Goal: Task Accomplishment & Management: Complete application form

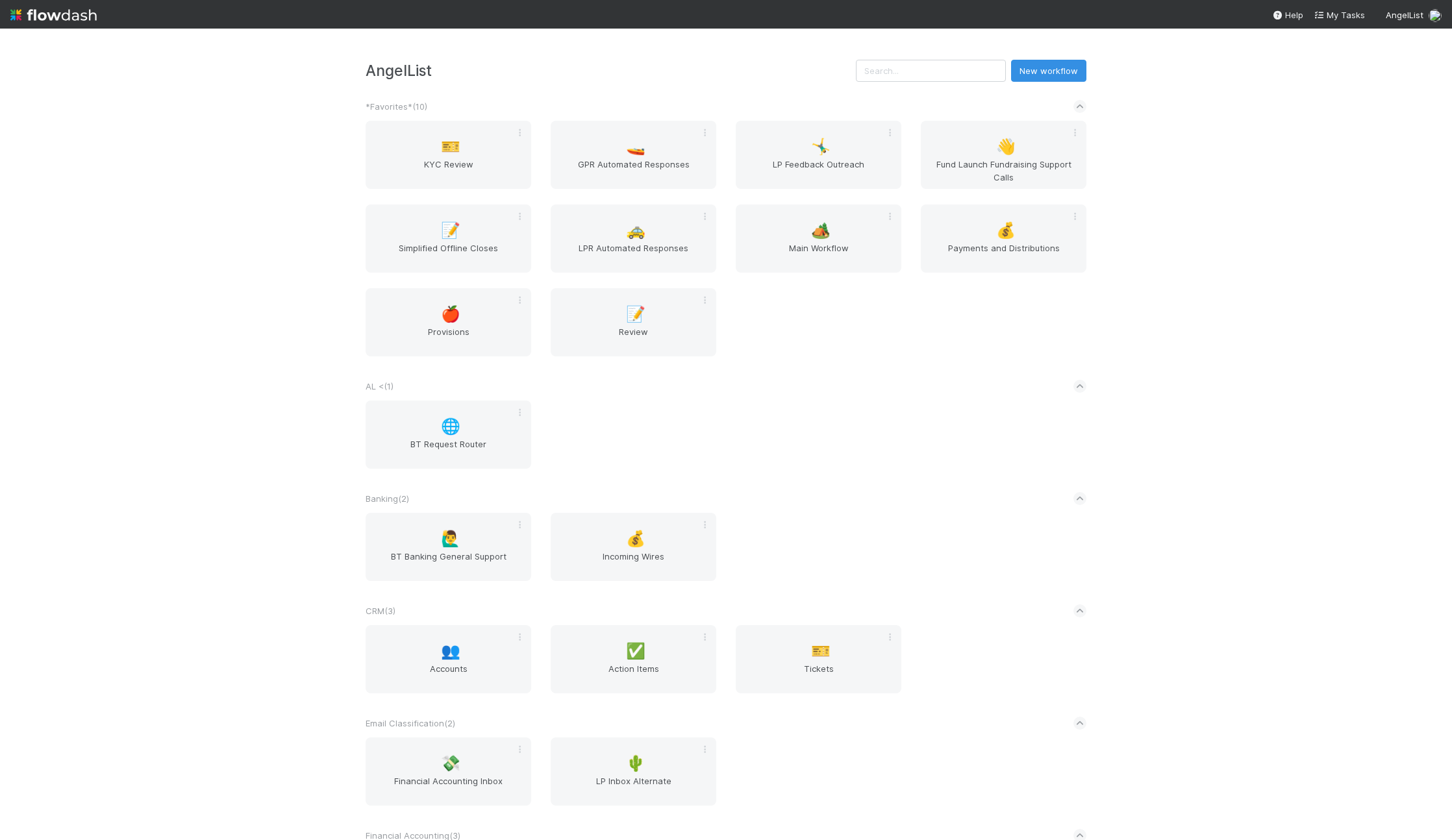
click at [954, 63] on div "AngelList New workflow *Favorites* ( 10 ) 🎫 KYC Review 🚤 GPR Automated Response…" at bounding box center [726, 434] width 1452 height 811
click at [955, 68] on input "text" at bounding box center [931, 70] width 150 height 22
click at [955, 69] on input "text" at bounding box center [931, 70] width 150 height 22
type input "s"
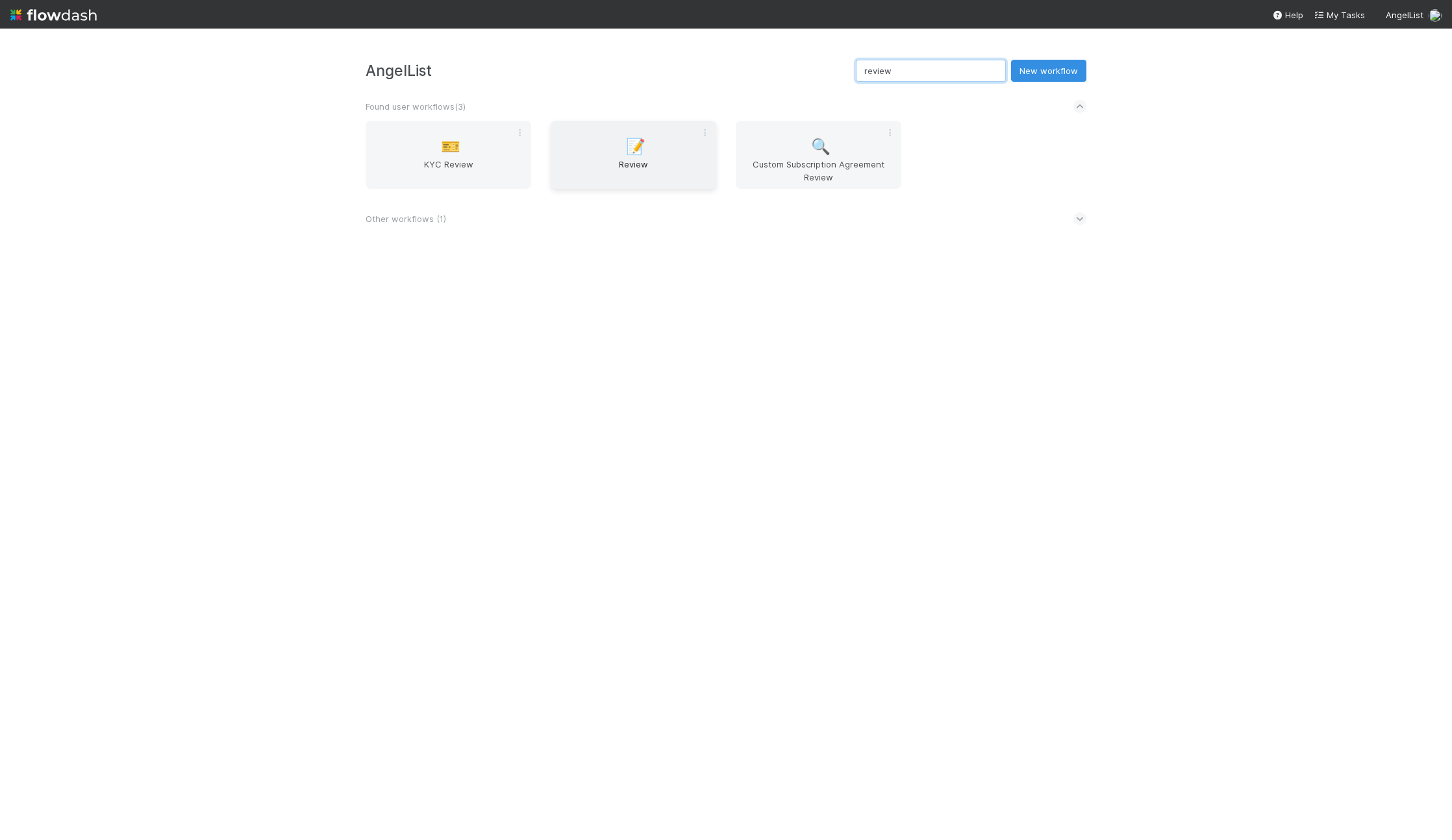
type input "review"
click at [616, 142] on div "📝 Review" at bounding box center [633, 154] width 165 height 68
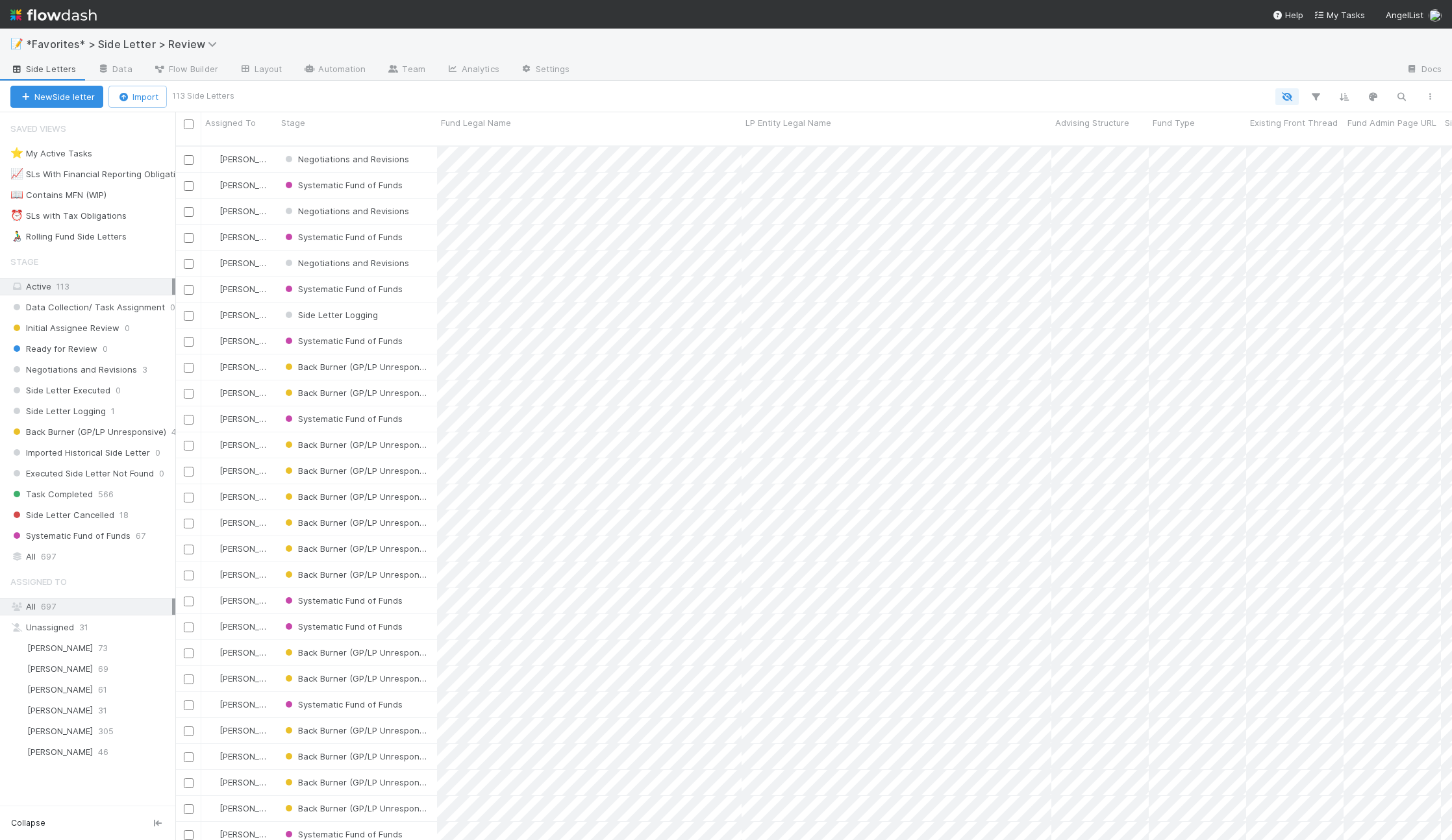
scroll to position [695, 1267]
drag, startPoint x: 753, startPoint y: 96, endPoint x: 1084, endPoint y: 106, distance: 331.2
click at [753, 96] on div at bounding box center [838, 97] width 1212 height 17
click at [78, 547] on div "All 697" at bounding box center [88, 556] width 175 height 18
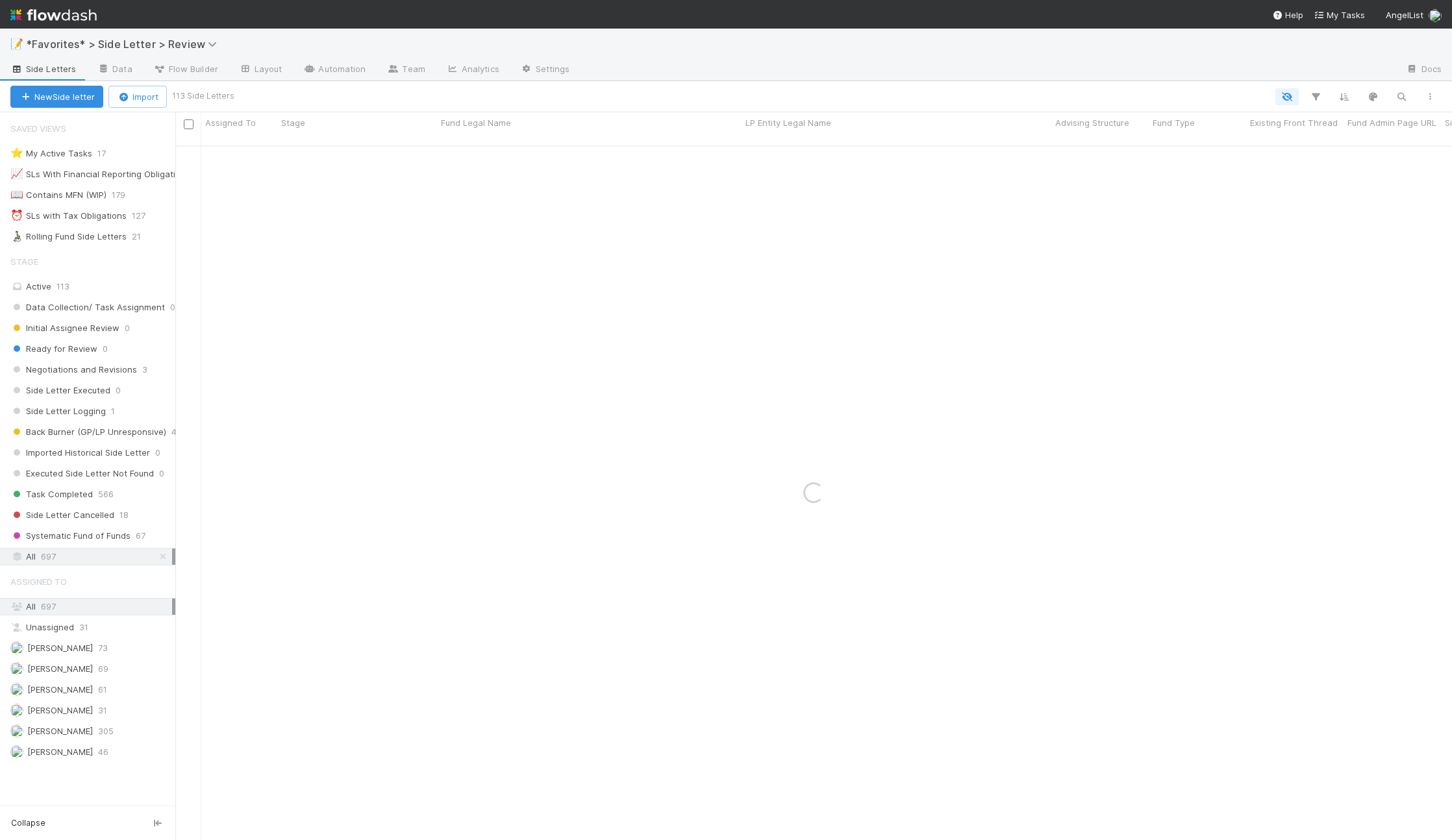
click at [1387, 96] on div "Search Search Search Search Search" at bounding box center [838, 97] width 1212 height 17
click at [1397, 98] on icon "button" at bounding box center [1401, 97] width 13 height 12
type input "screendoor"
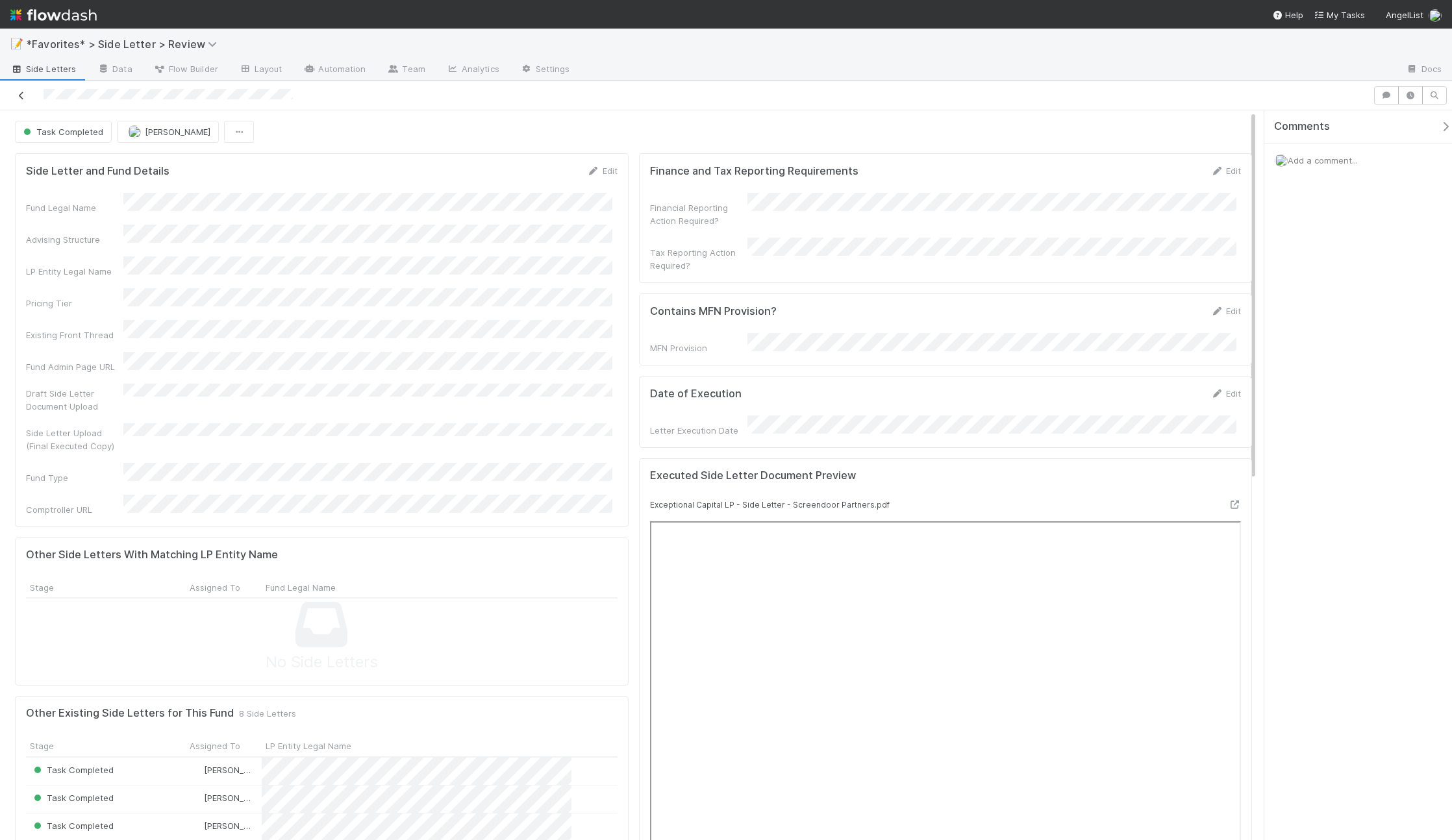
click at [27, 92] on icon at bounding box center [22, 96] width 13 height 9
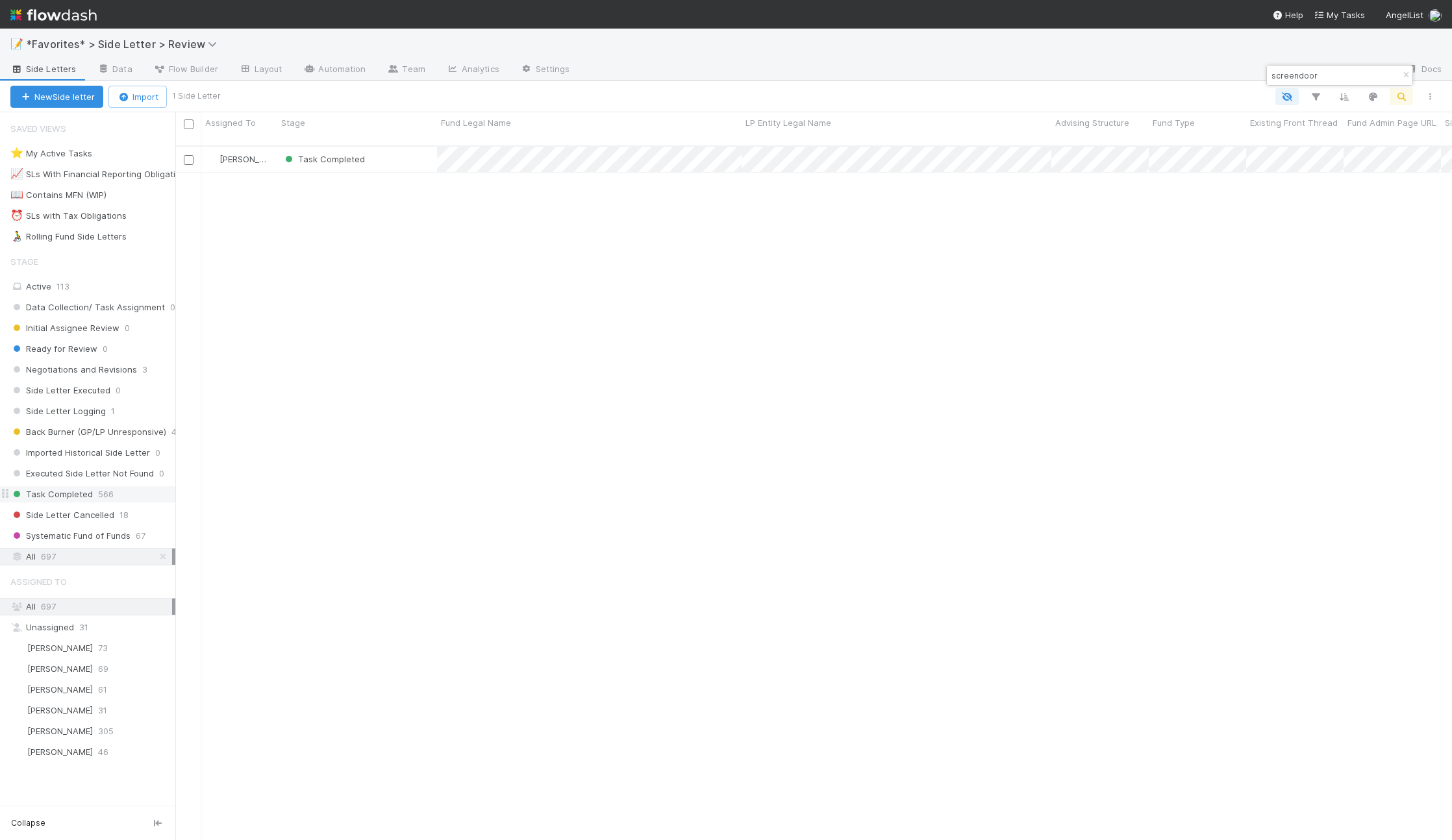
scroll to position [695, 1267]
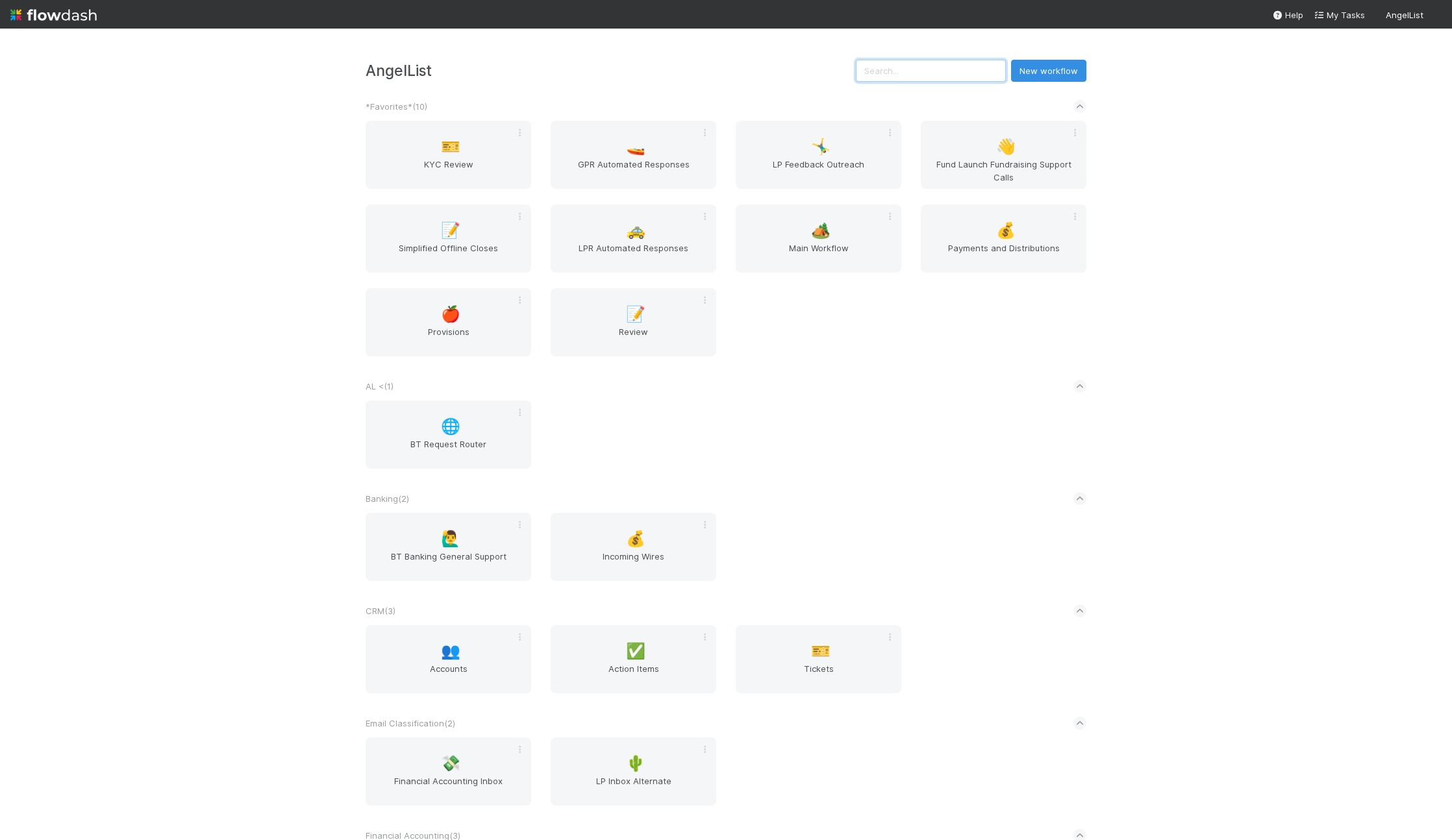
click at [966, 62] on input "text" at bounding box center [931, 70] width 150 height 22
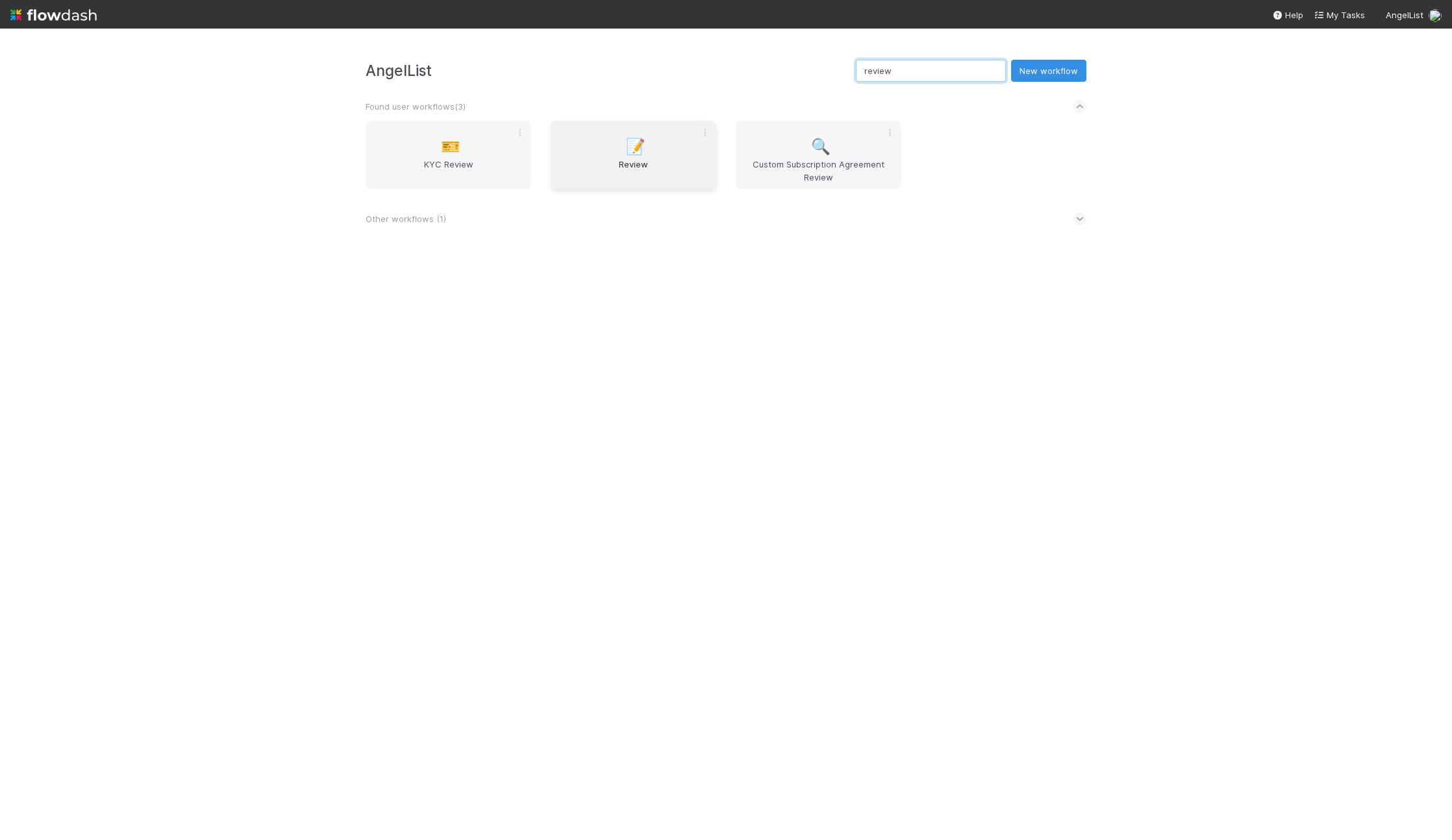
type input "review"
click at [609, 152] on div "📝 Review" at bounding box center [633, 154] width 165 height 68
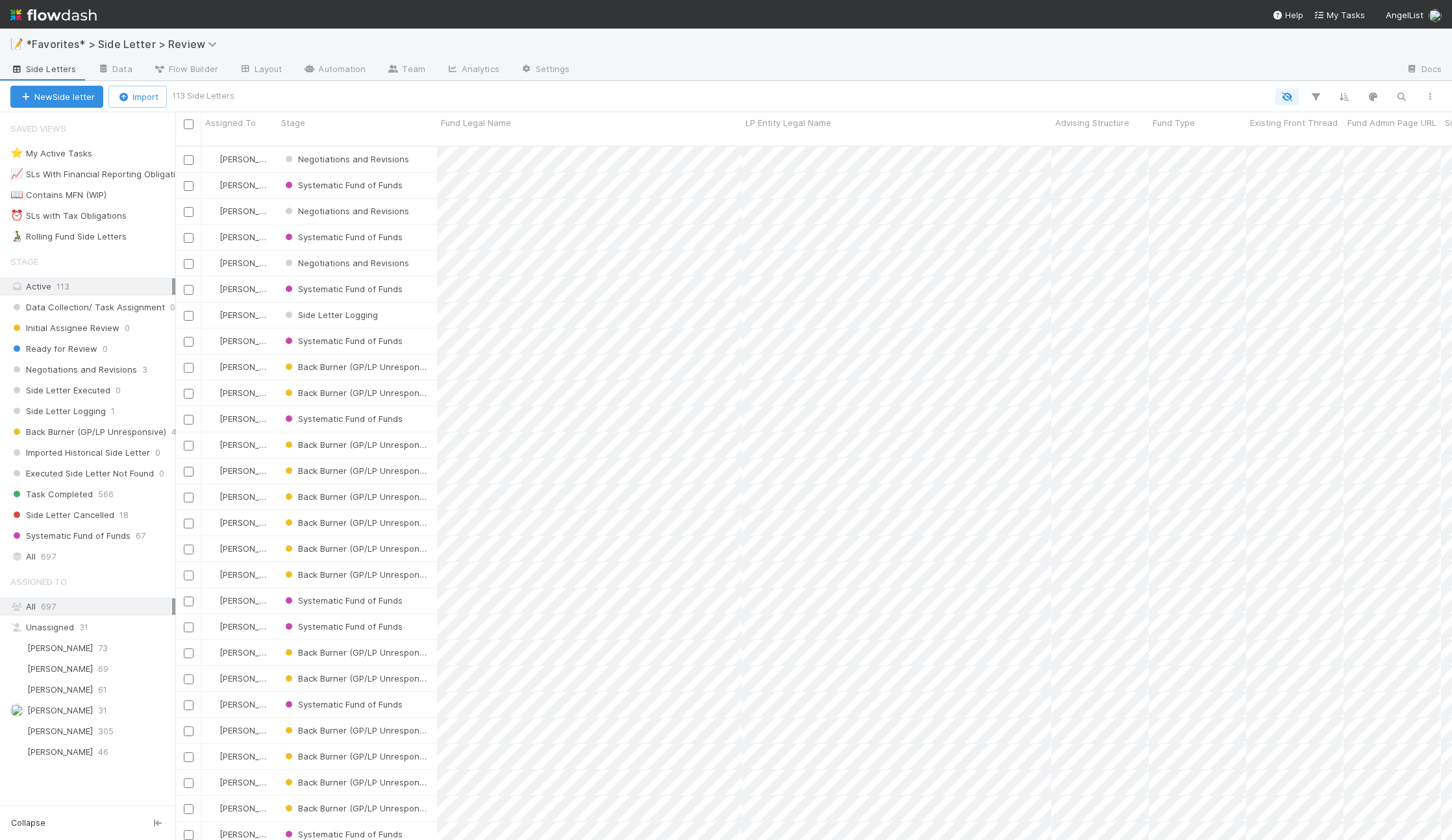
scroll to position [695, 1267]
click at [79, 103] on button "New Side letter" at bounding box center [57, 96] width 93 height 22
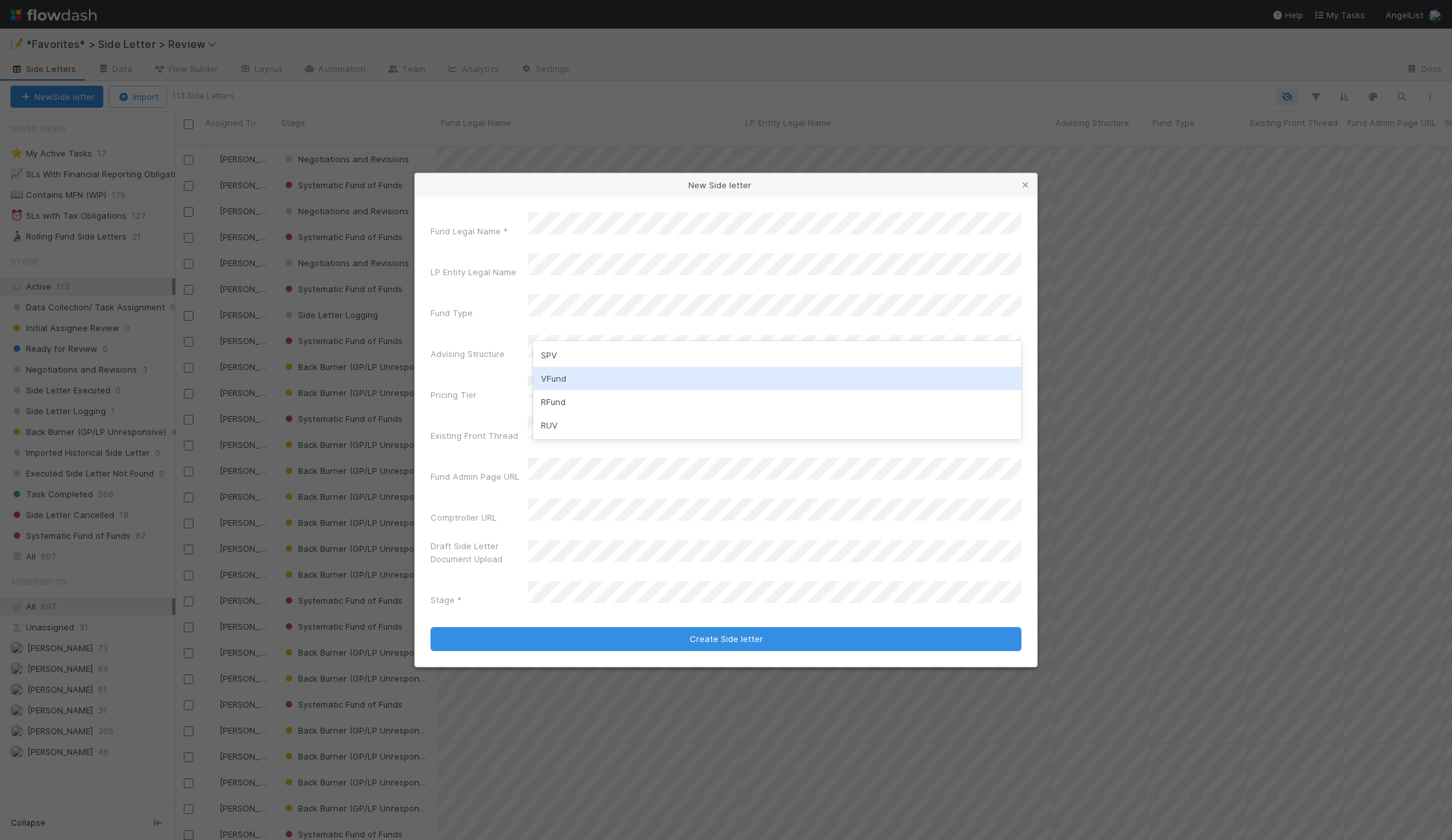
click at [575, 372] on div "VFund" at bounding box center [777, 378] width 488 height 23
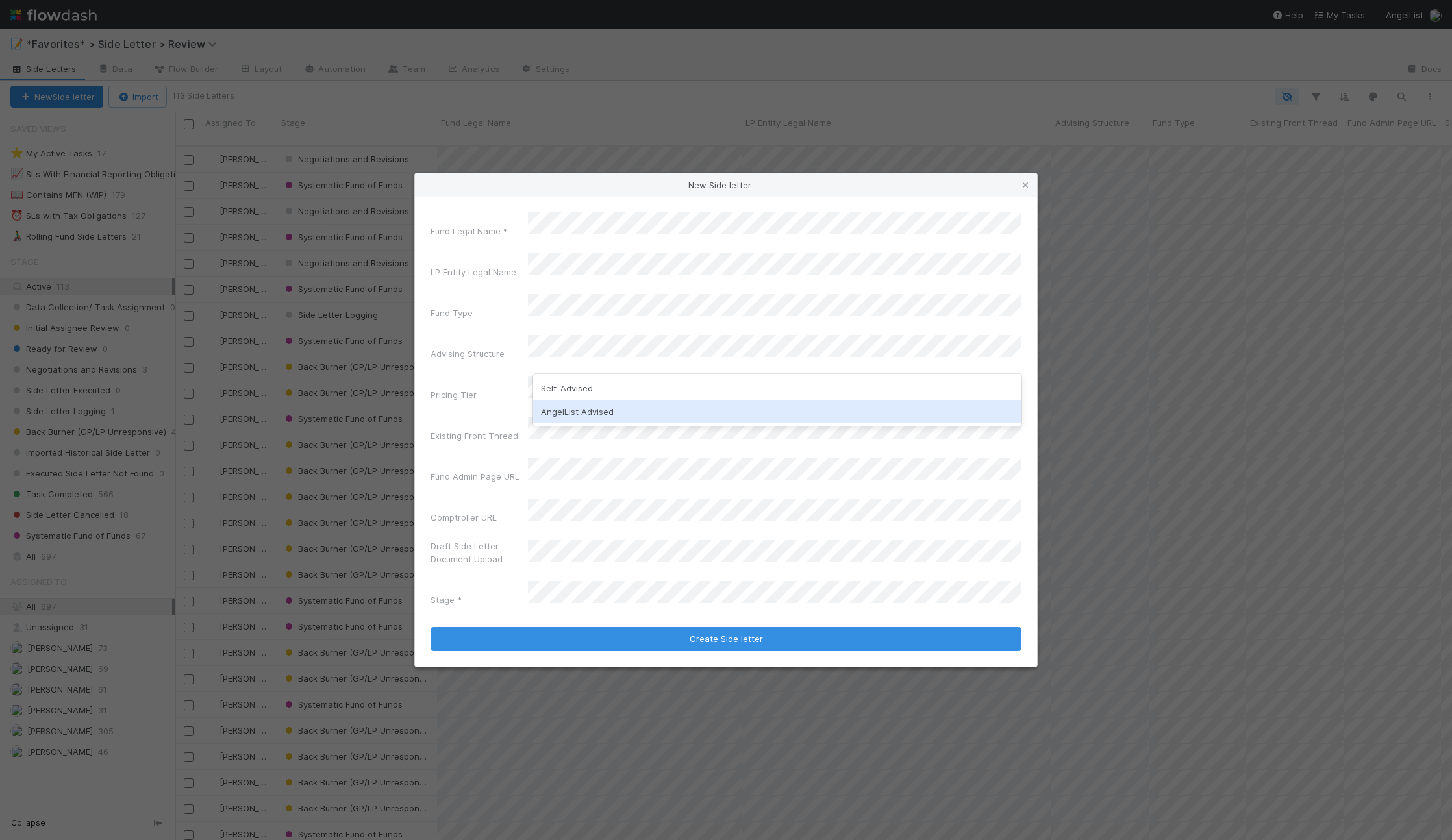
click at [590, 408] on div "AngelList Advised" at bounding box center [777, 411] width 488 height 23
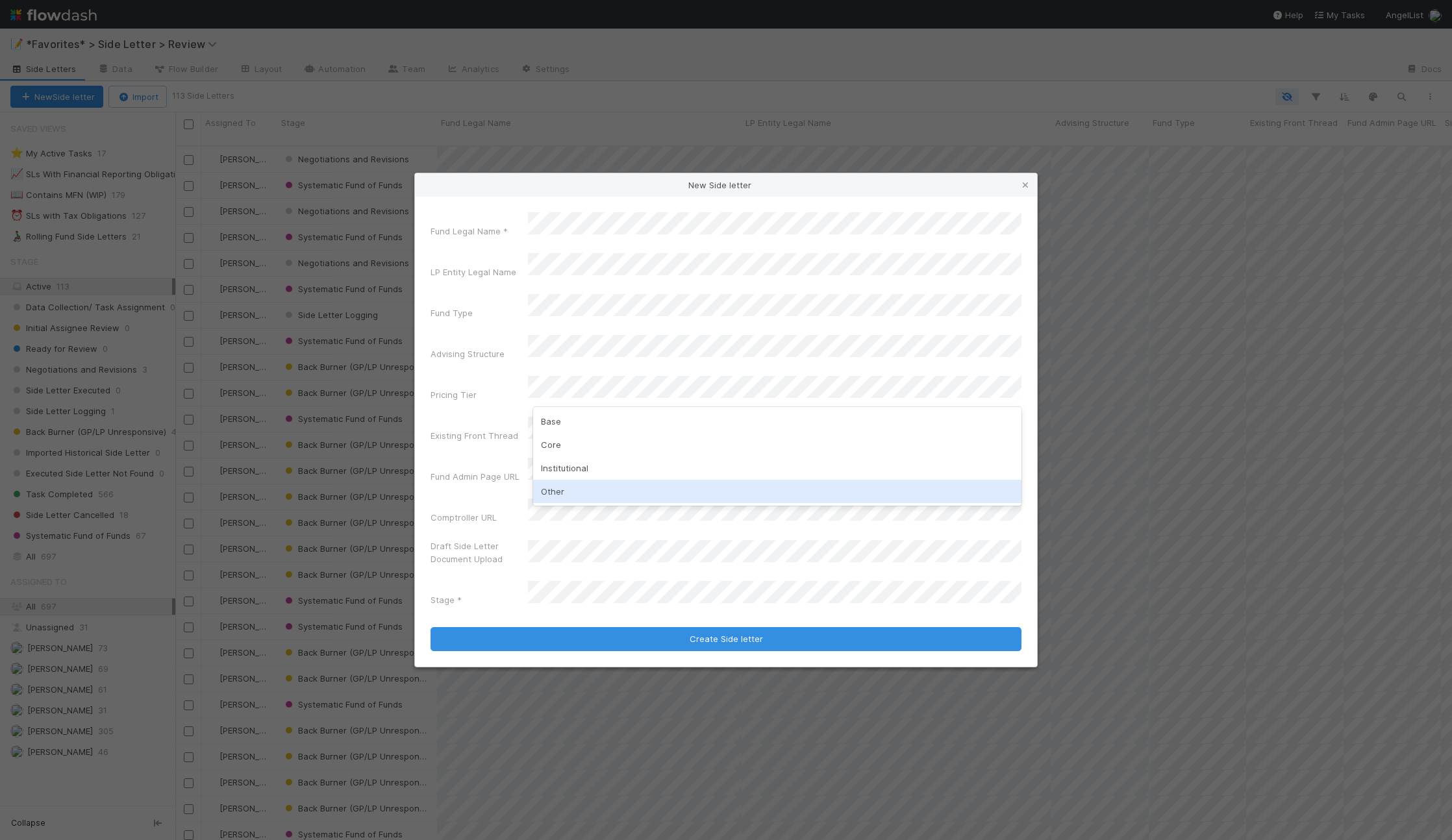
click at [557, 489] on div "Other" at bounding box center [777, 491] width 488 height 23
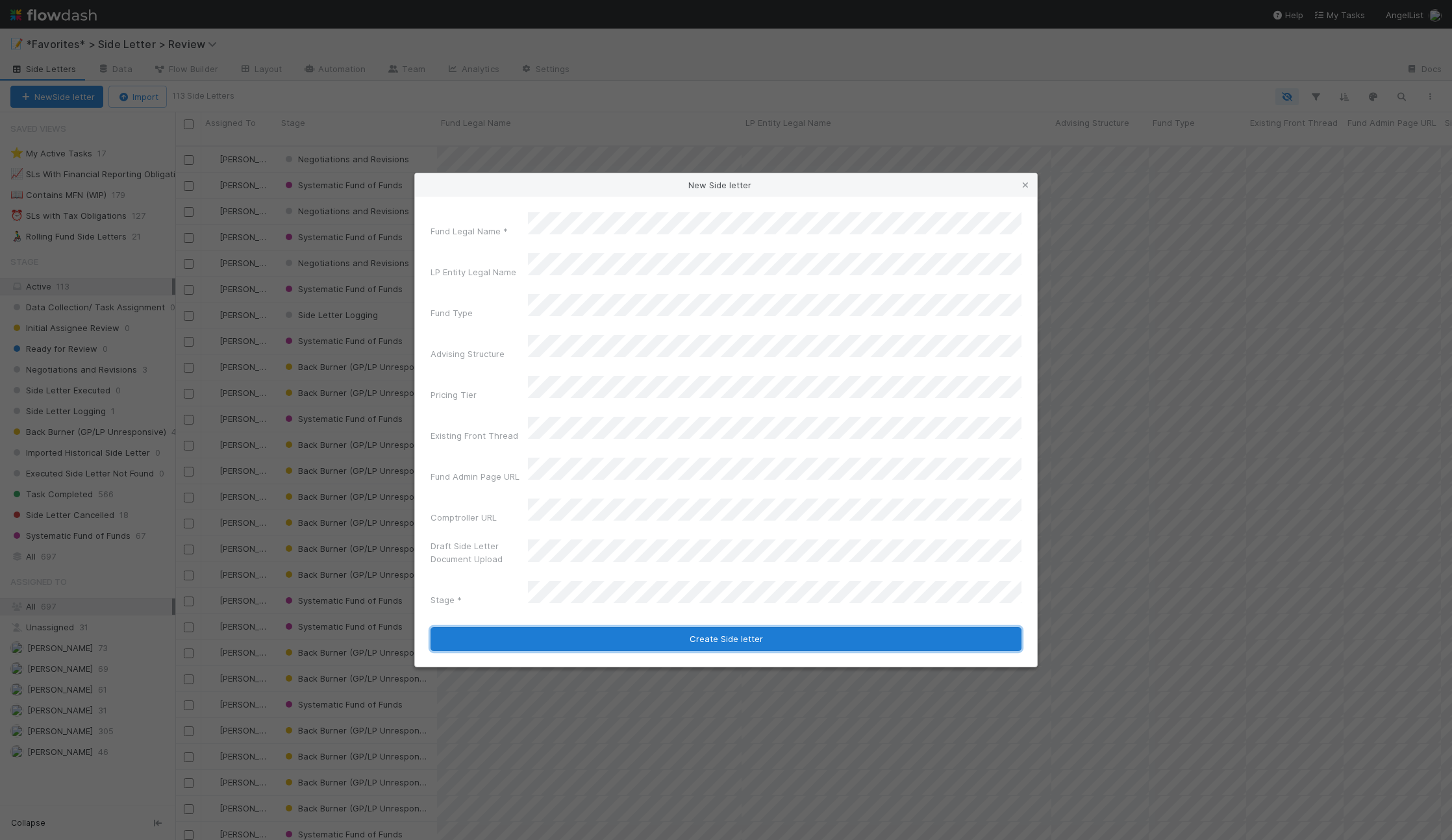
click at [658, 627] on button "Create Side letter" at bounding box center [726, 639] width 591 height 24
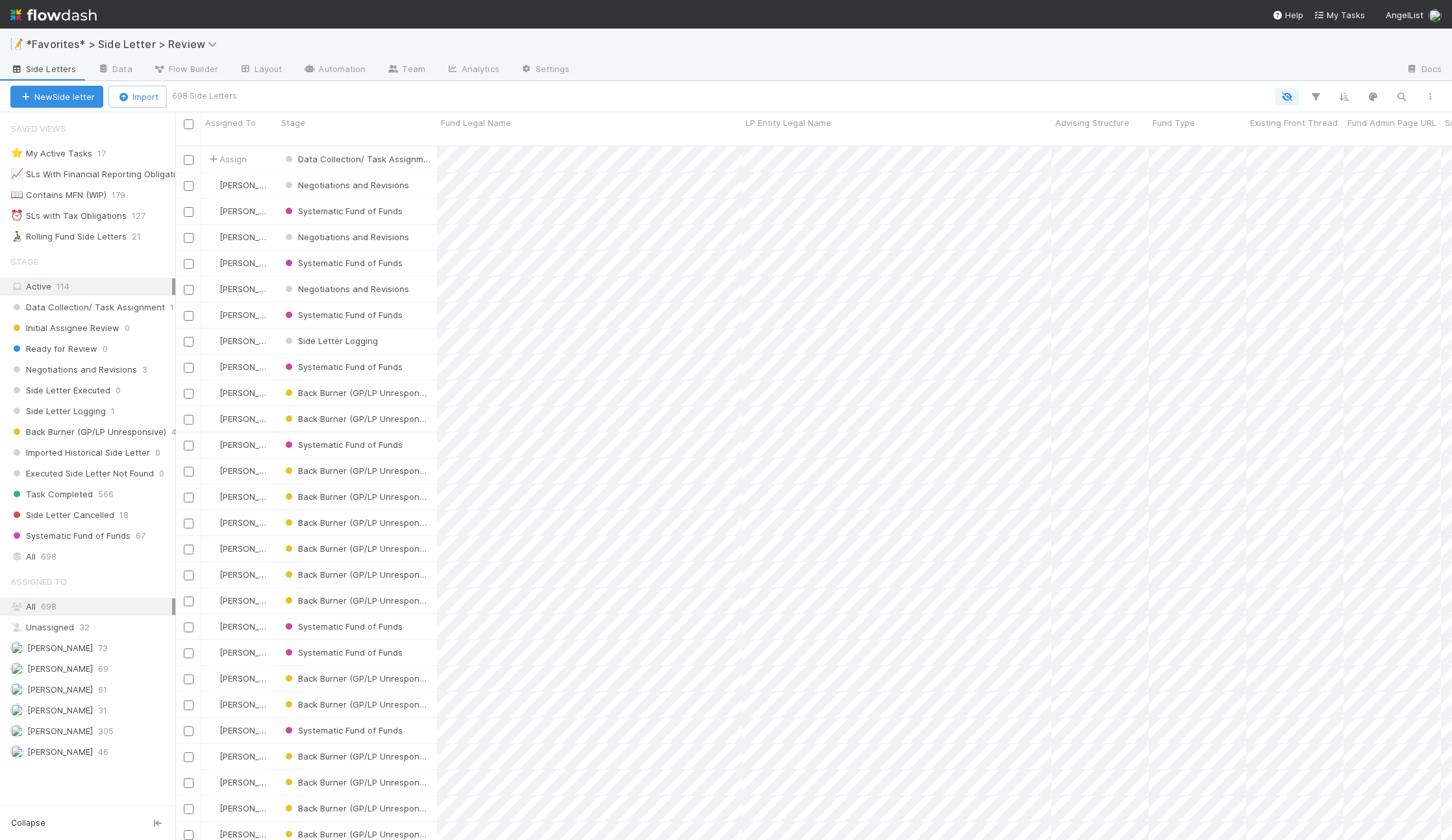
click at [813, 42] on div "📝 *Favorites* > Side Letter > Review" at bounding box center [726, 43] width 1452 height 31
click at [205, 151] on span "Assign" at bounding box center [226, 159] width 47 height 17
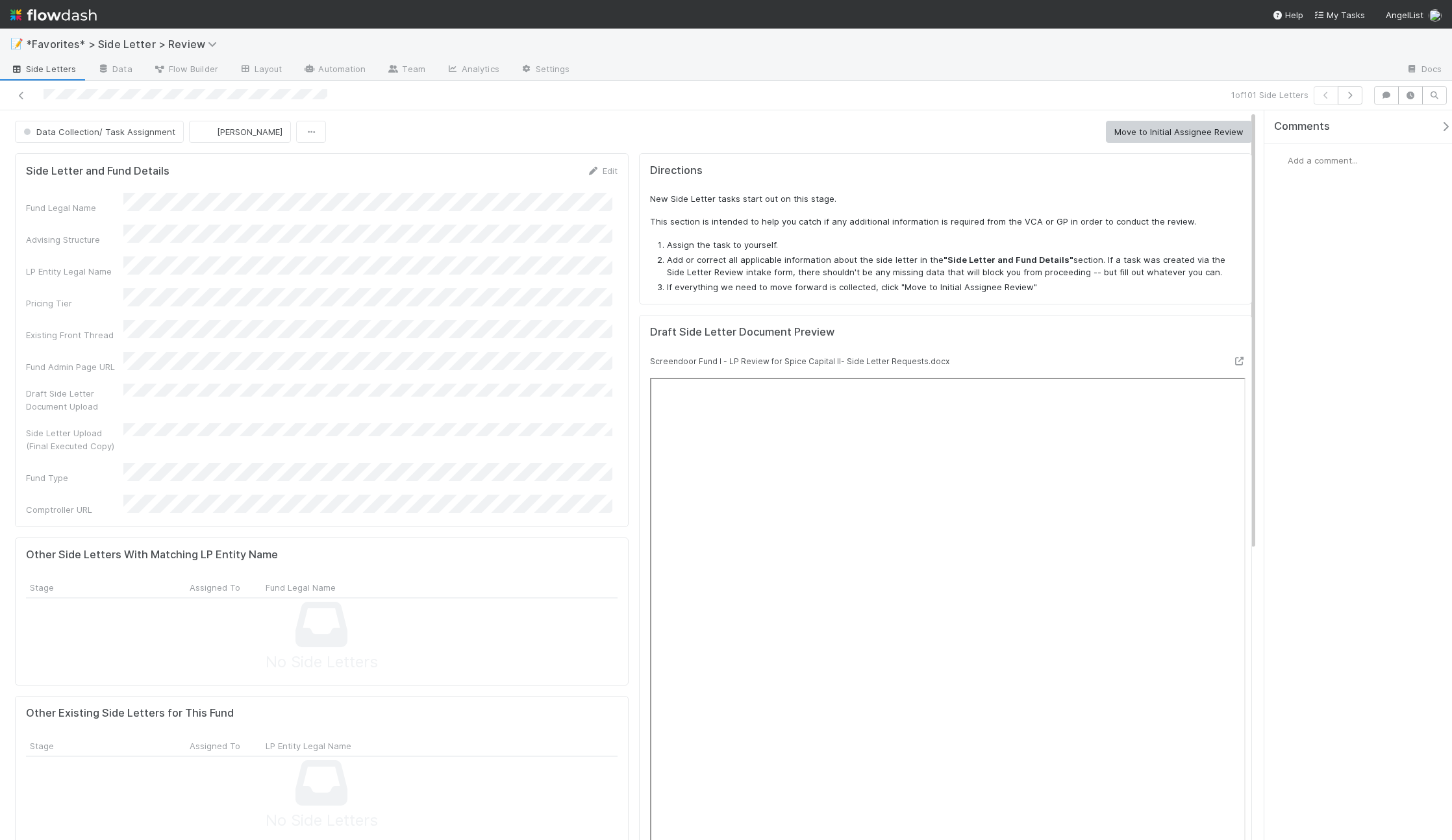
click at [872, 113] on div "Data Collection/ Task Assignment Maxim Kalinkin Move to Initial Assignee Review…" at bounding box center [633, 728] width 1267 height 1236
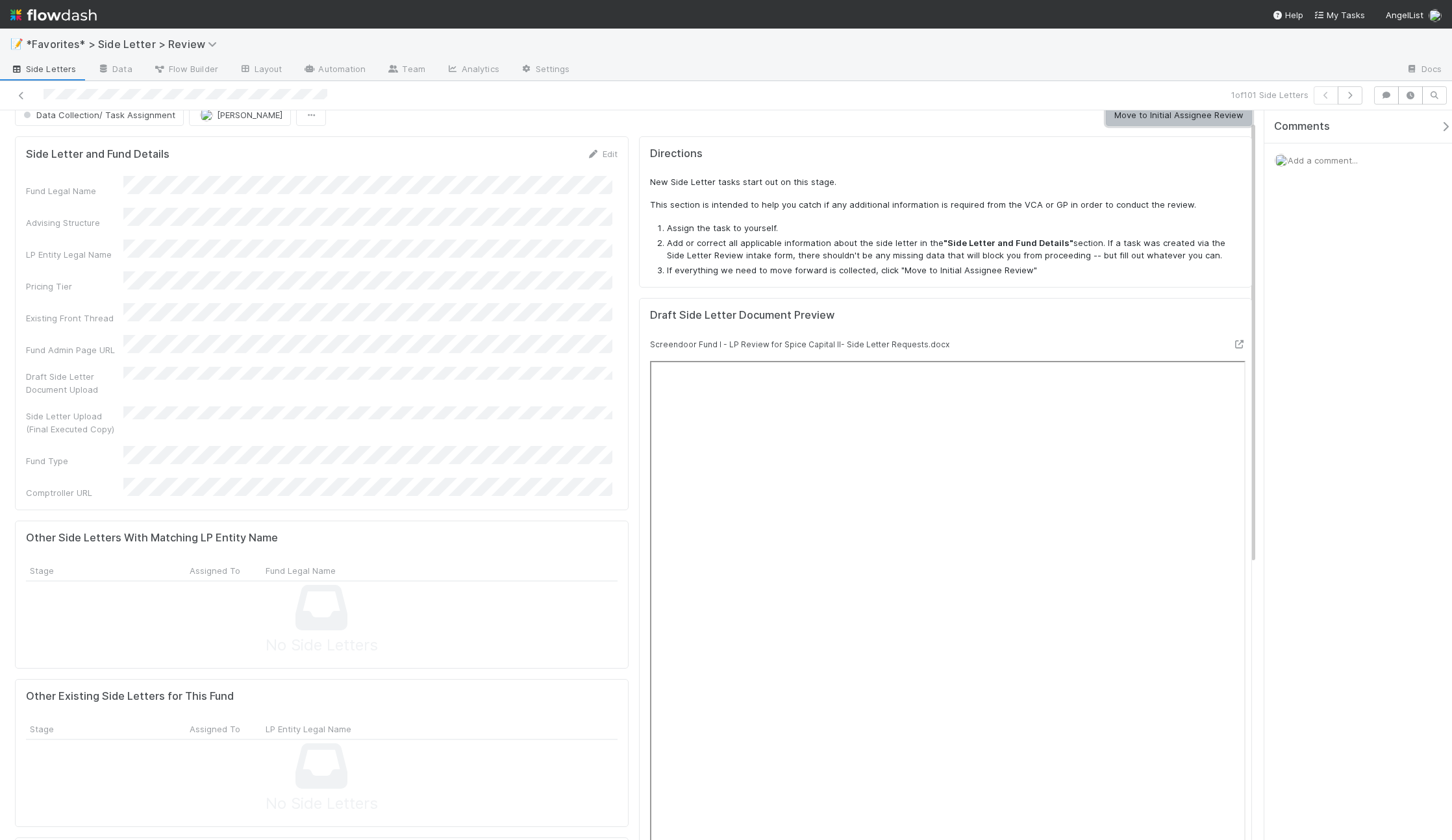
click at [1162, 110] on button "Move to Initial Assignee Review" at bounding box center [1179, 115] width 146 height 22
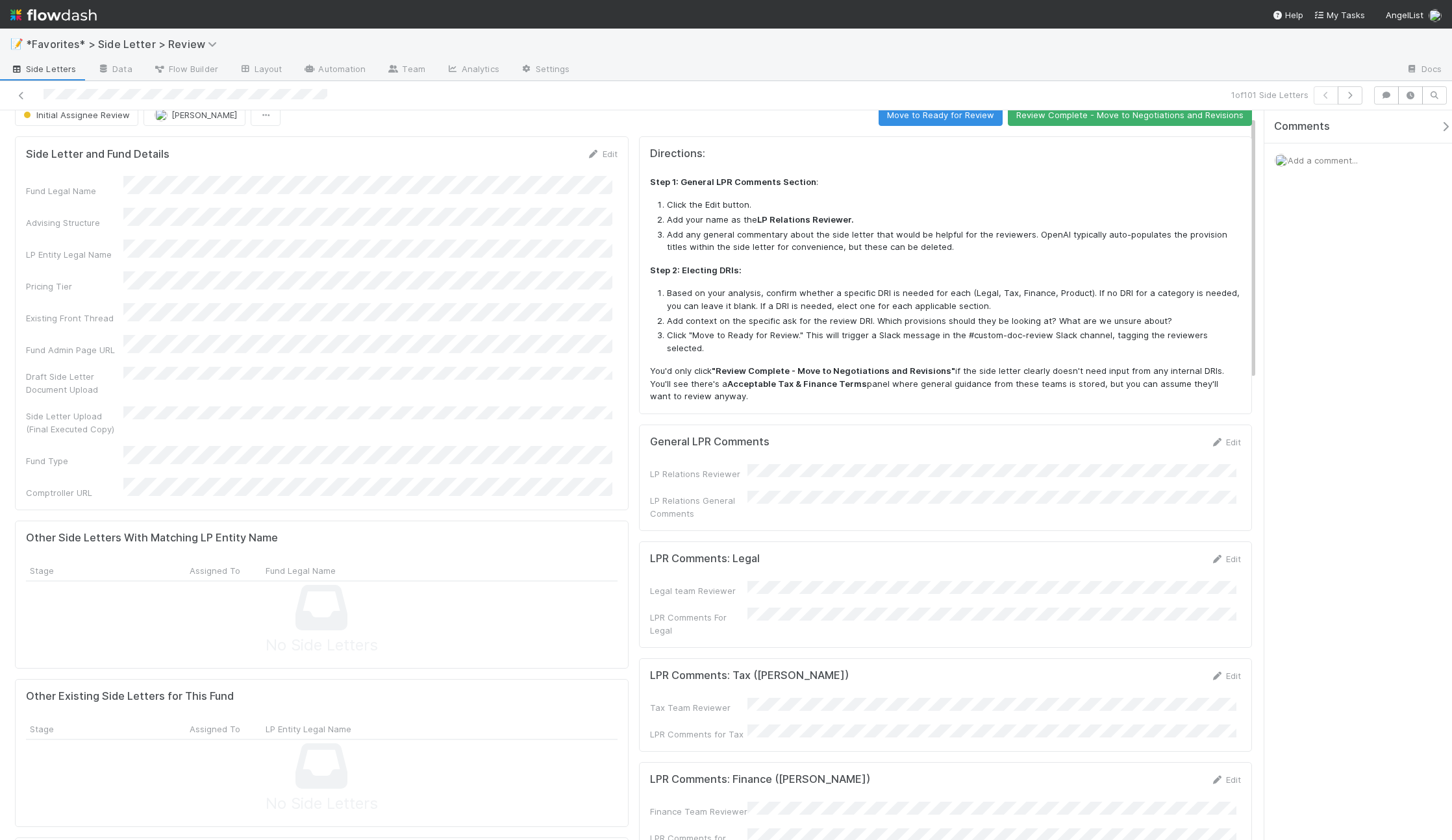
scroll to position [14, 0]
click at [774, 449] on form "General LPR Comments Edit LP Relations Reviewer LP Relations General Comments" at bounding box center [945, 480] width 591 height 84
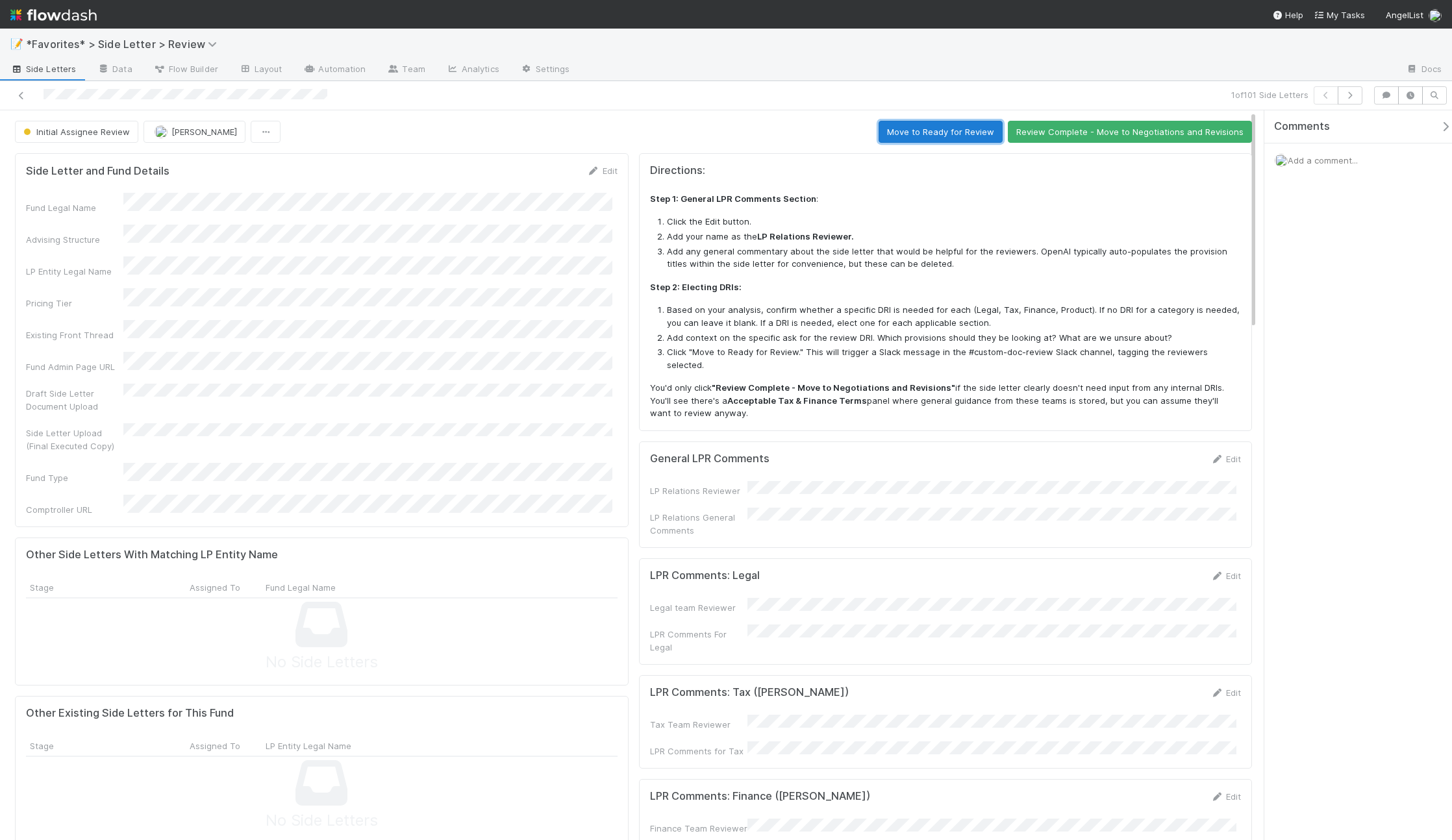
click at [960, 137] on button "Move to Ready for Review" at bounding box center [941, 131] width 124 height 22
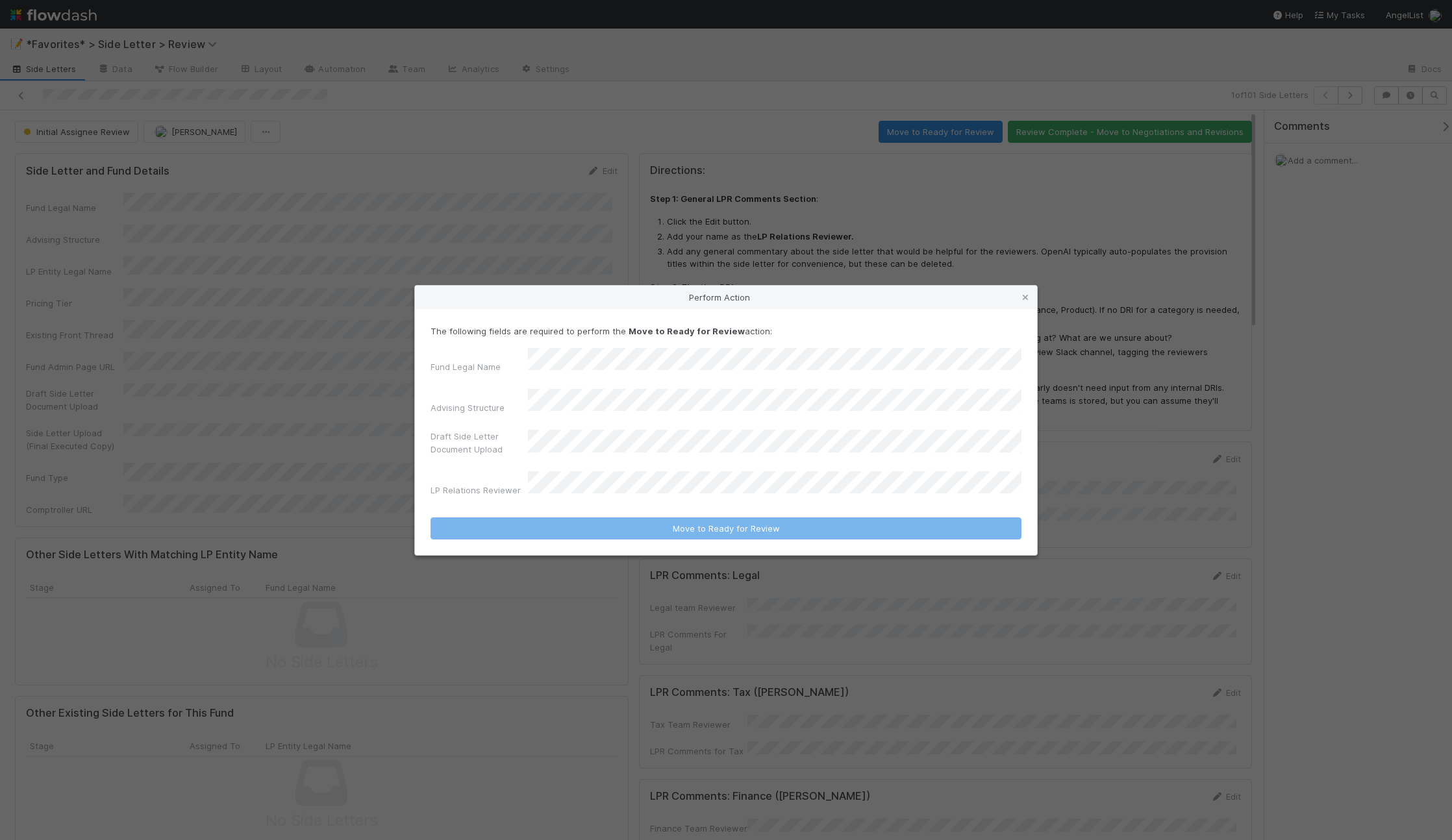
click at [570, 276] on div "Perform Action The following fields are required to perform the Move to Ready f…" at bounding box center [726, 420] width 1452 height 840
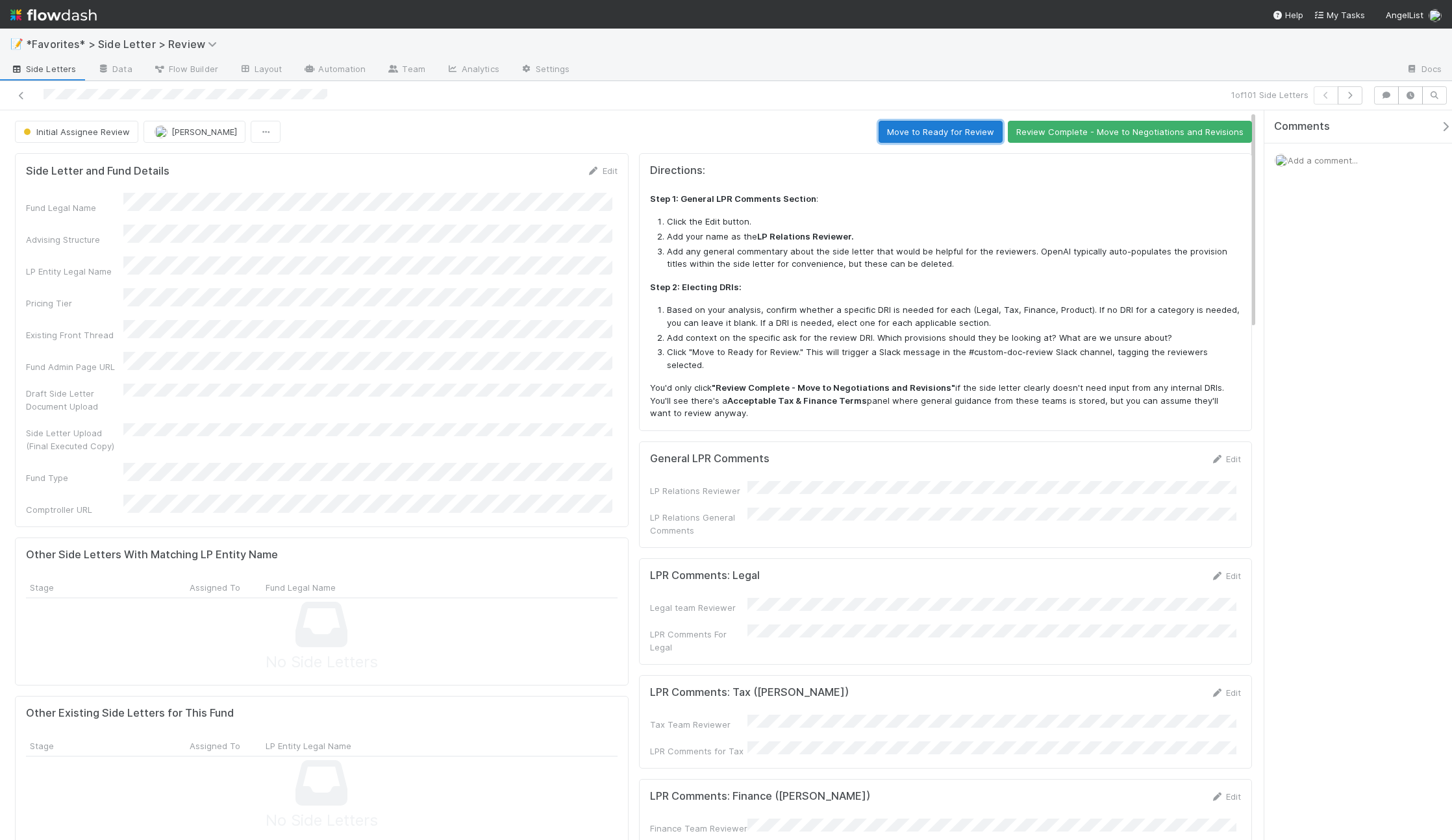
scroll to position [8, 0]
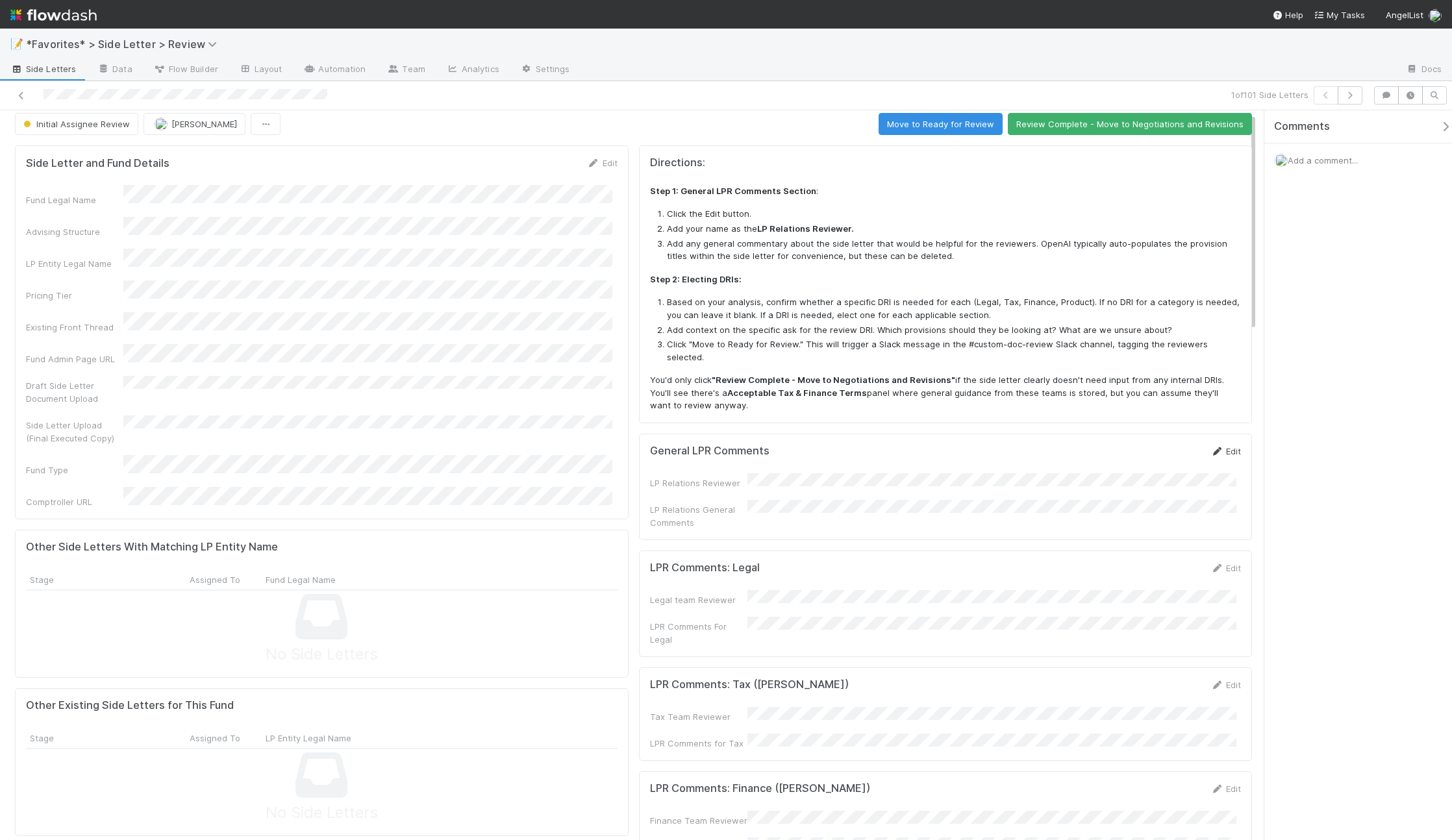
click at [1210, 447] on icon at bounding box center [1217, 451] width 13 height 9
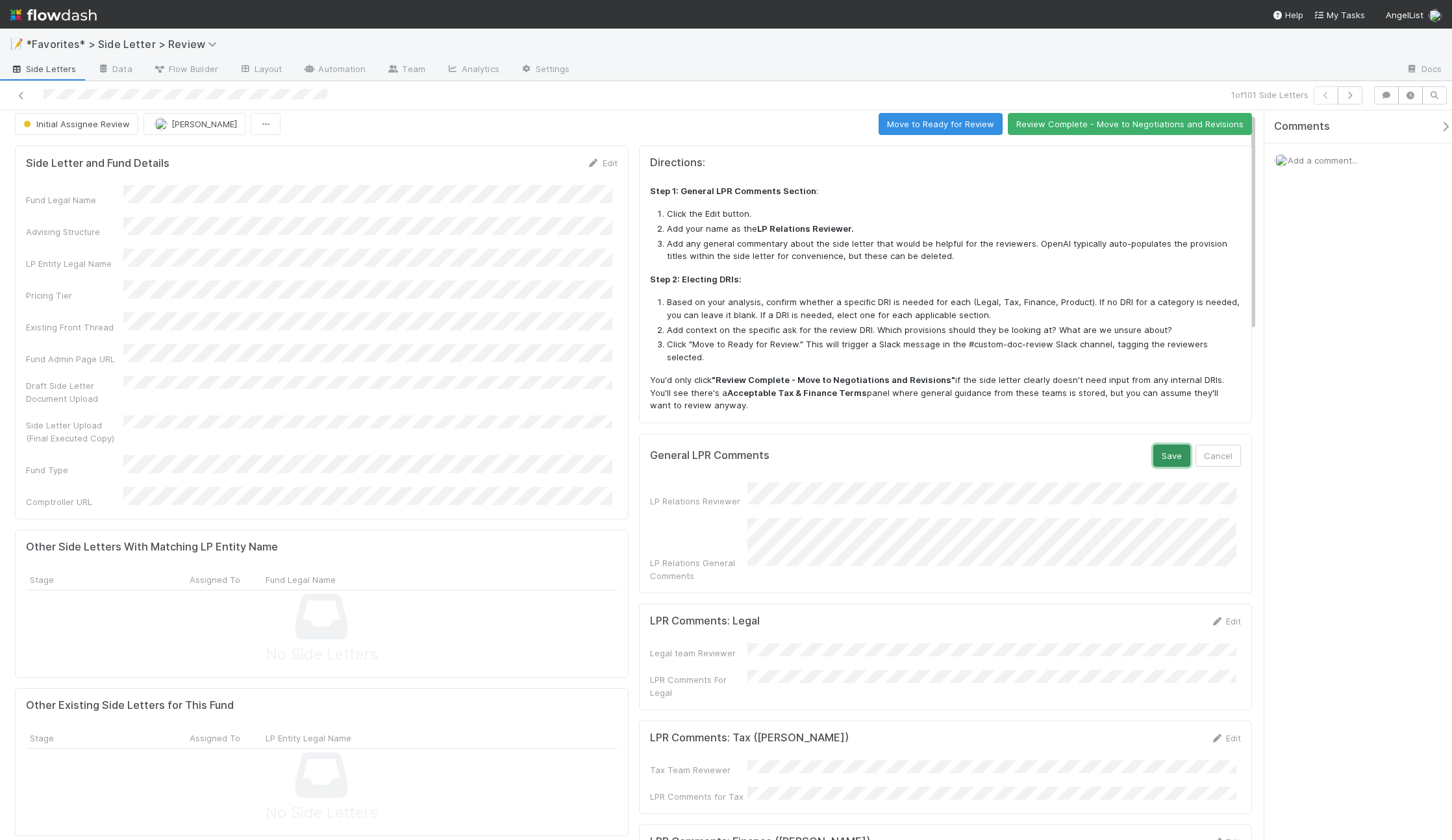
click at [1159, 445] on button "Save" at bounding box center [1172, 455] width 37 height 22
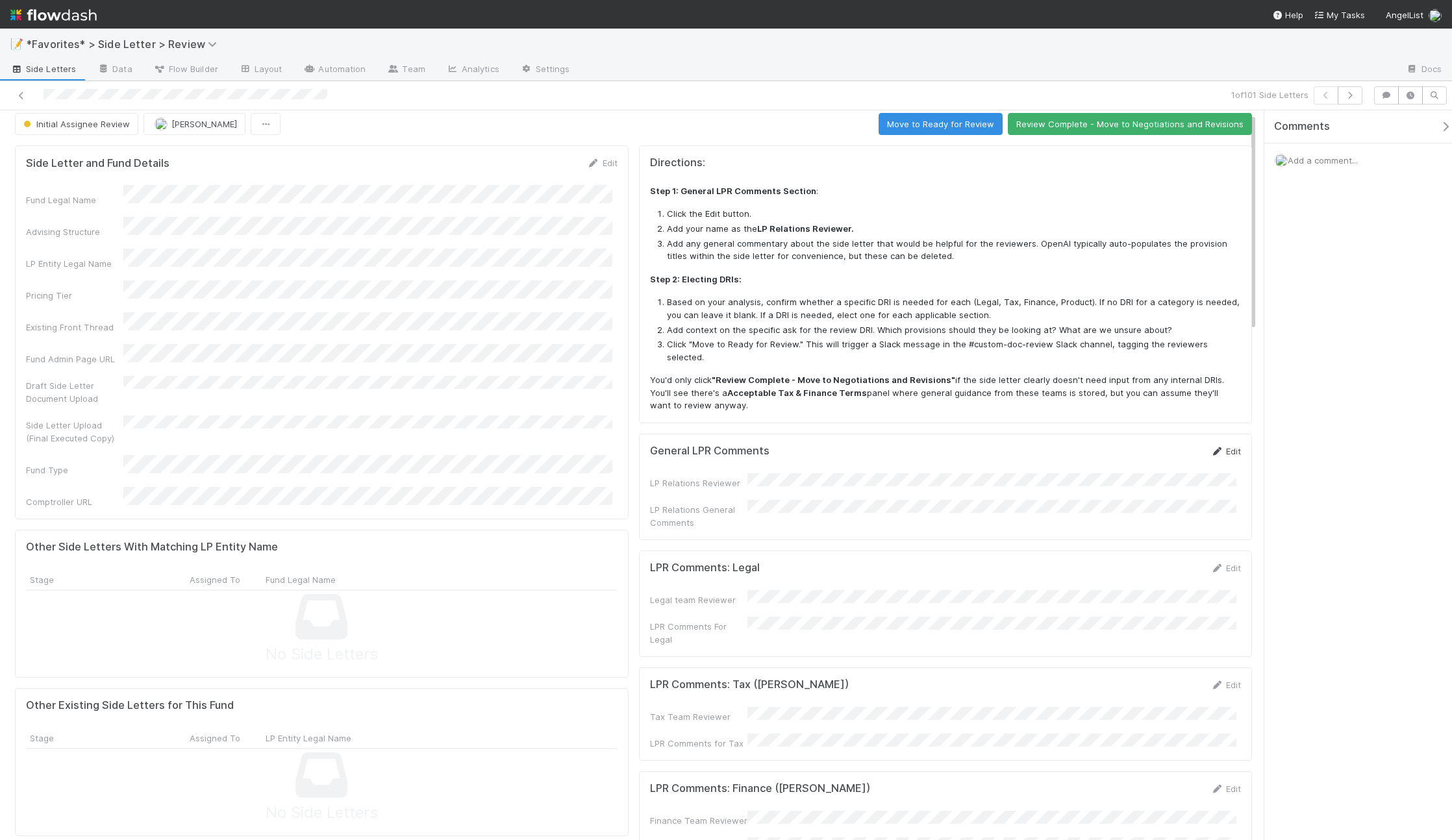
click at [1217, 446] on link "Edit" at bounding box center [1225, 451] width 30 height 11
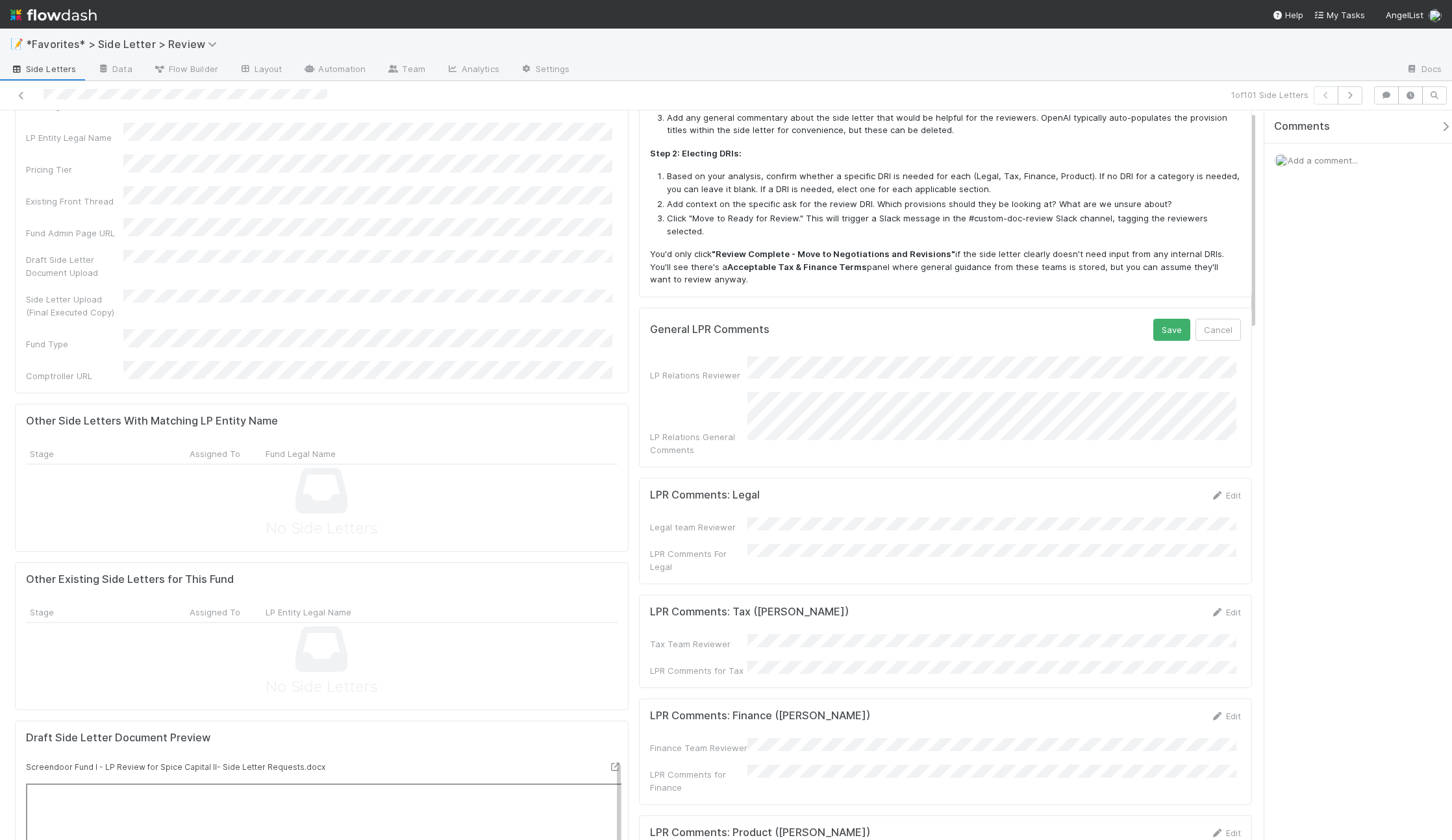
scroll to position [0, 0]
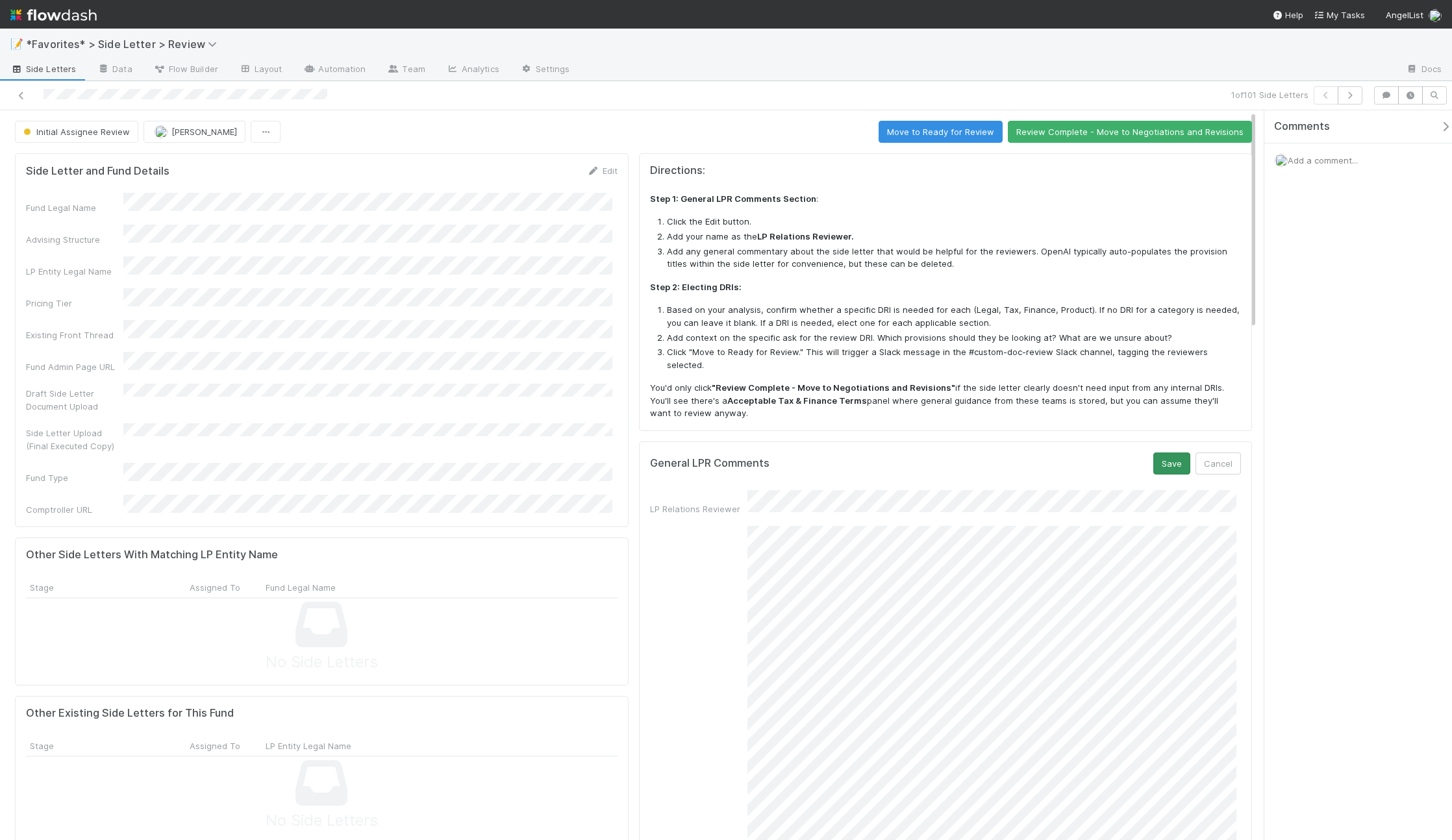
drag, startPoint x: 1183, startPoint y: 459, endPoint x: 1176, endPoint y: 454, distance: 8.6
click at [1182, 459] on div "Save Cancel" at bounding box center [1197, 463] width 88 height 22
click at [1172, 453] on button "Save" at bounding box center [1172, 463] width 37 height 22
click at [1210, 455] on icon at bounding box center [1217, 459] width 13 height 9
click at [1178, 453] on button "Save" at bounding box center [1172, 463] width 37 height 22
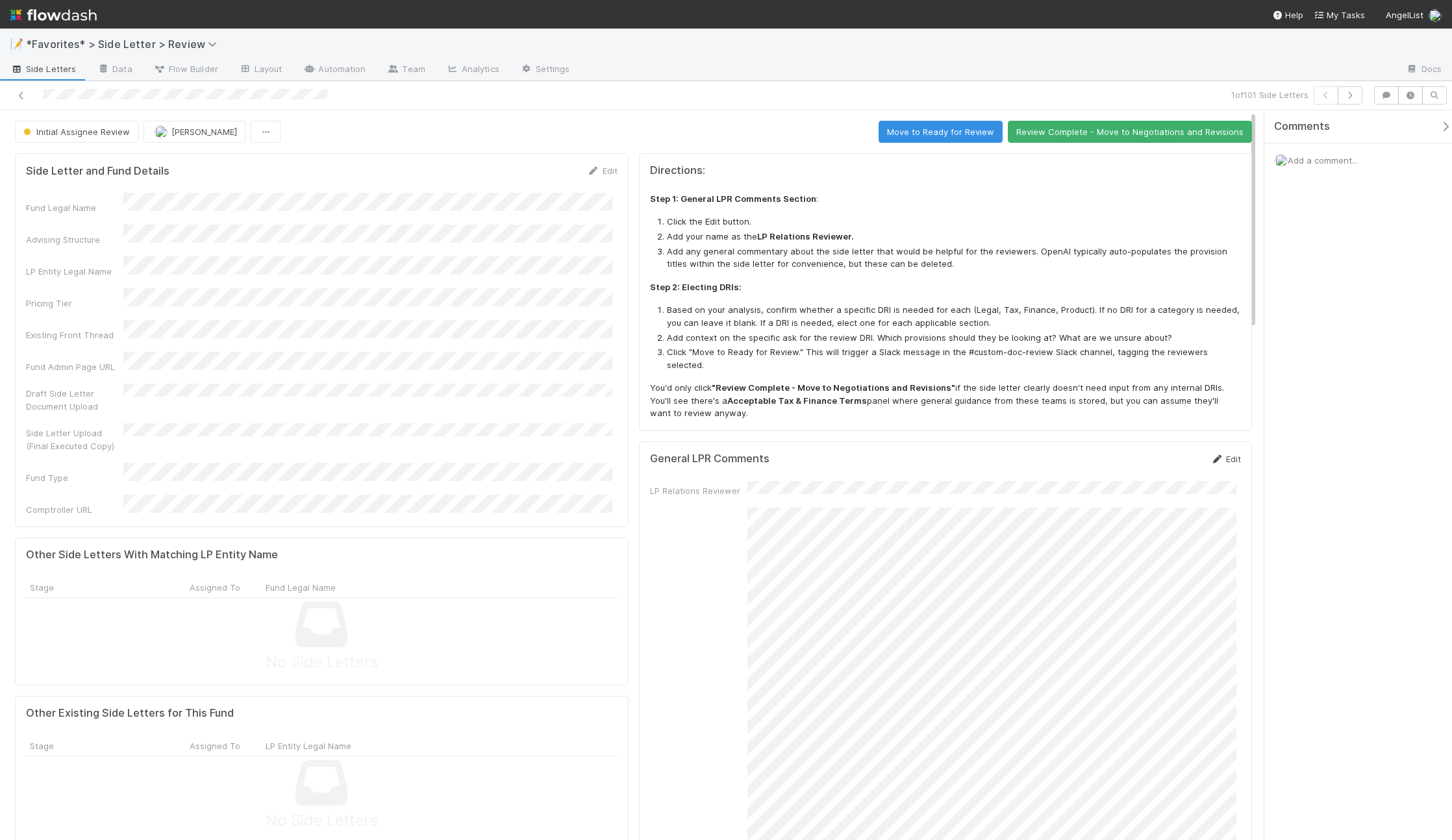
click at [1210, 455] on icon at bounding box center [1217, 459] width 13 height 9
click at [1233, 810] on div "General LPR Comments Save Cancel LP Relations Reviewer LP Relations General Com…" at bounding box center [945, 650] width 614 height 416
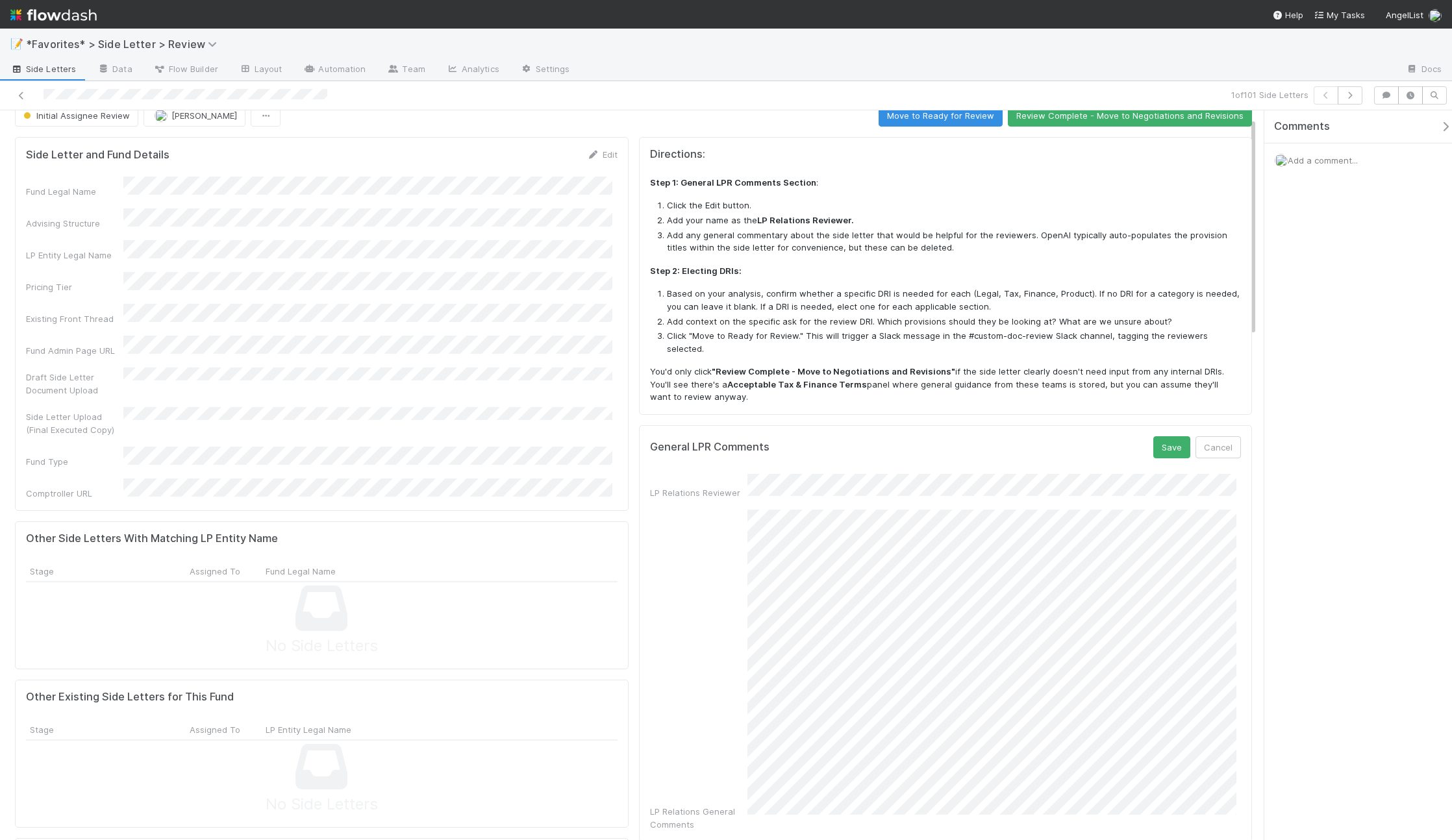
scroll to position [24, 0]
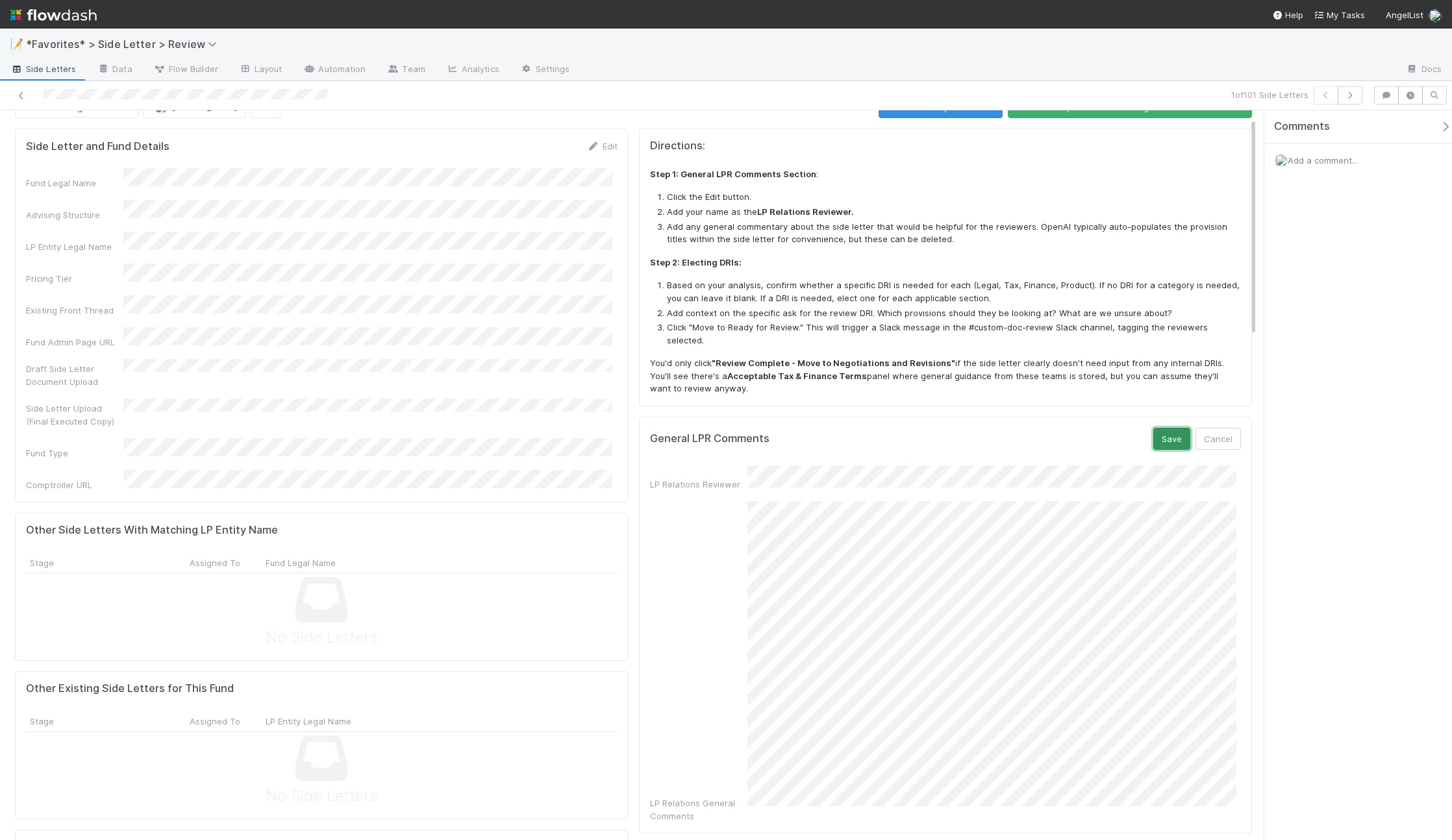
click at [1165, 428] on button "Save" at bounding box center [1172, 438] width 37 height 22
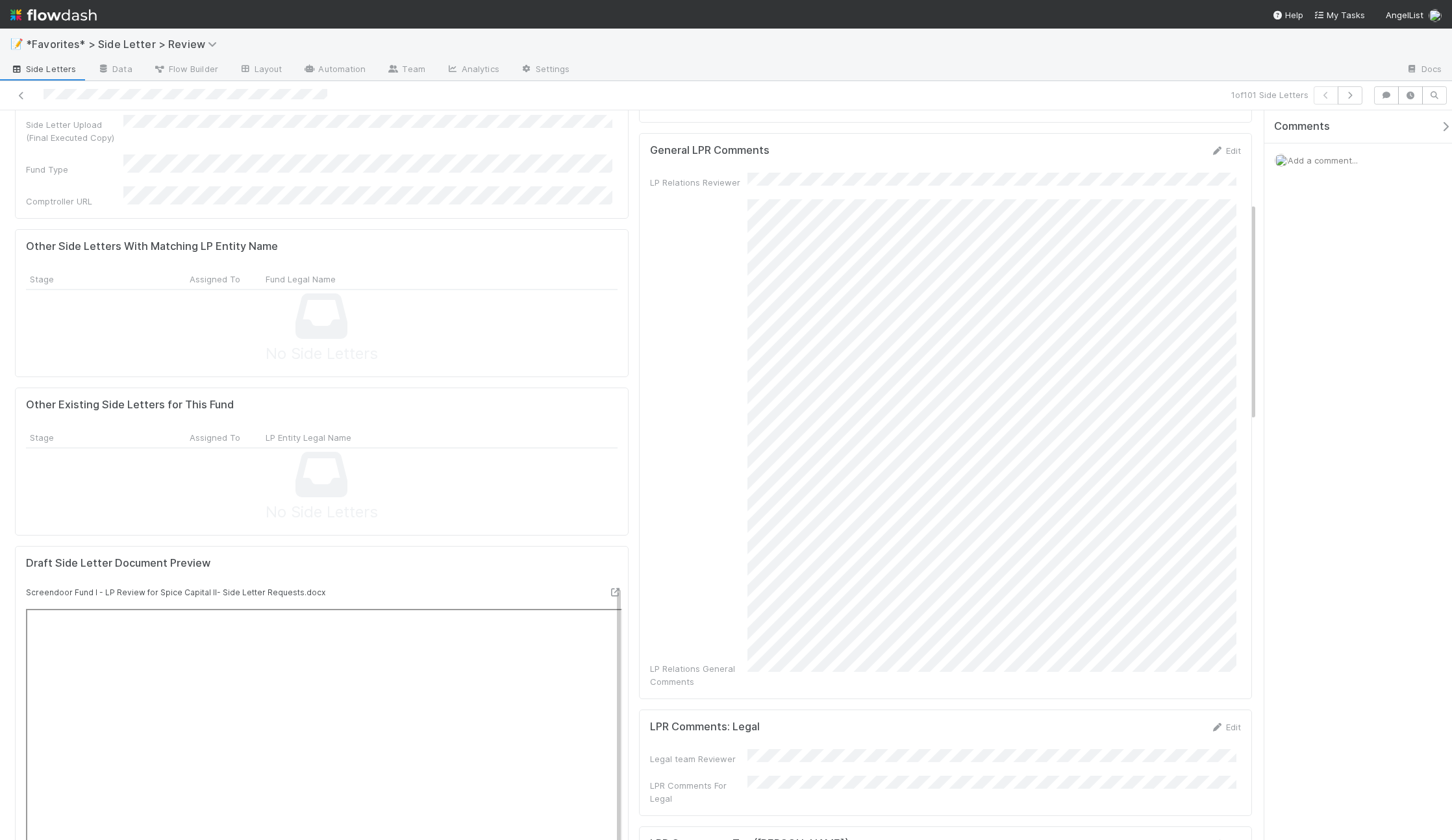
scroll to position [267, 0]
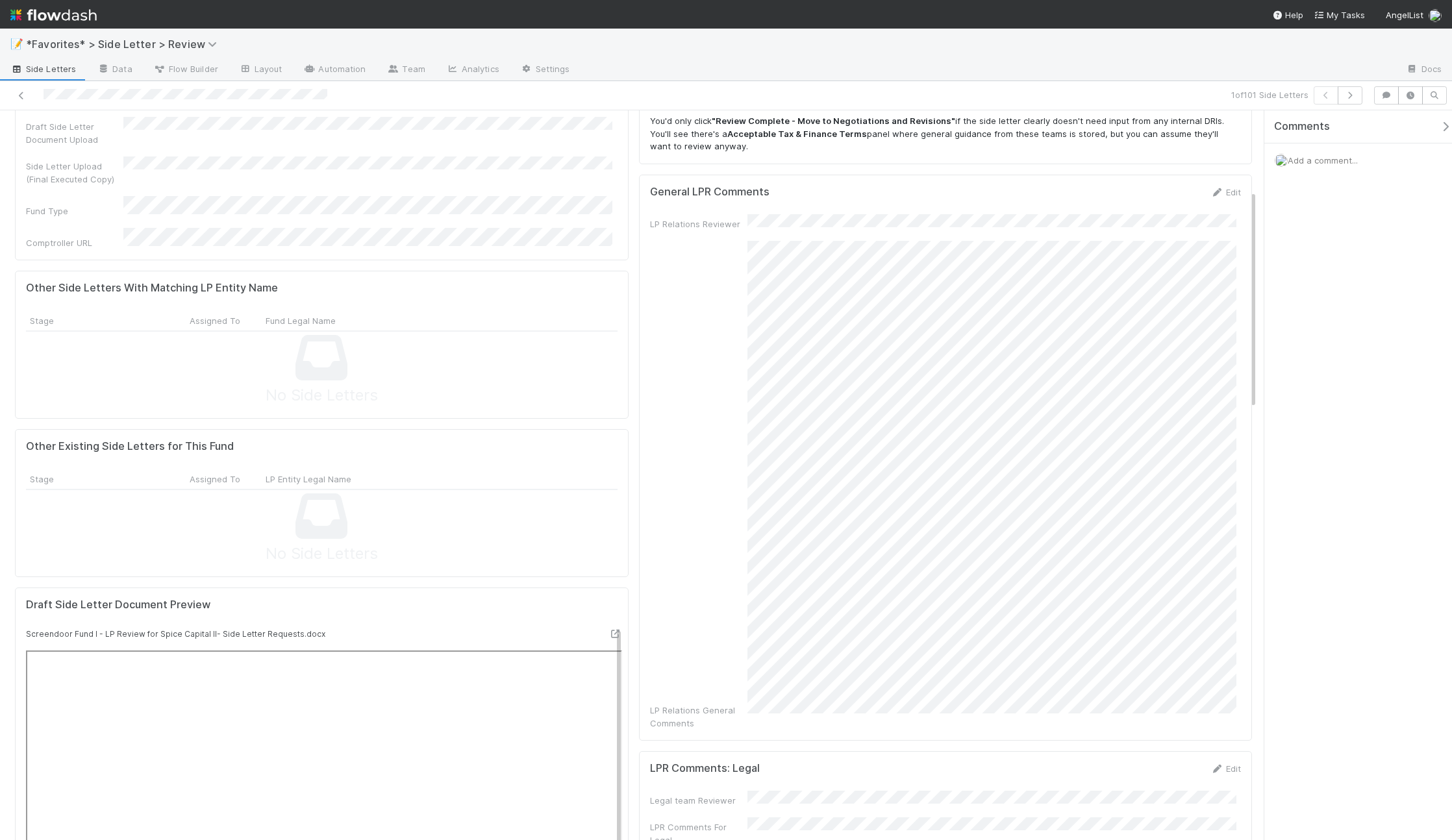
click at [1210, 186] on div "Edit" at bounding box center [1225, 192] width 30 height 13
click at [1210, 188] on icon at bounding box center [1217, 192] width 13 height 9
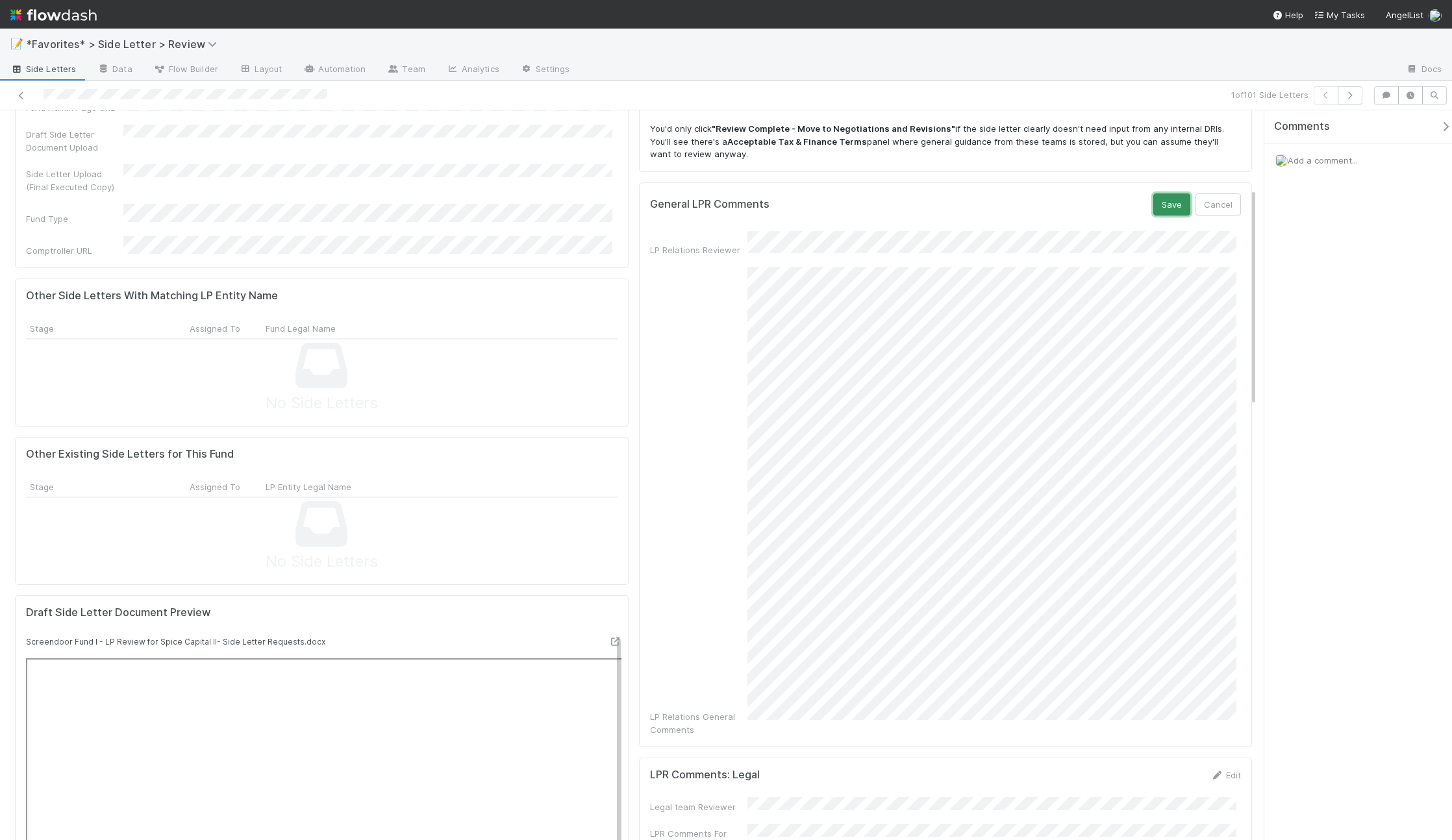
click at [1175, 194] on button "Save" at bounding box center [1172, 204] width 37 height 22
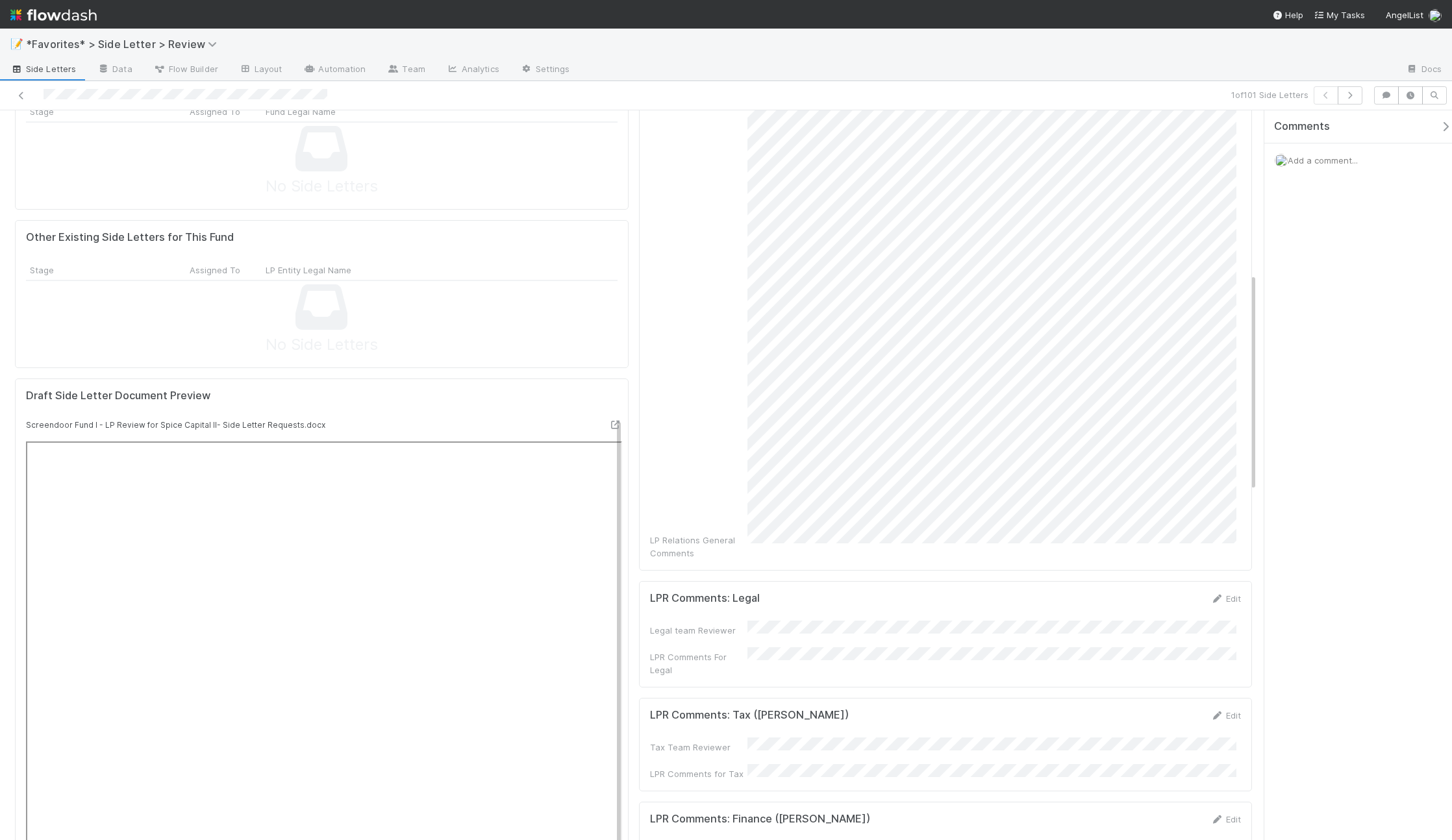
scroll to position [543, 0]
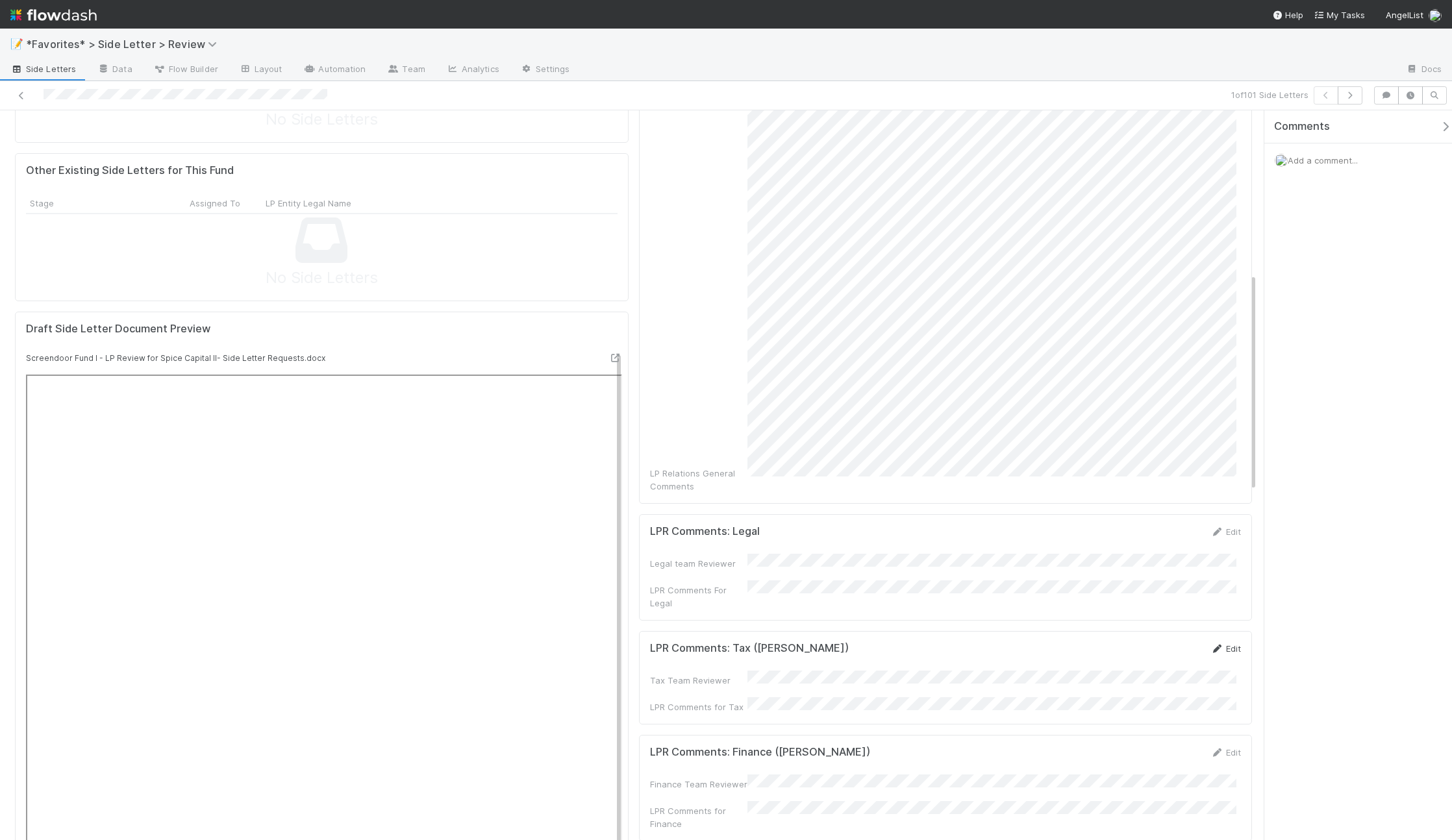
click at [1211, 644] on icon at bounding box center [1217, 648] width 13 height 9
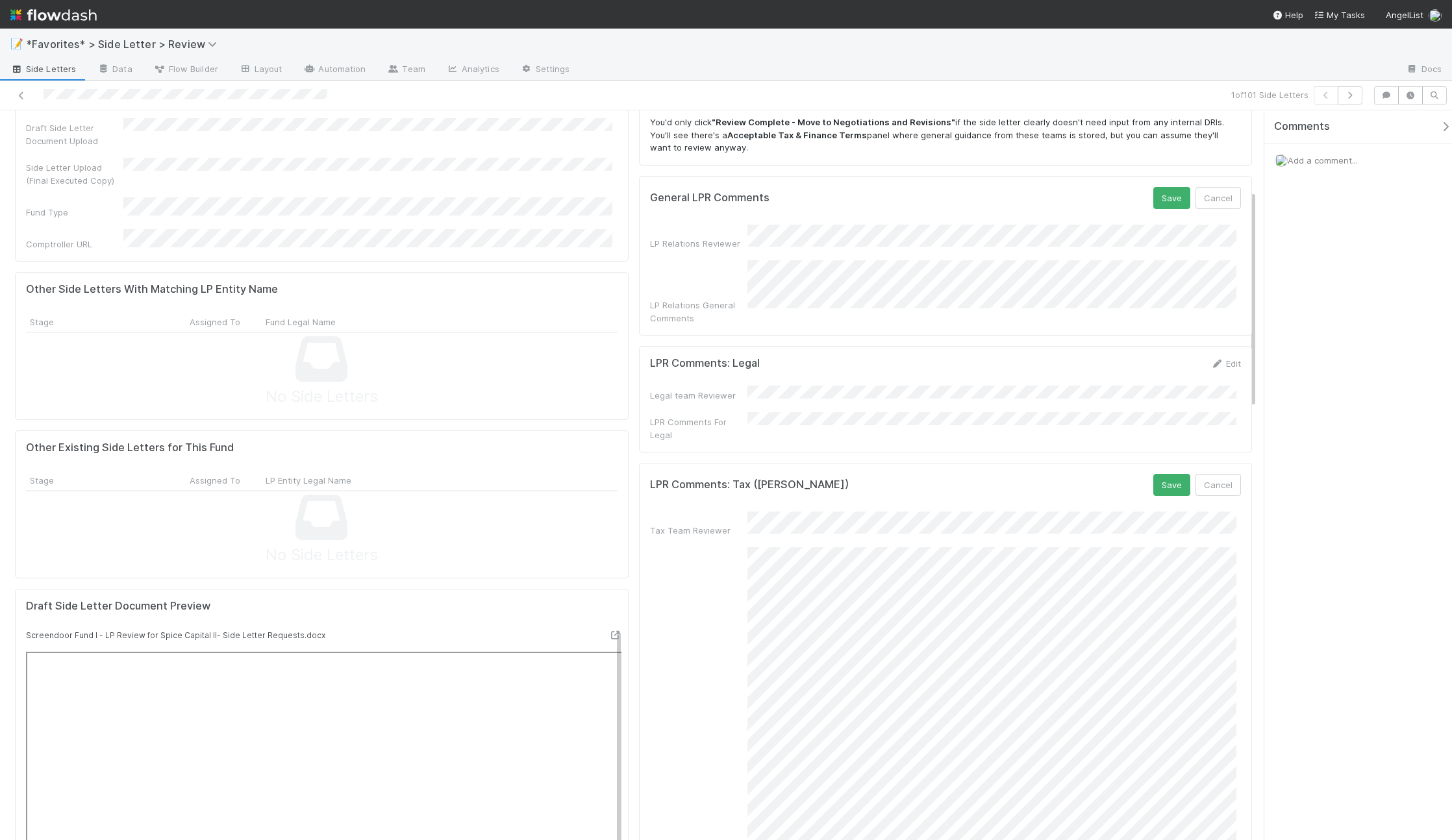
scroll to position [232, 0]
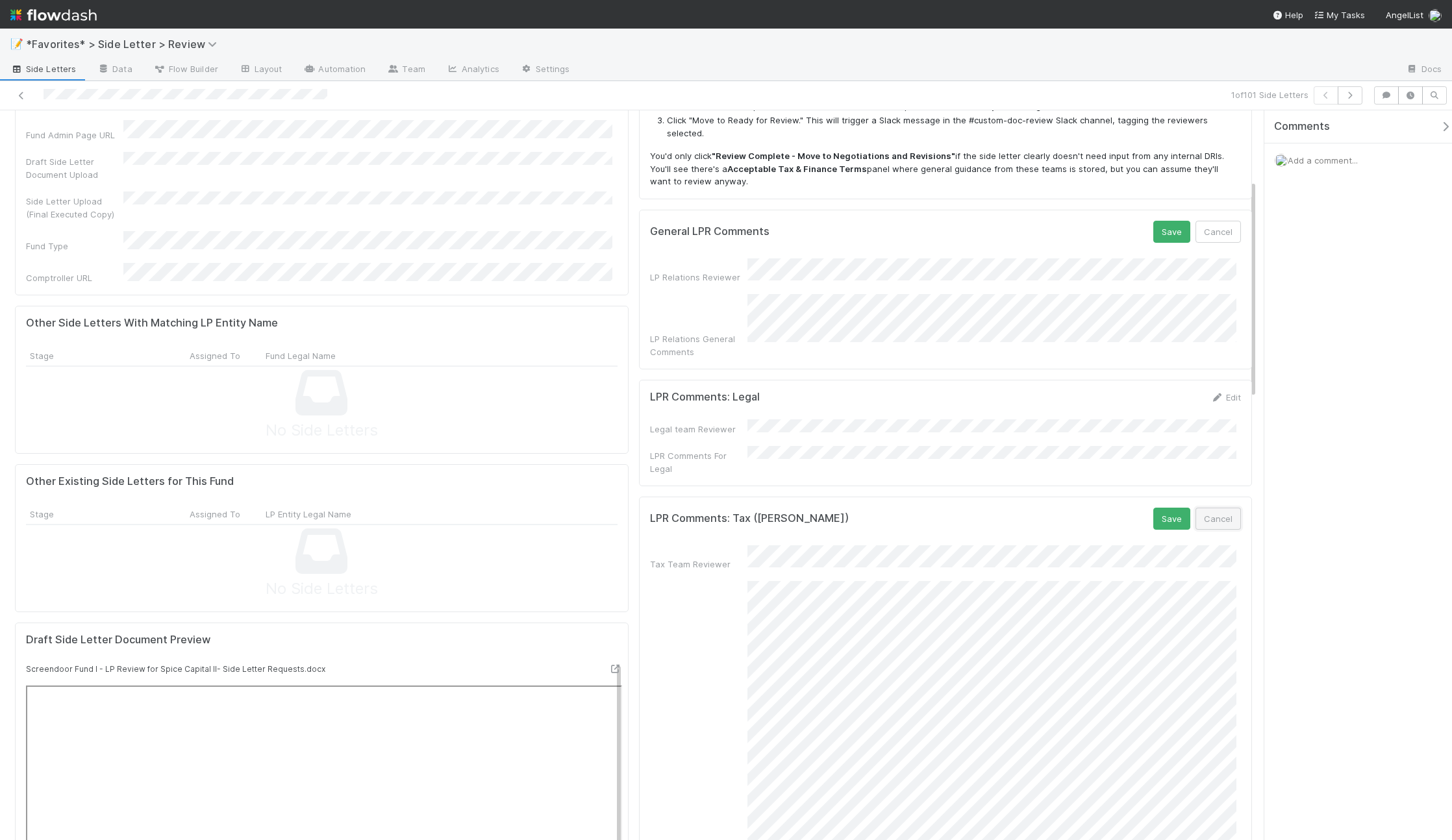
click at [1219, 507] on button "Cancel" at bounding box center [1218, 518] width 45 height 22
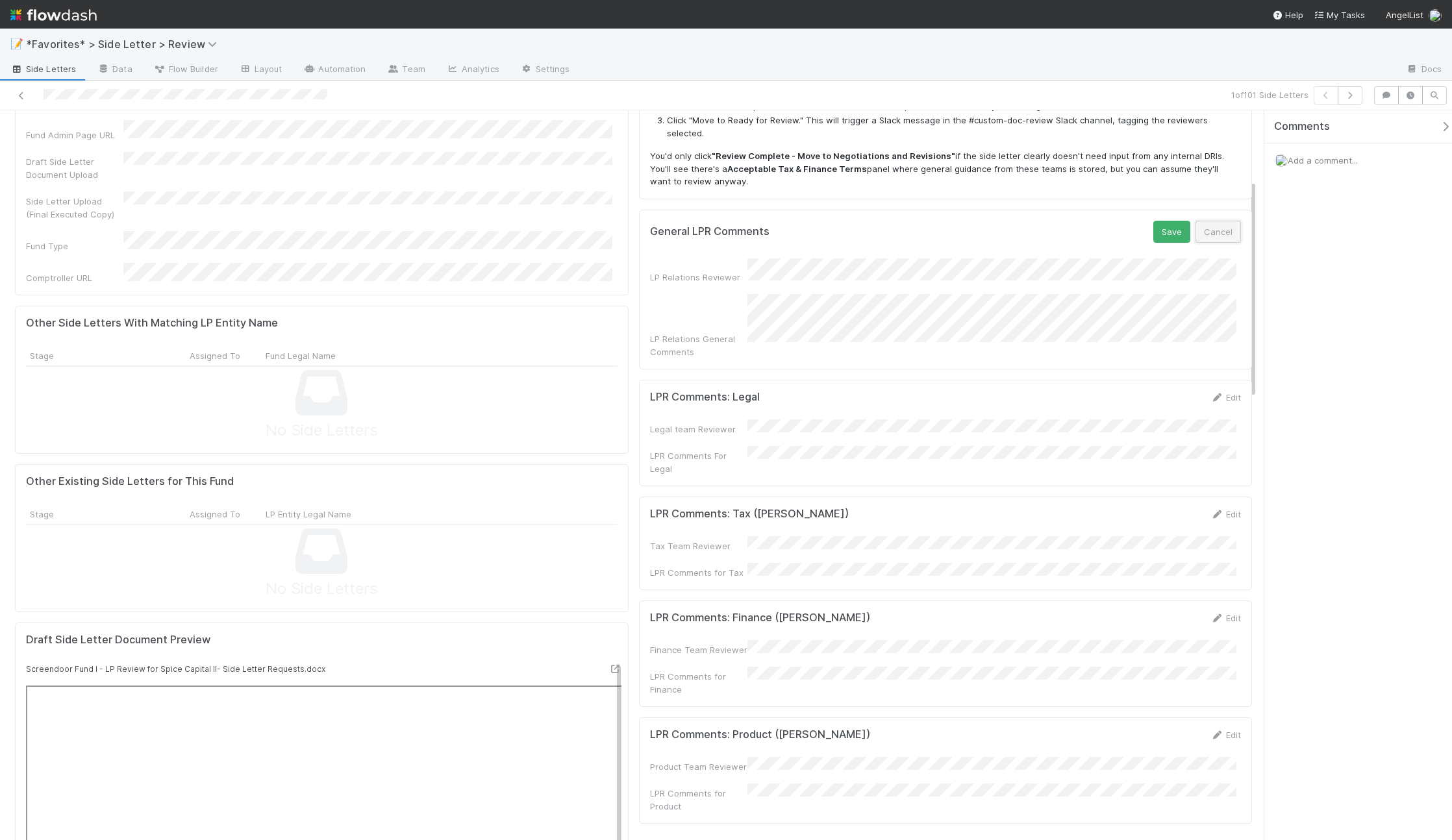
click at [1220, 221] on button "Cancel" at bounding box center [1218, 231] width 45 height 22
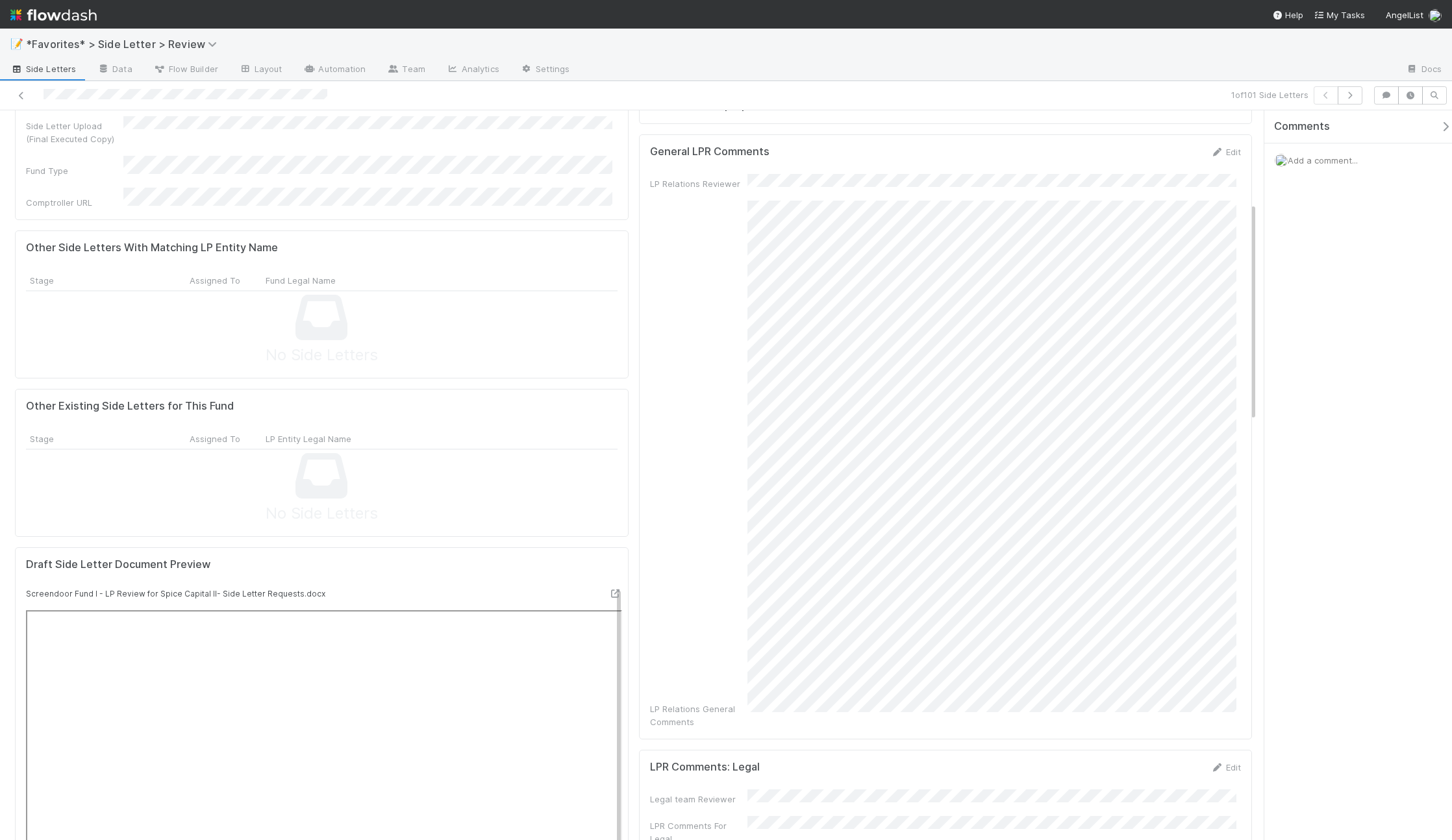
scroll to position [316, 0]
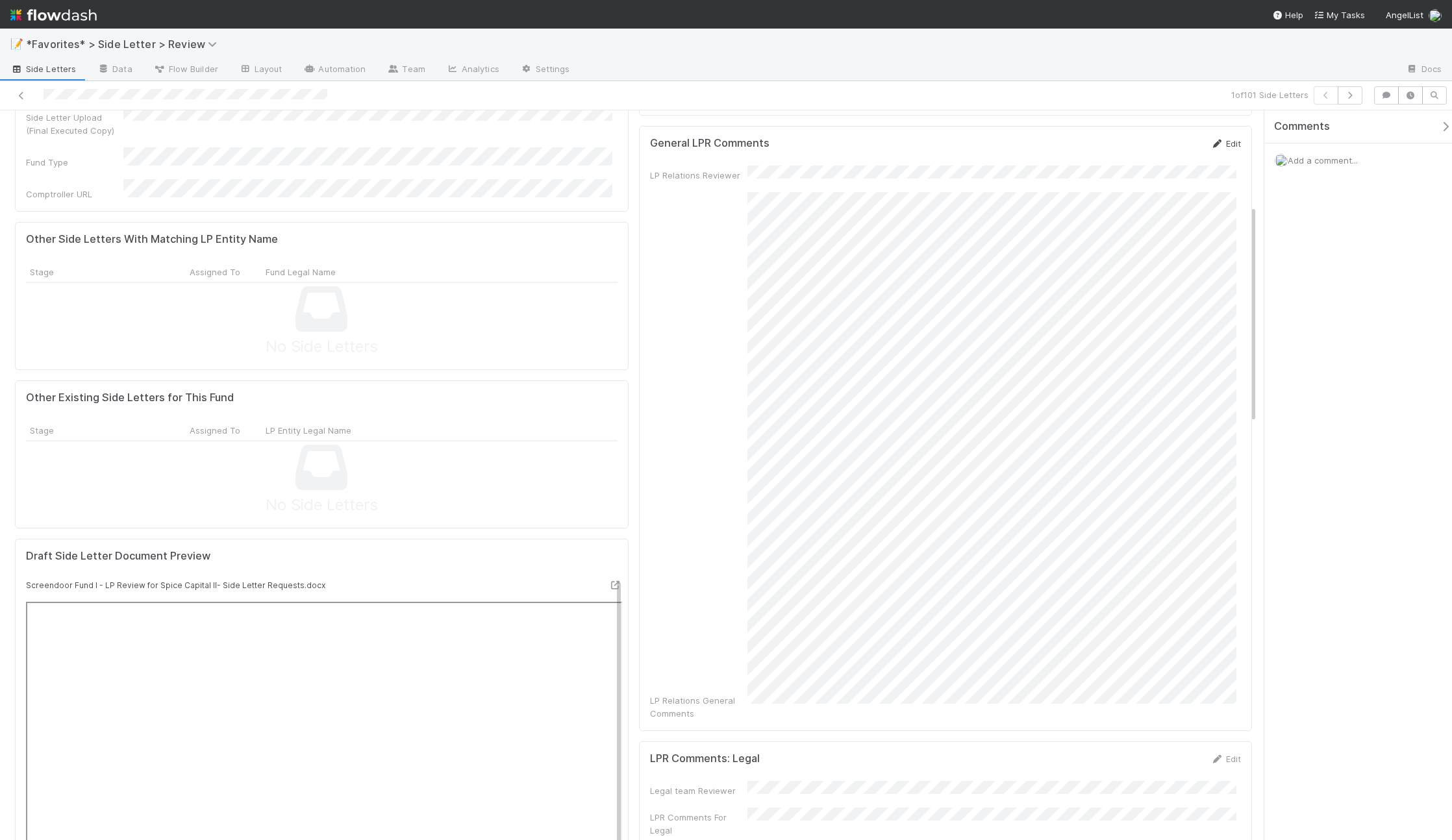
click at [1227, 138] on link "Edit" at bounding box center [1225, 144] width 30 height 11
click at [1275, 696] on div "Initial Assignee Review Maxim Kalinkin Move to Ready for Review Review Complete…" at bounding box center [726, 474] width 1452 height 729
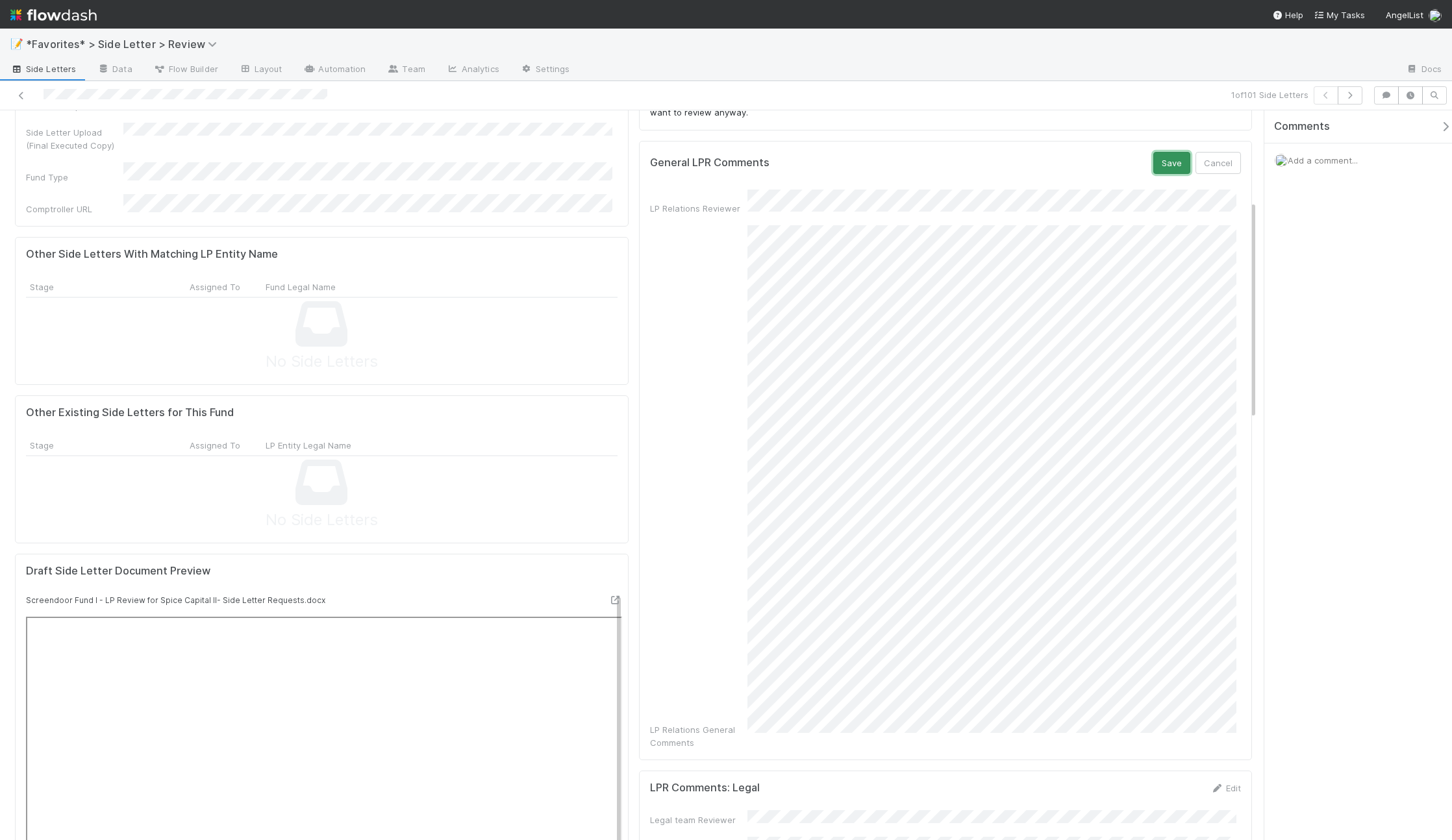
click at [1170, 152] on button "Save" at bounding box center [1172, 163] width 37 height 22
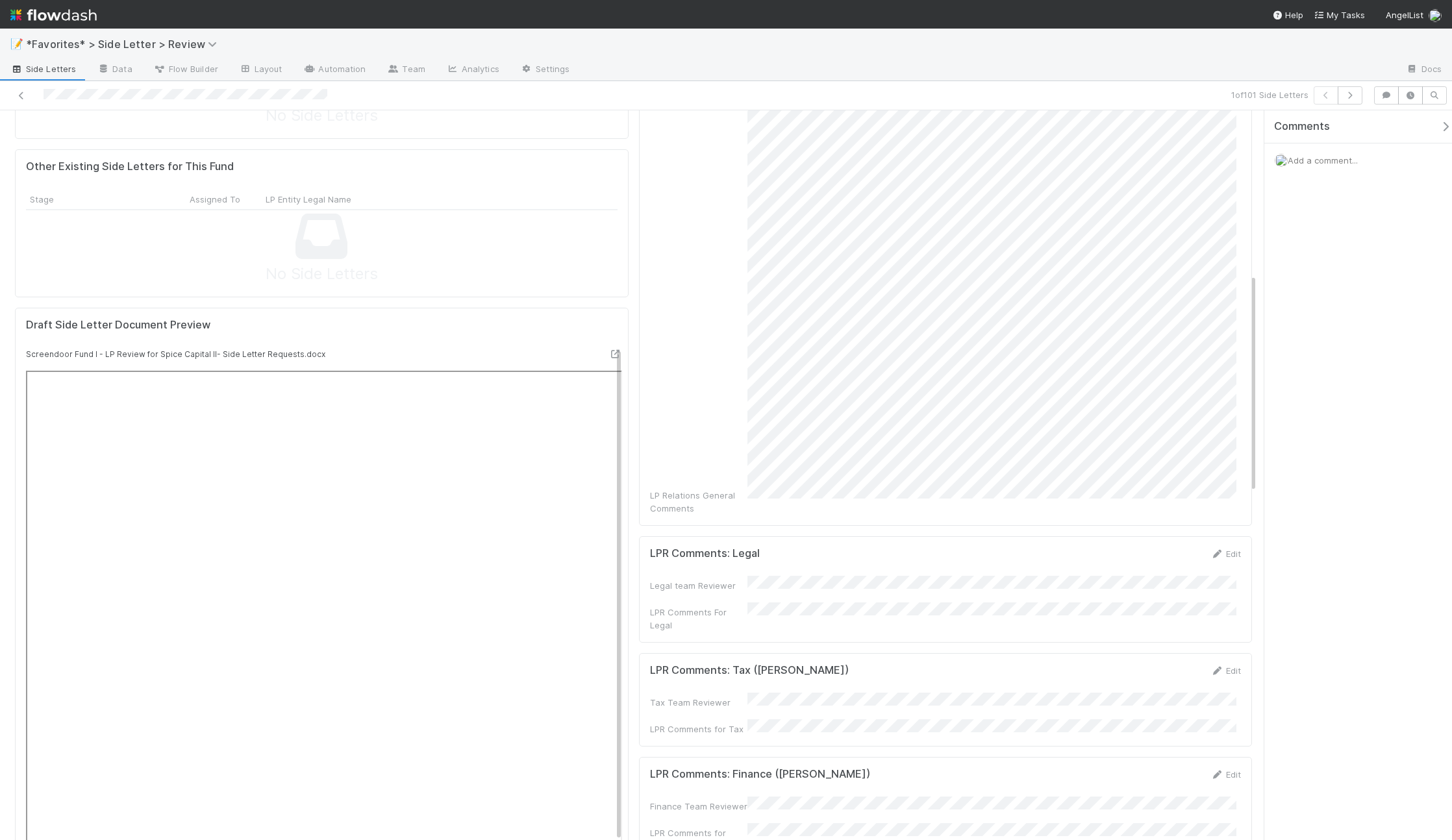
scroll to position [283, 0]
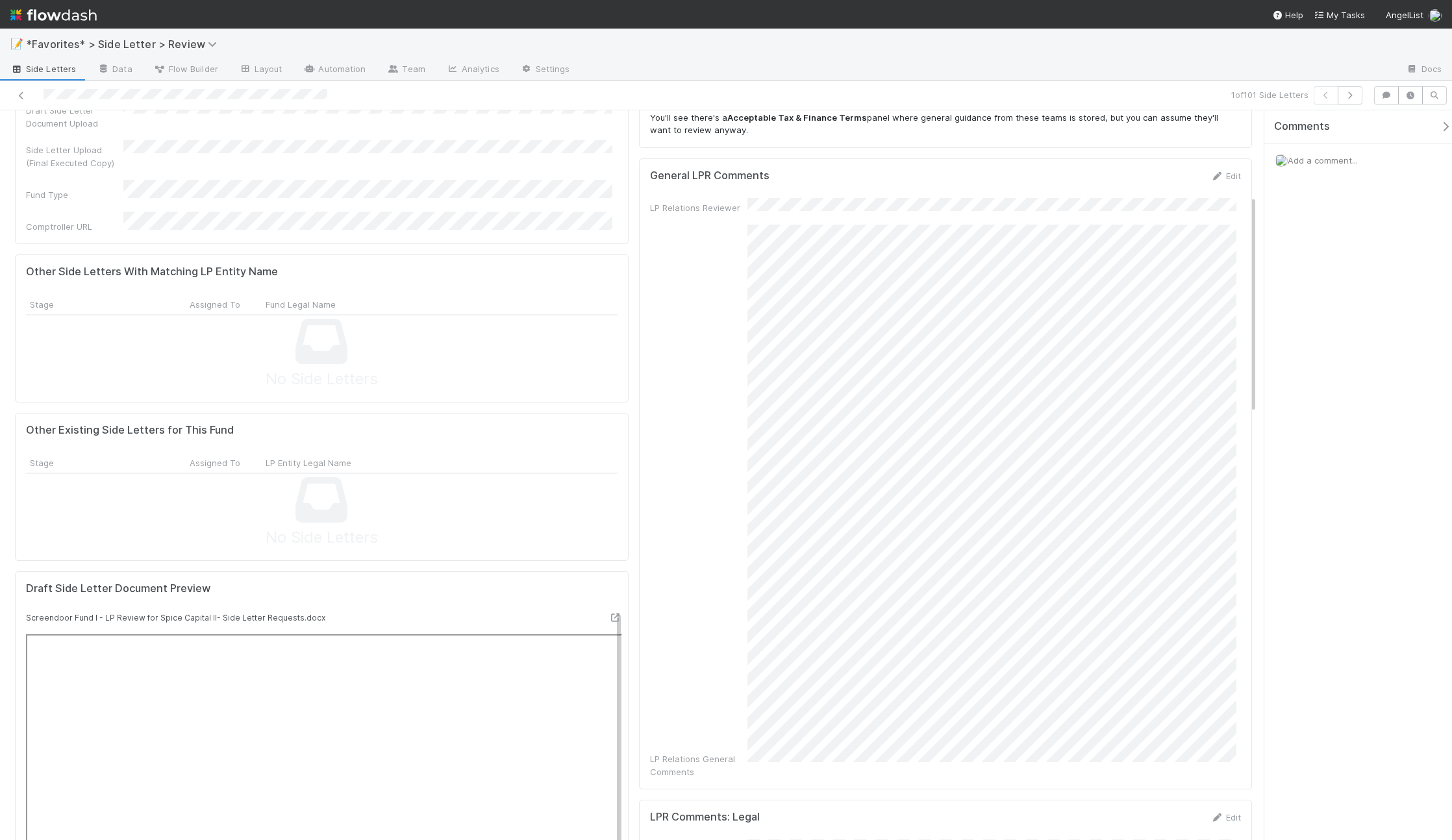
click at [1213, 169] on div "Edit" at bounding box center [1225, 176] width 30 height 13
drag, startPoint x: 1221, startPoint y: 151, endPoint x: 1217, endPoint y: 159, distance: 8.9
click at [1220, 158] on div "General LPR Comments Edit LP Relations Reviewer LP Relations General Comments" at bounding box center [945, 474] width 614 height 631
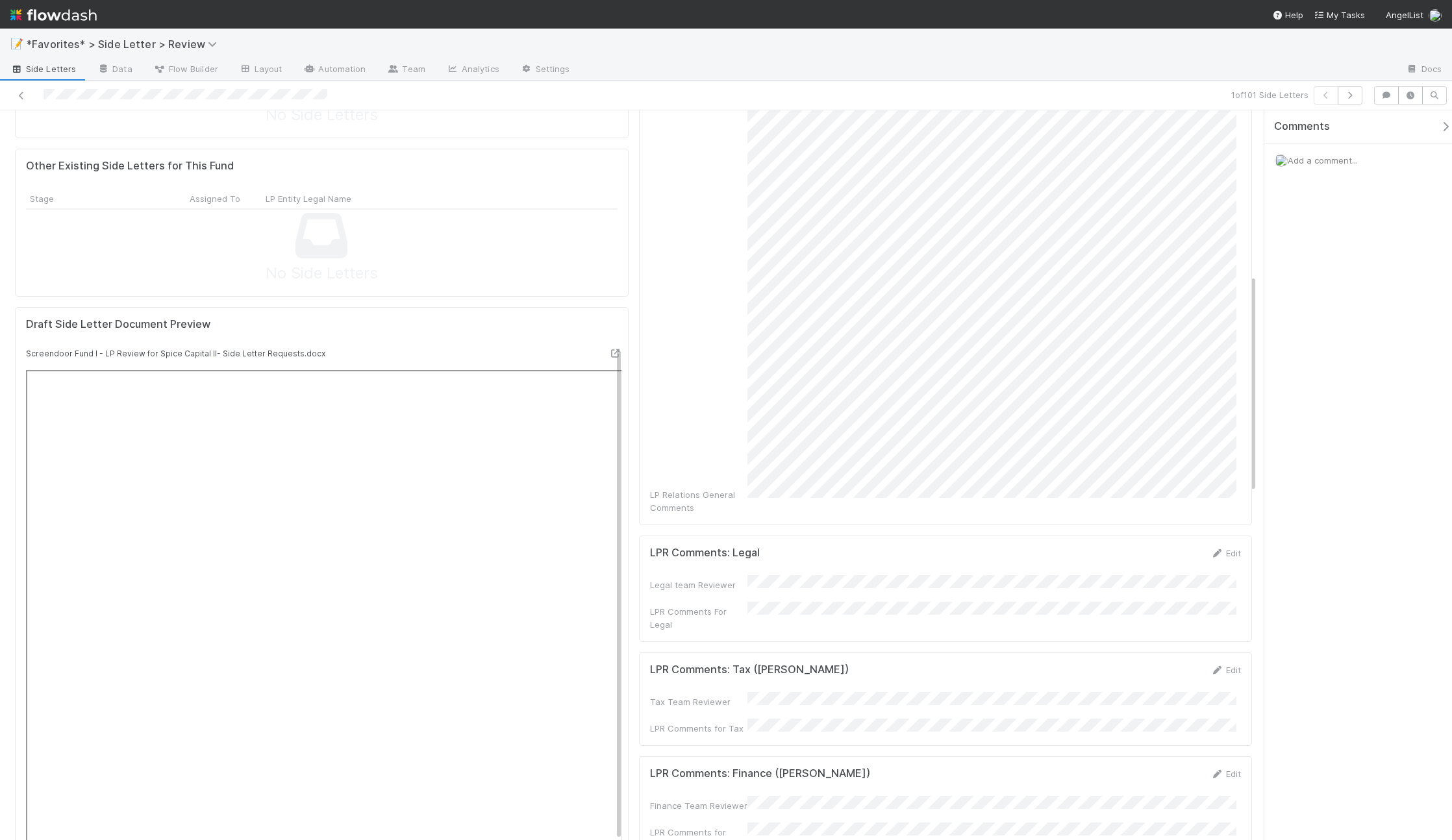
scroll to position [614, 0]
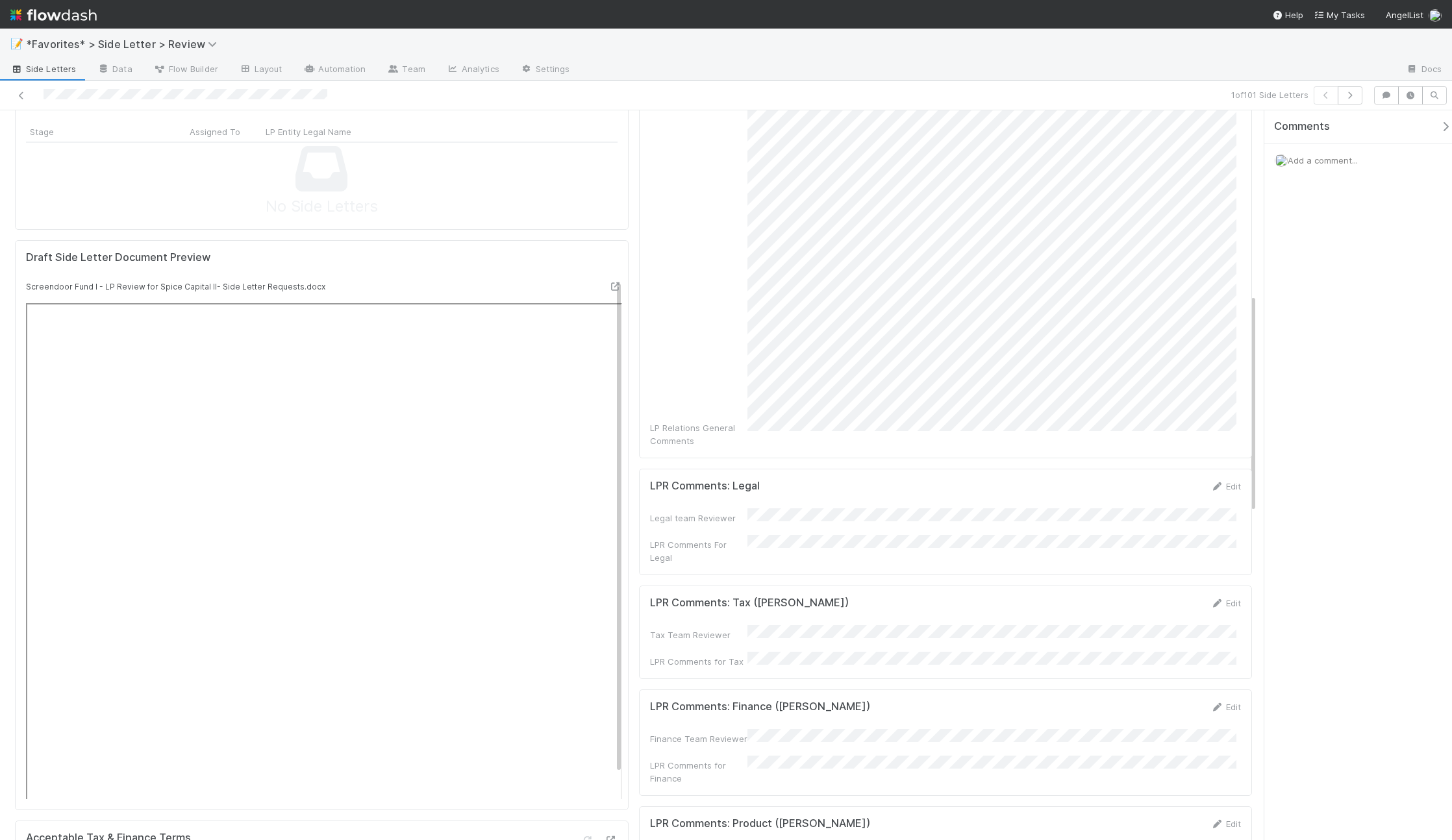
click at [1210, 596] on div "Edit" at bounding box center [1225, 603] width 30 height 13
click at [1210, 599] on icon at bounding box center [1217, 603] width 13 height 9
click at [1141, 596] on form "LPR Comments: Tax (Matza) Save Cancel Tax Team Reviewer LPR Comments for Tax" at bounding box center [945, 658] width 591 height 125
click at [1153, 596] on button "Save" at bounding box center [1172, 607] width 37 height 22
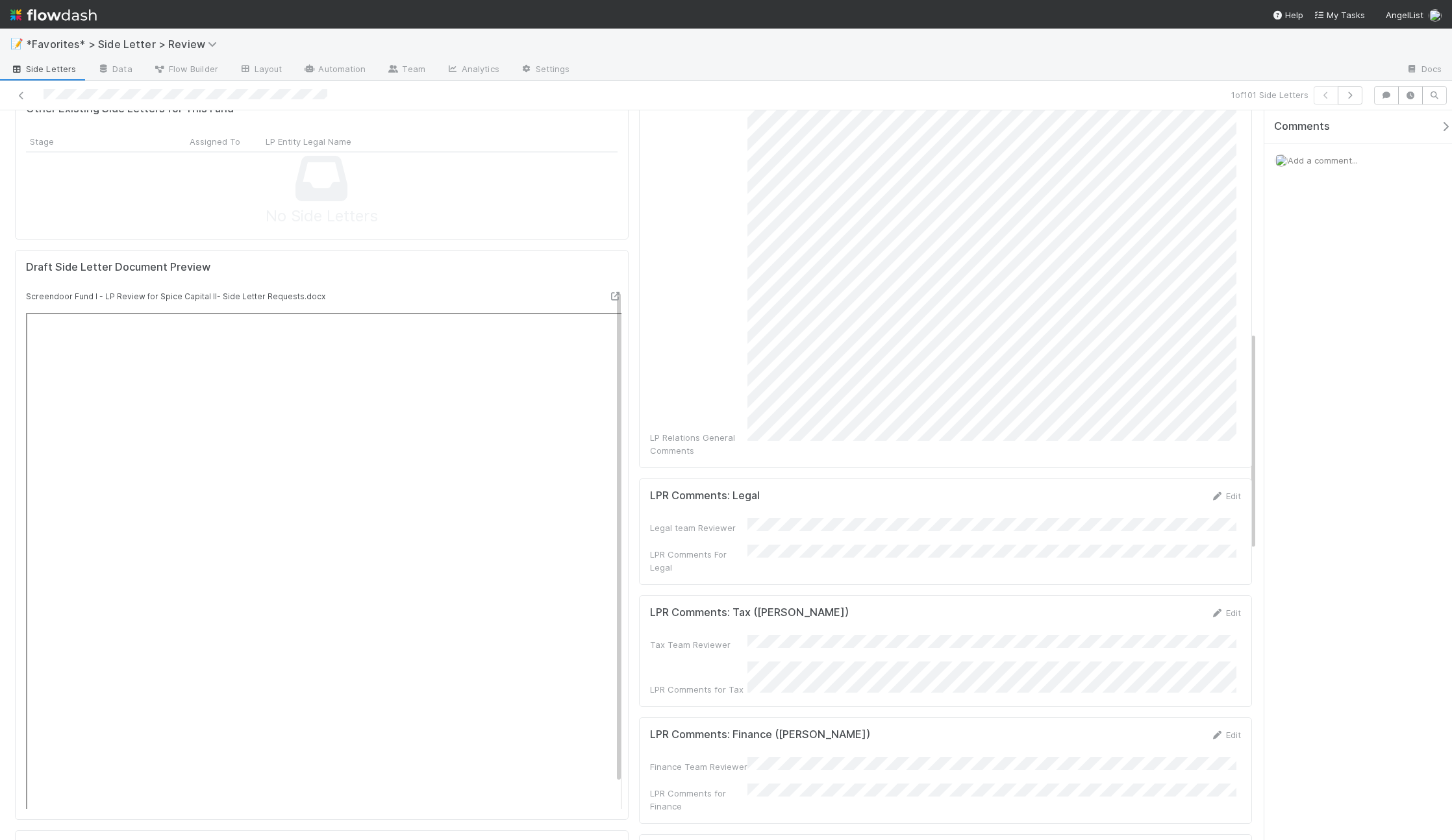
scroll to position [738, 0]
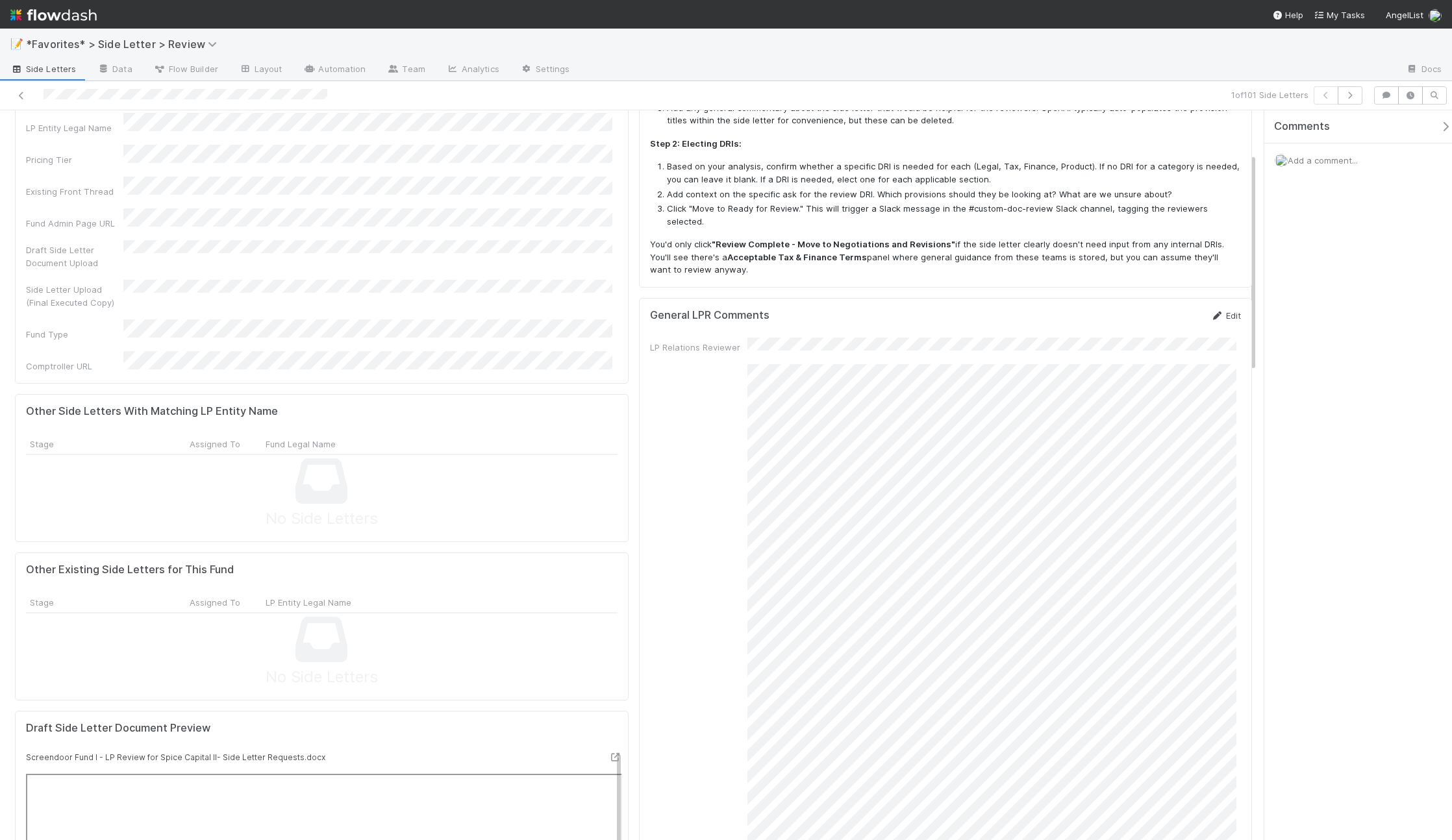
click at [1213, 310] on link "Edit" at bounding box center [1225, 316] width 30 height 11
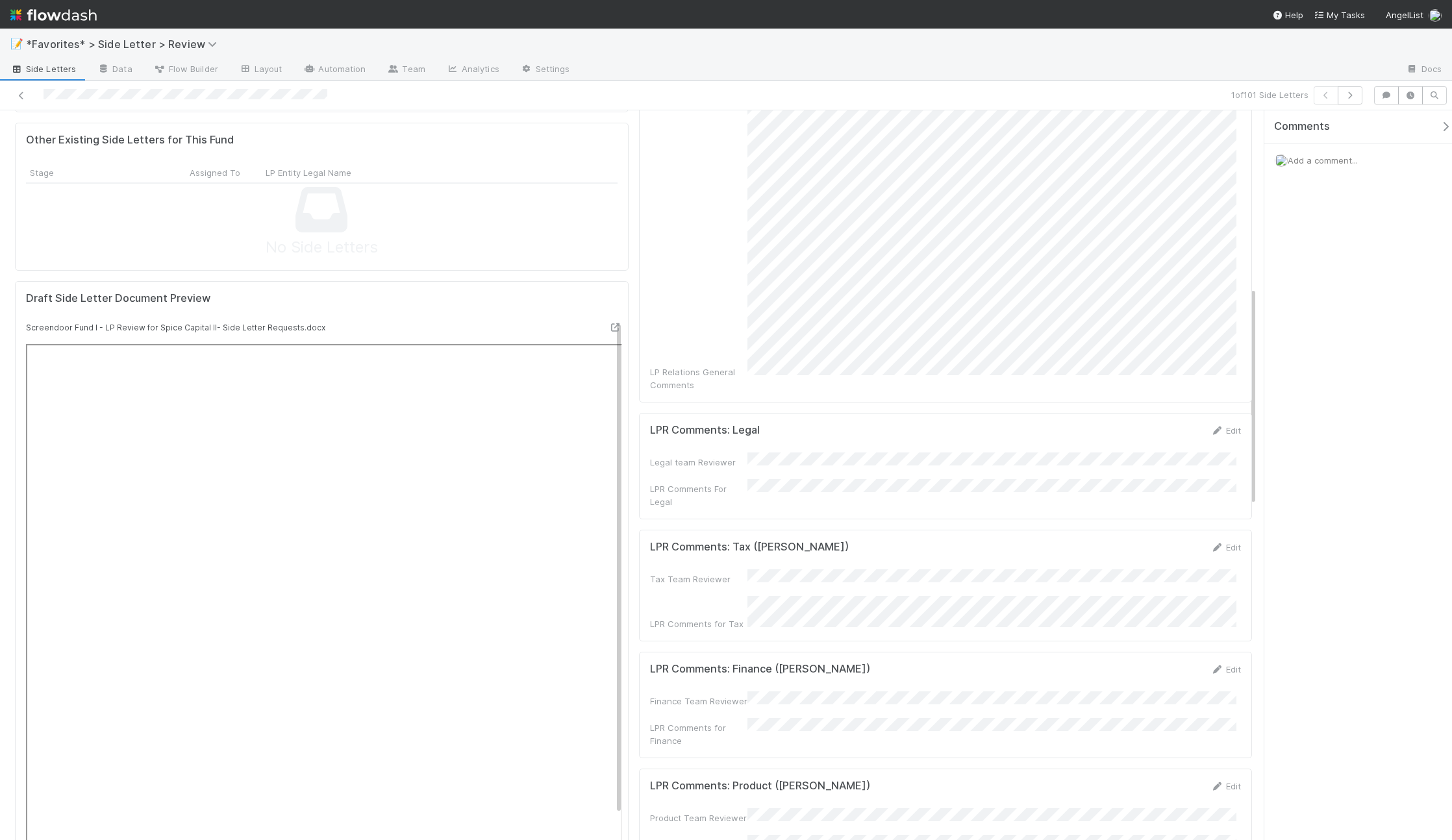
scroll to position [606, 0]
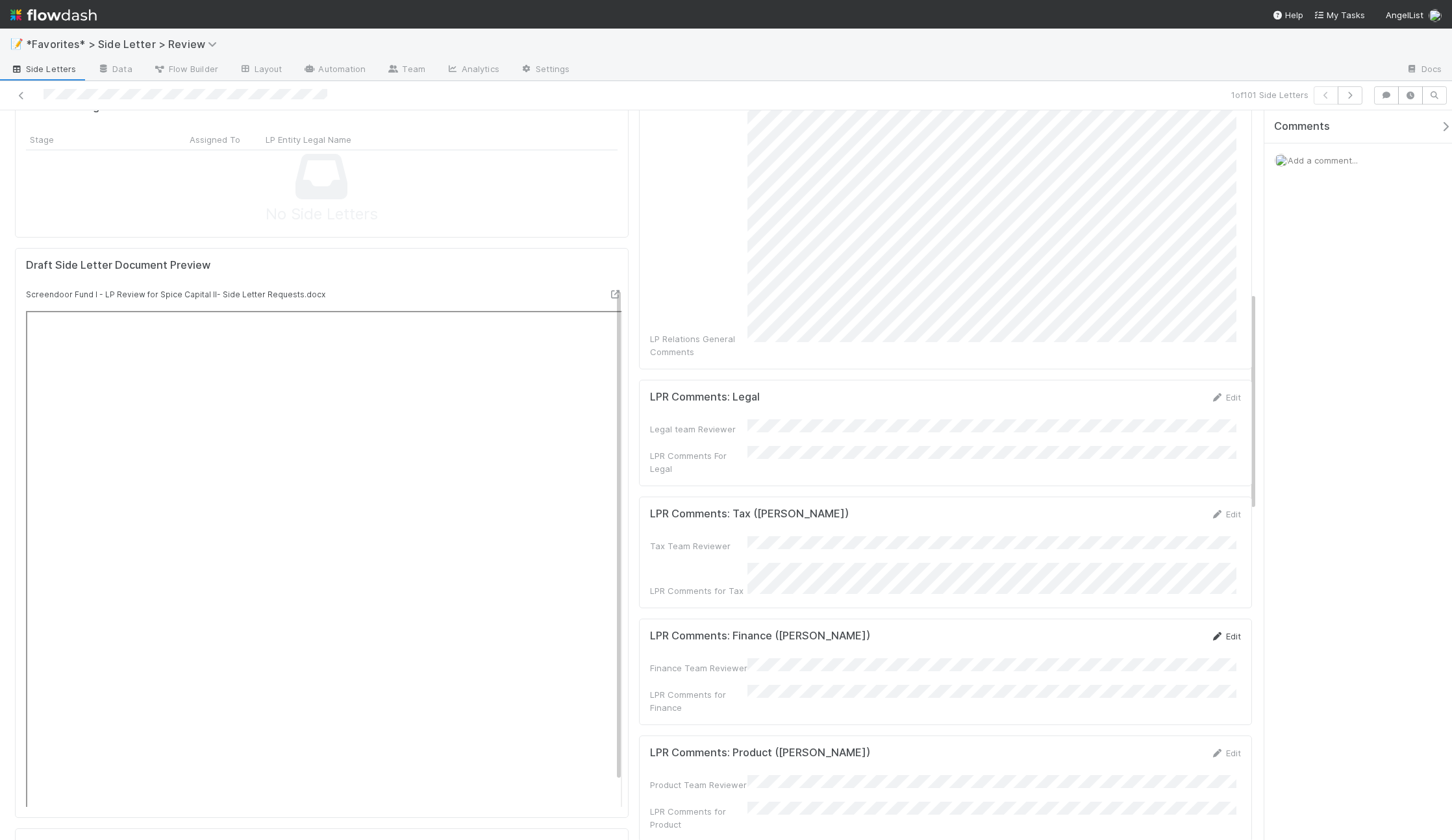
click at [1210, 632] on icon at bounding box center [1217, 636] width 13 height 9
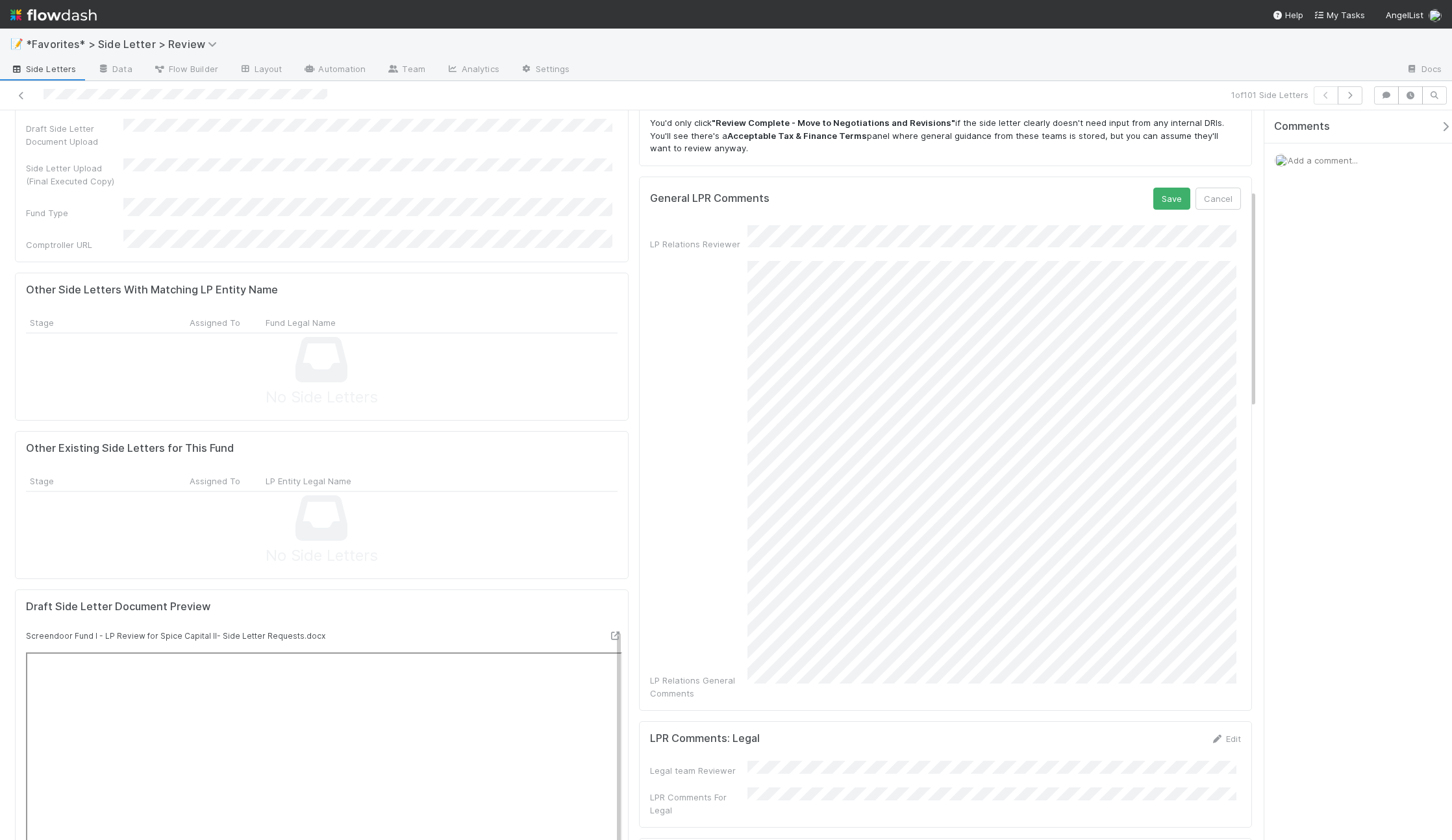
click at [1182, 190] on div "Save Cancel" at bounding box center [1197, 198] width 88 height 22
click at [1162, 188] on button "Save" at bounding box center [1172, 198] width 37 height 22
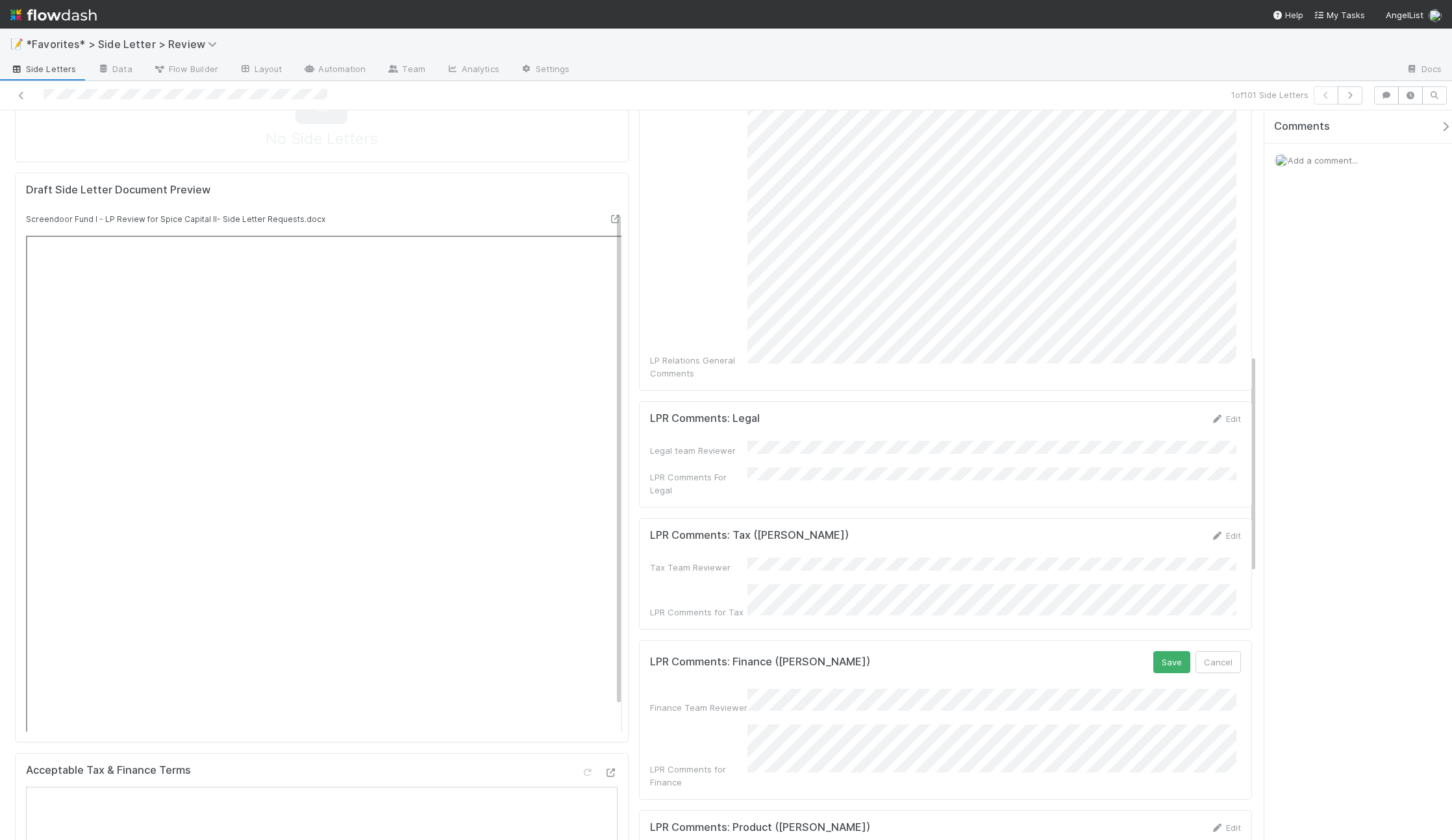
scroll to position [814, 0]
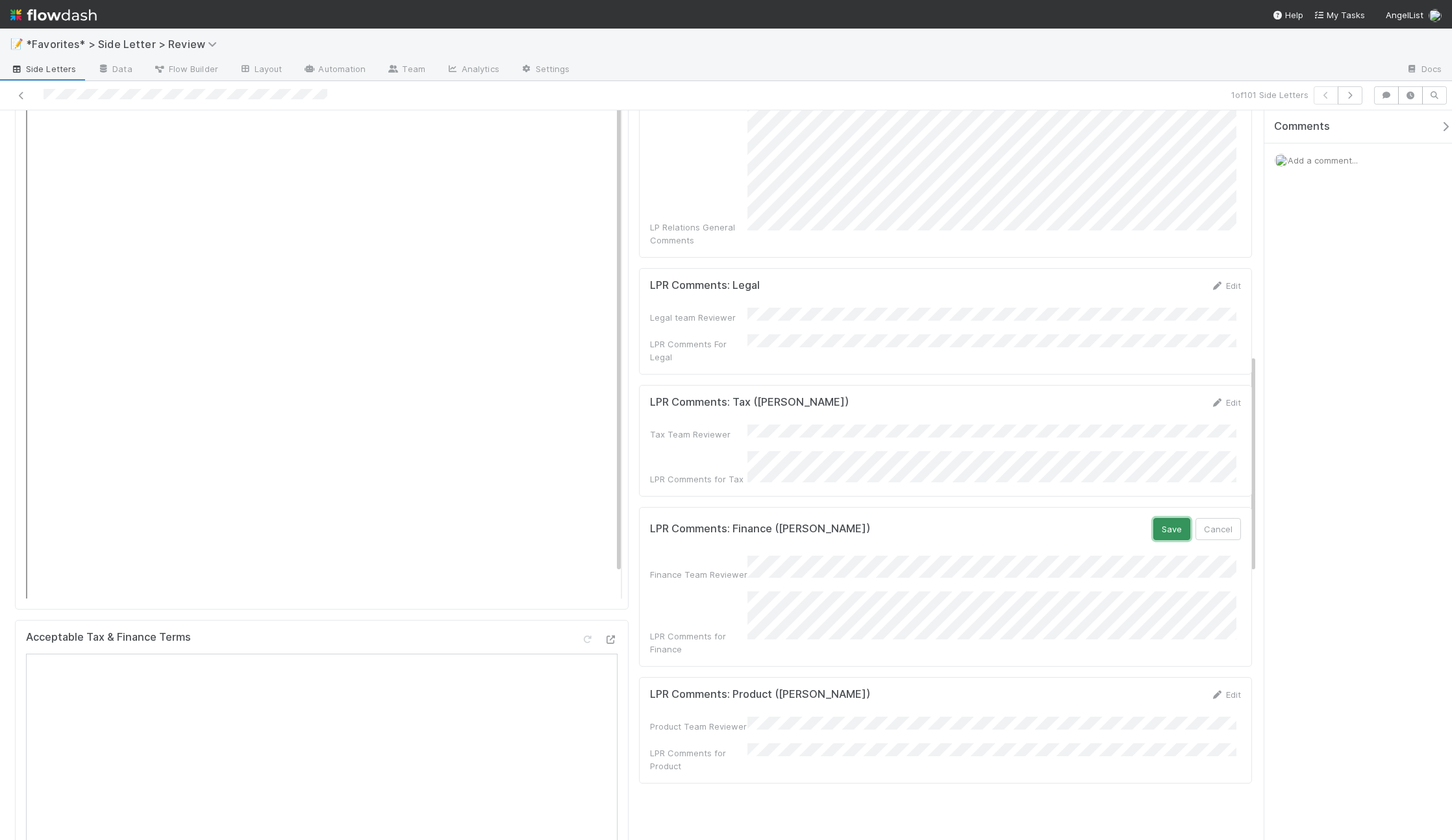
click at [1162, 518] on button "Save" at bounding box center [1172, 528] width 37 height 22
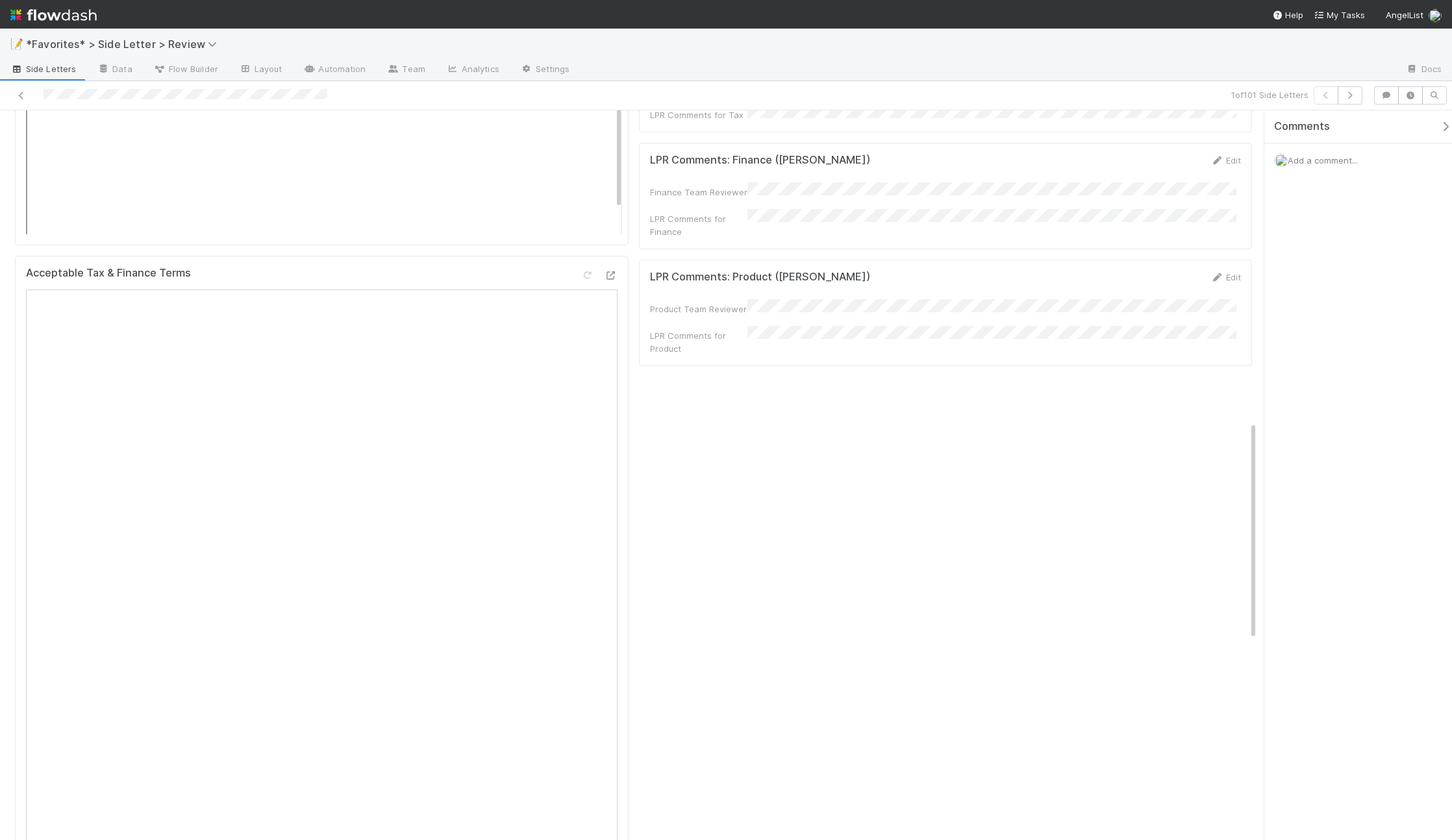
scroll to position [970, 0]
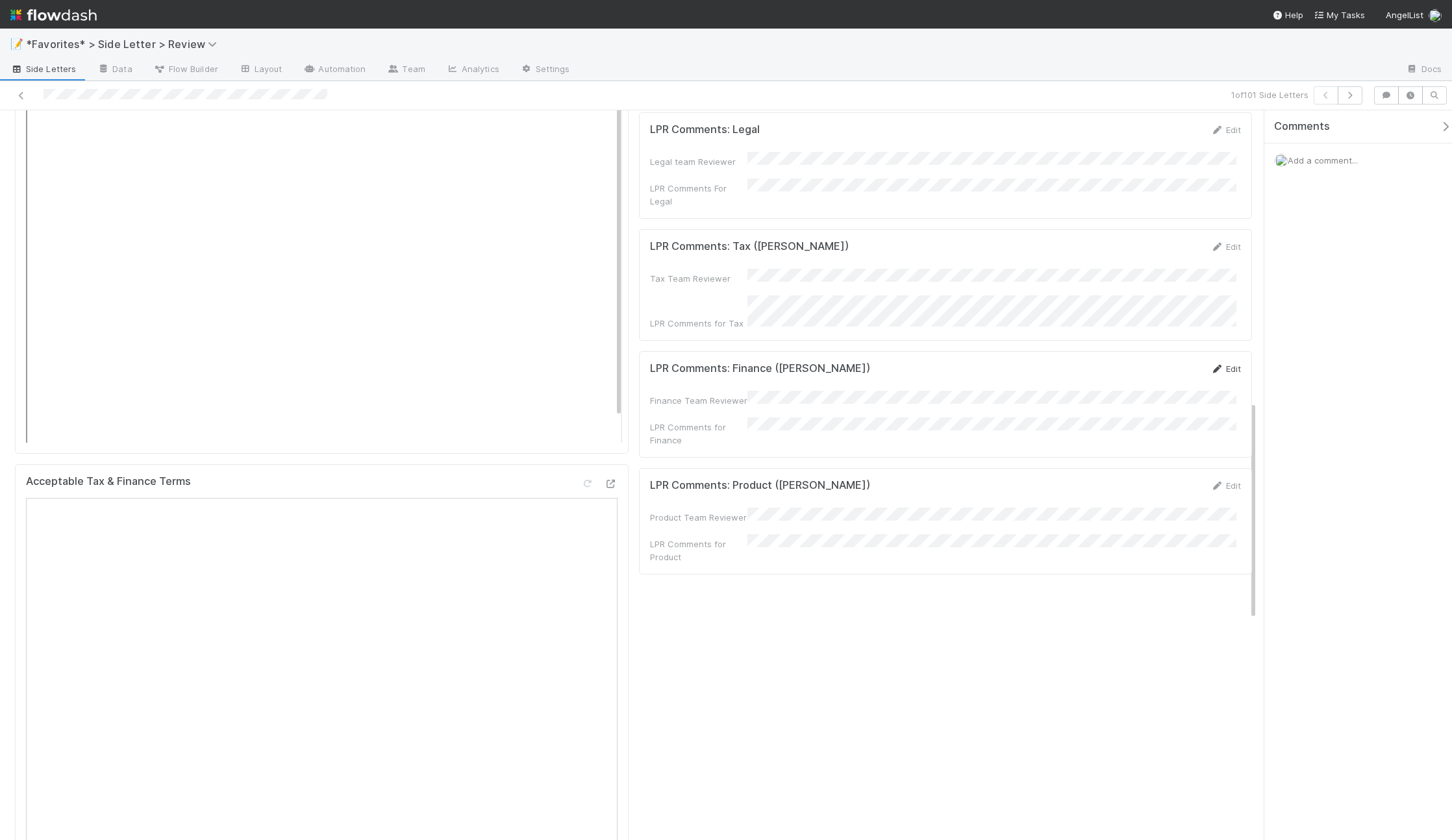
click at [1210, 365] on icon at bounding box center [1217, 369] width 13 height 9
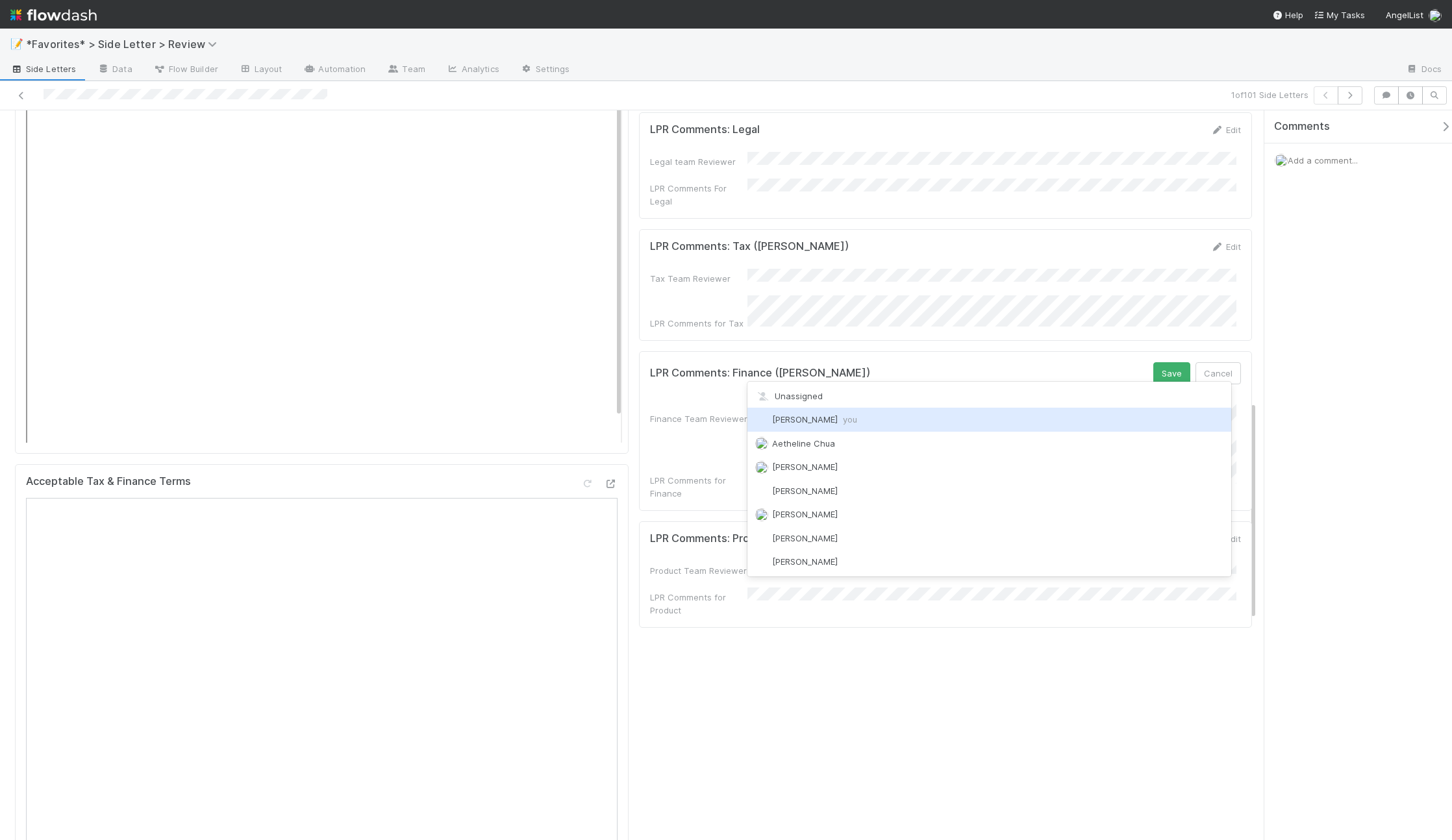
click at [834, 419] on span "Maxim Kalinkin you" at bounding box center [814, 420] width 85 height 11
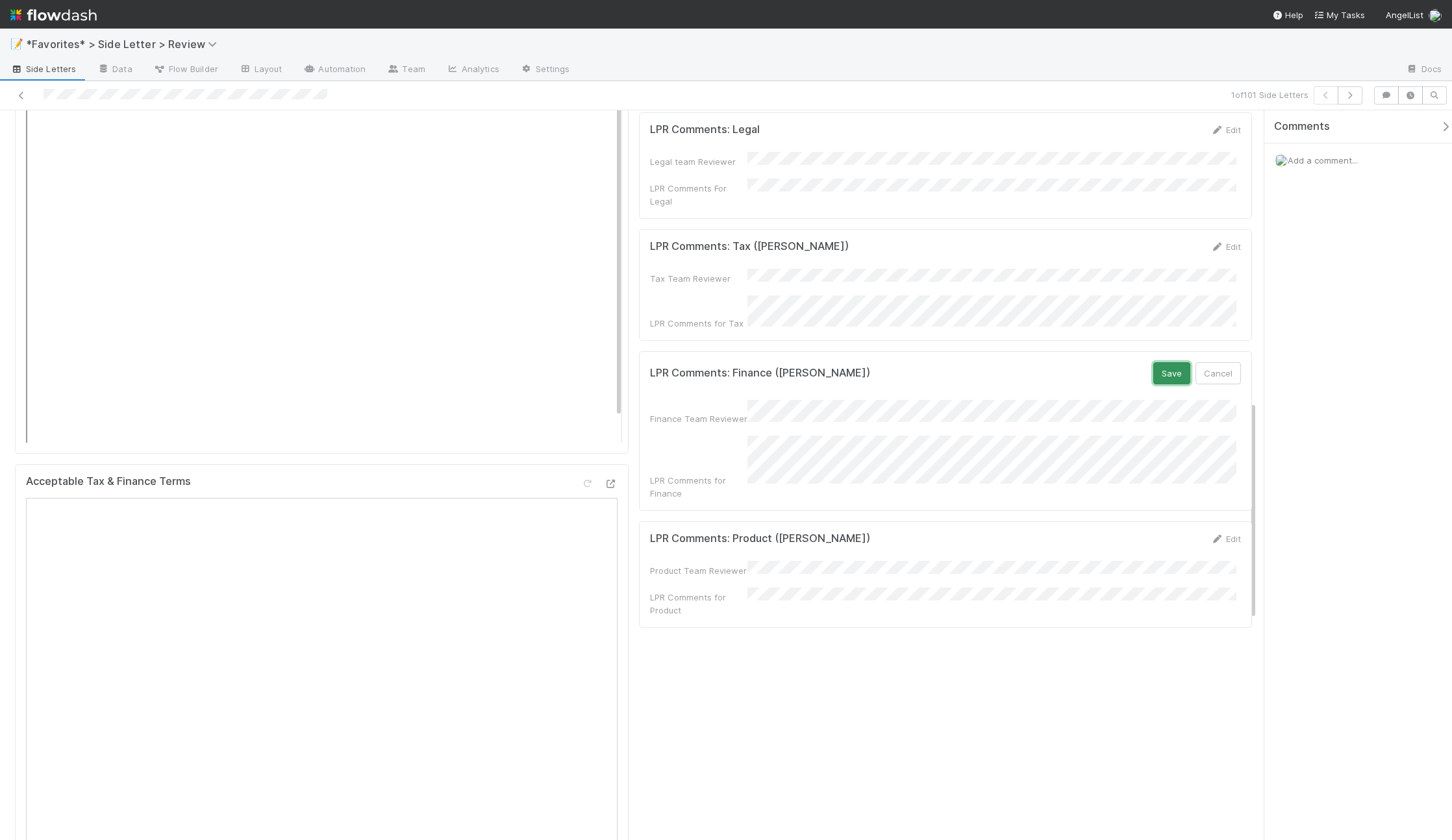
click at [1178, 362] on button "Save" at bounding box center [1172, 373] width 37 height 22
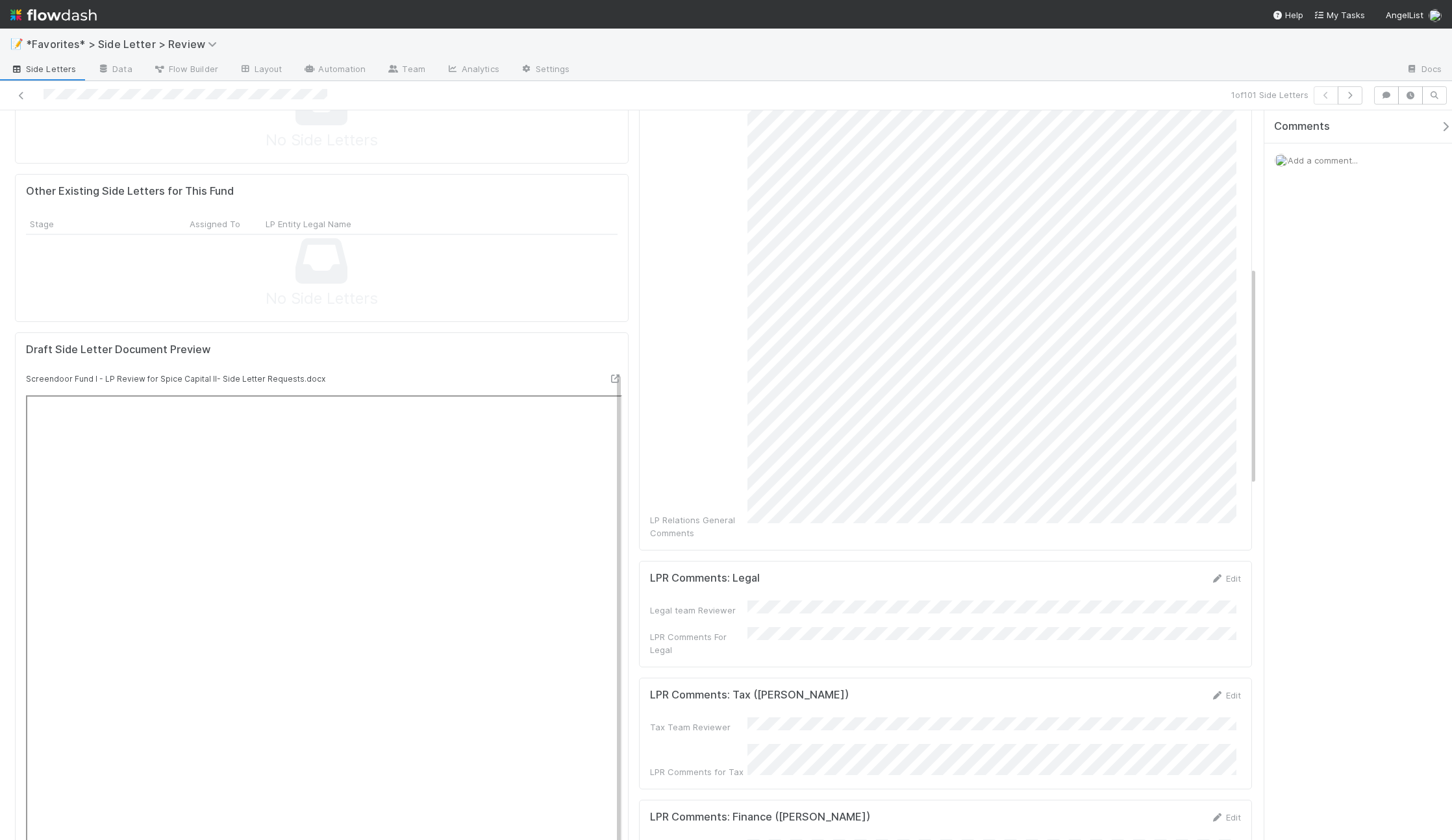
scroll to position [161, 0]
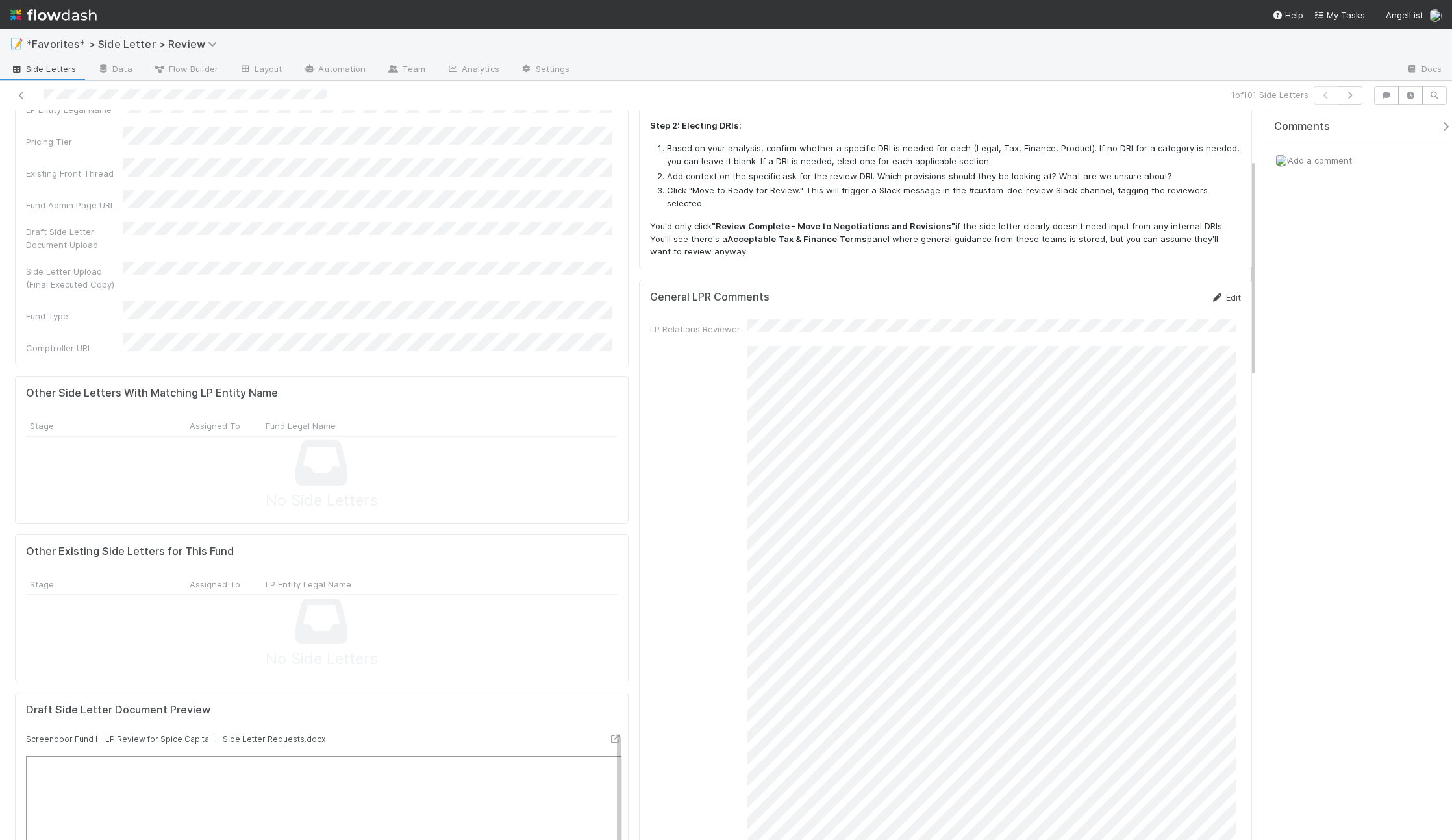
click at [1210, 293] on icon at bounding box center [1217, 297] width 13 height 9
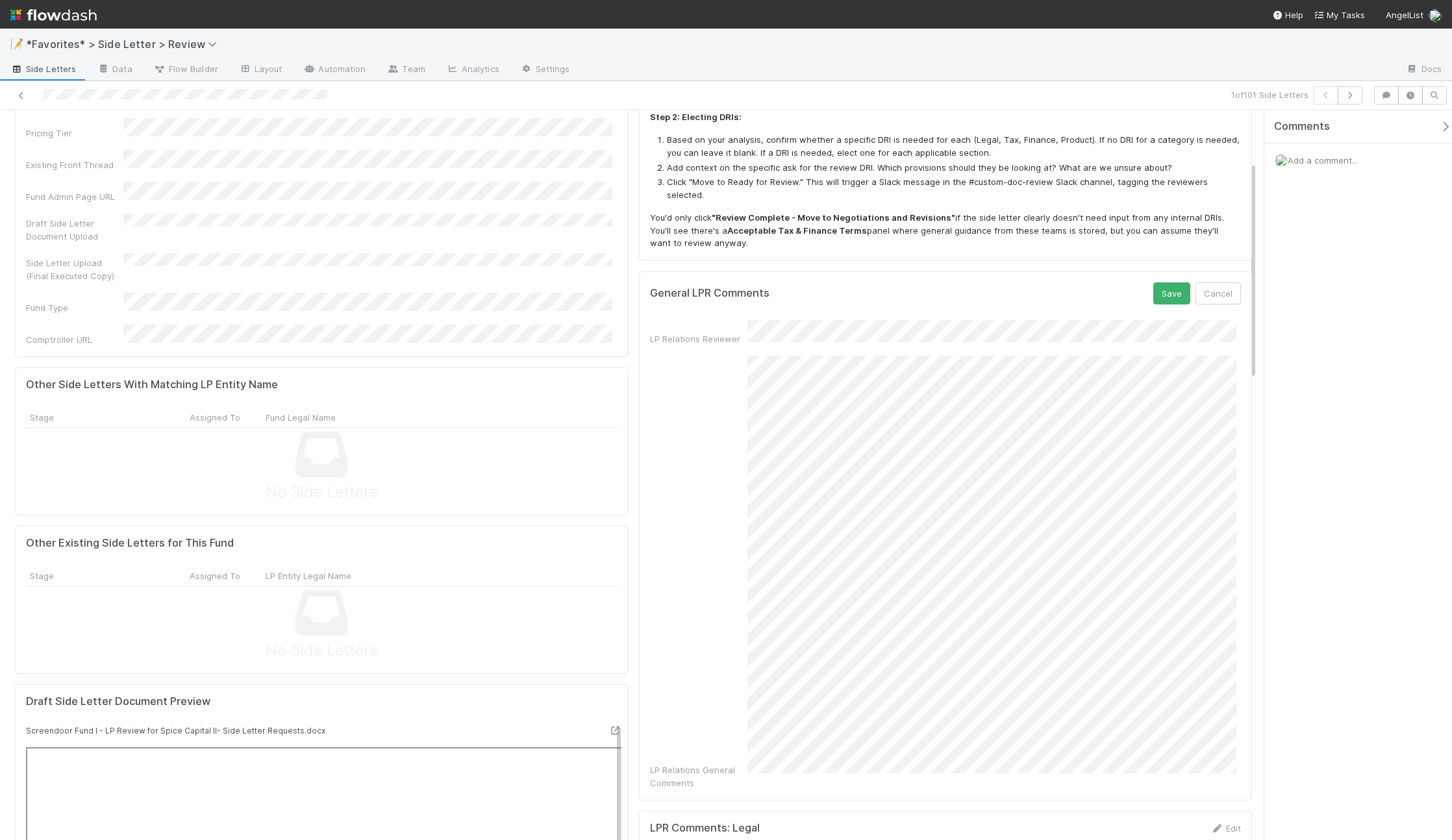
scroll to position [303, 0]
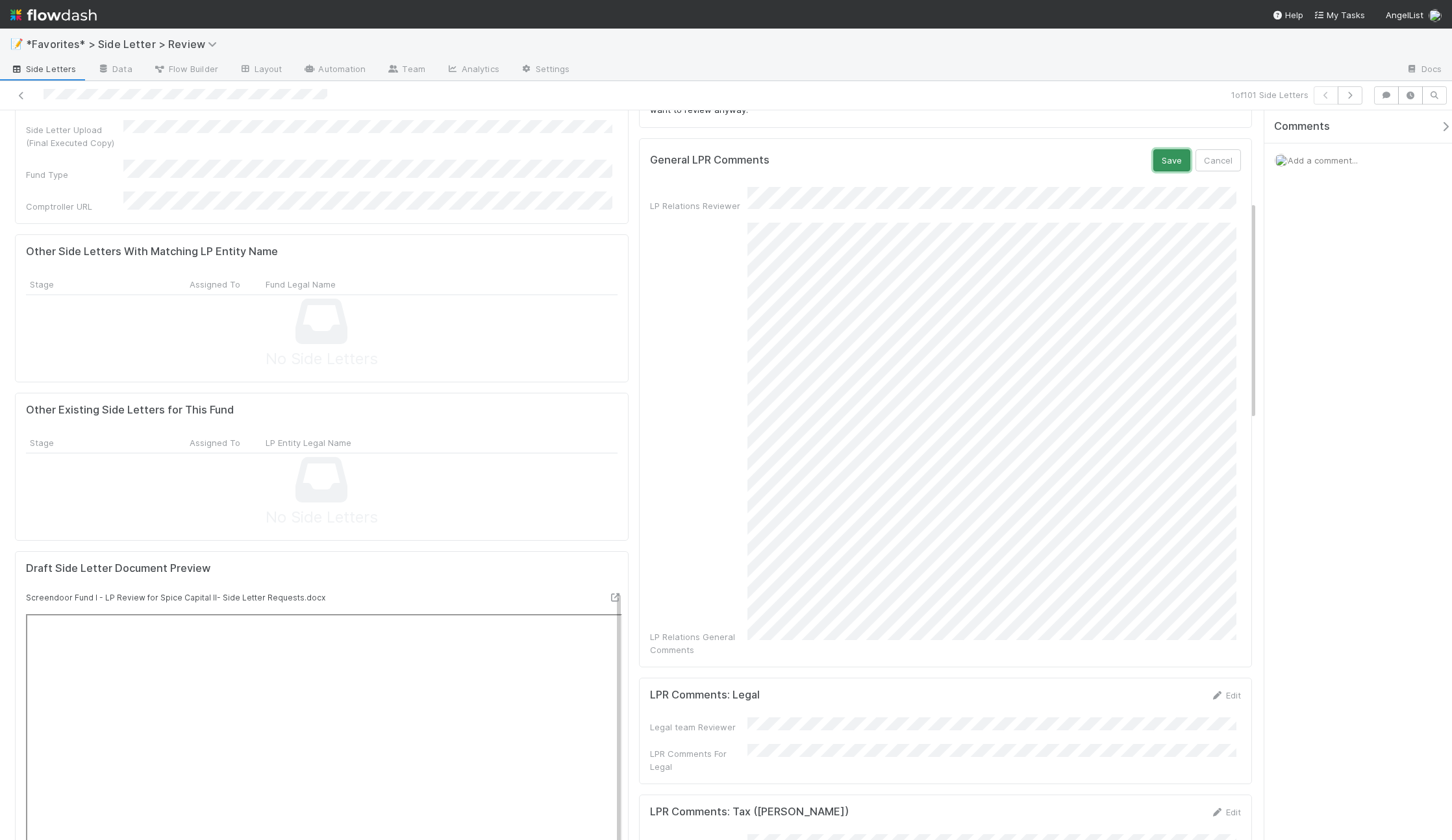
click at [1165, 154] on button "Save" at bounding box center [1172, 160] width 37 height 22
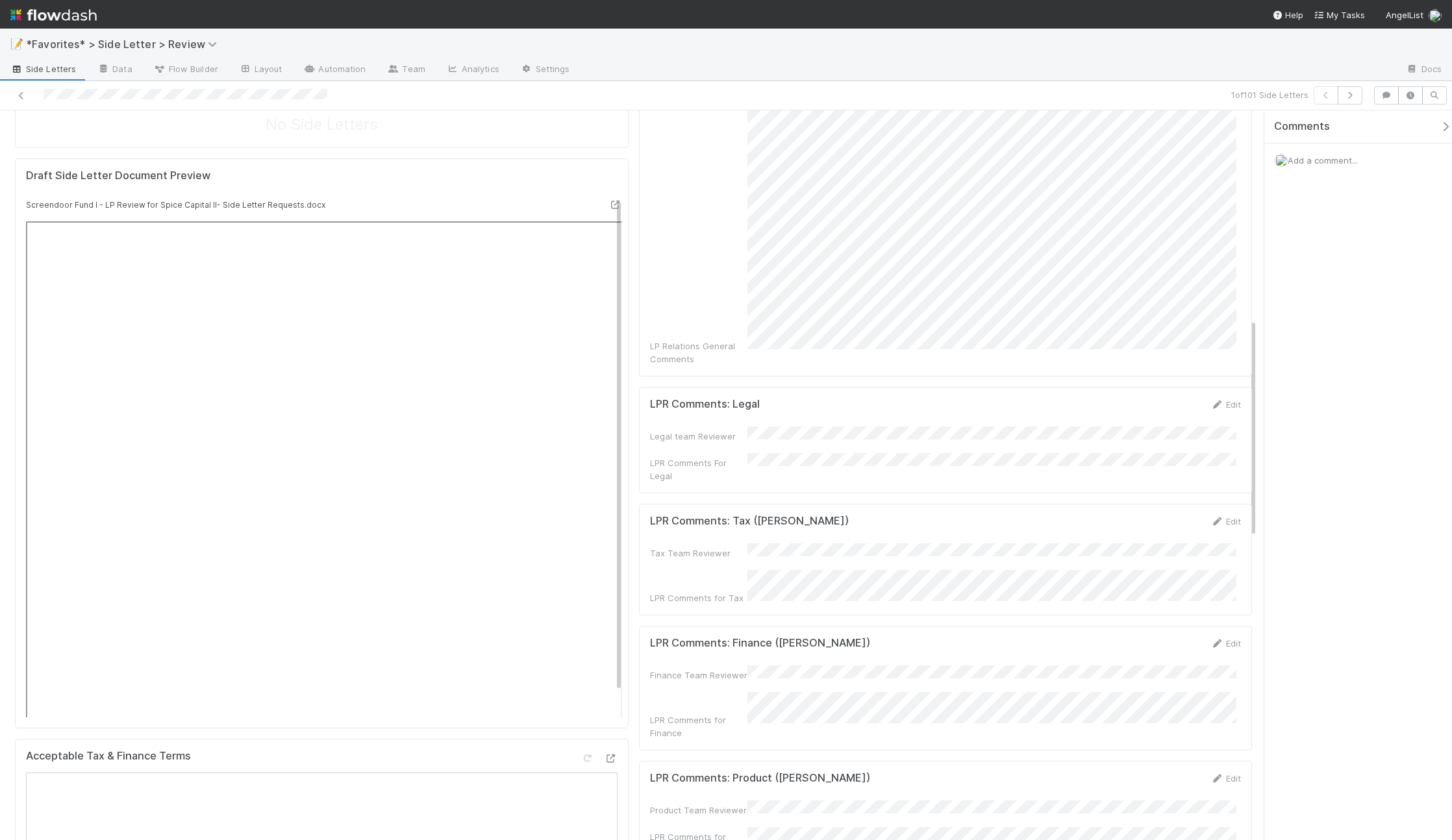
scroll to position [687, 0]
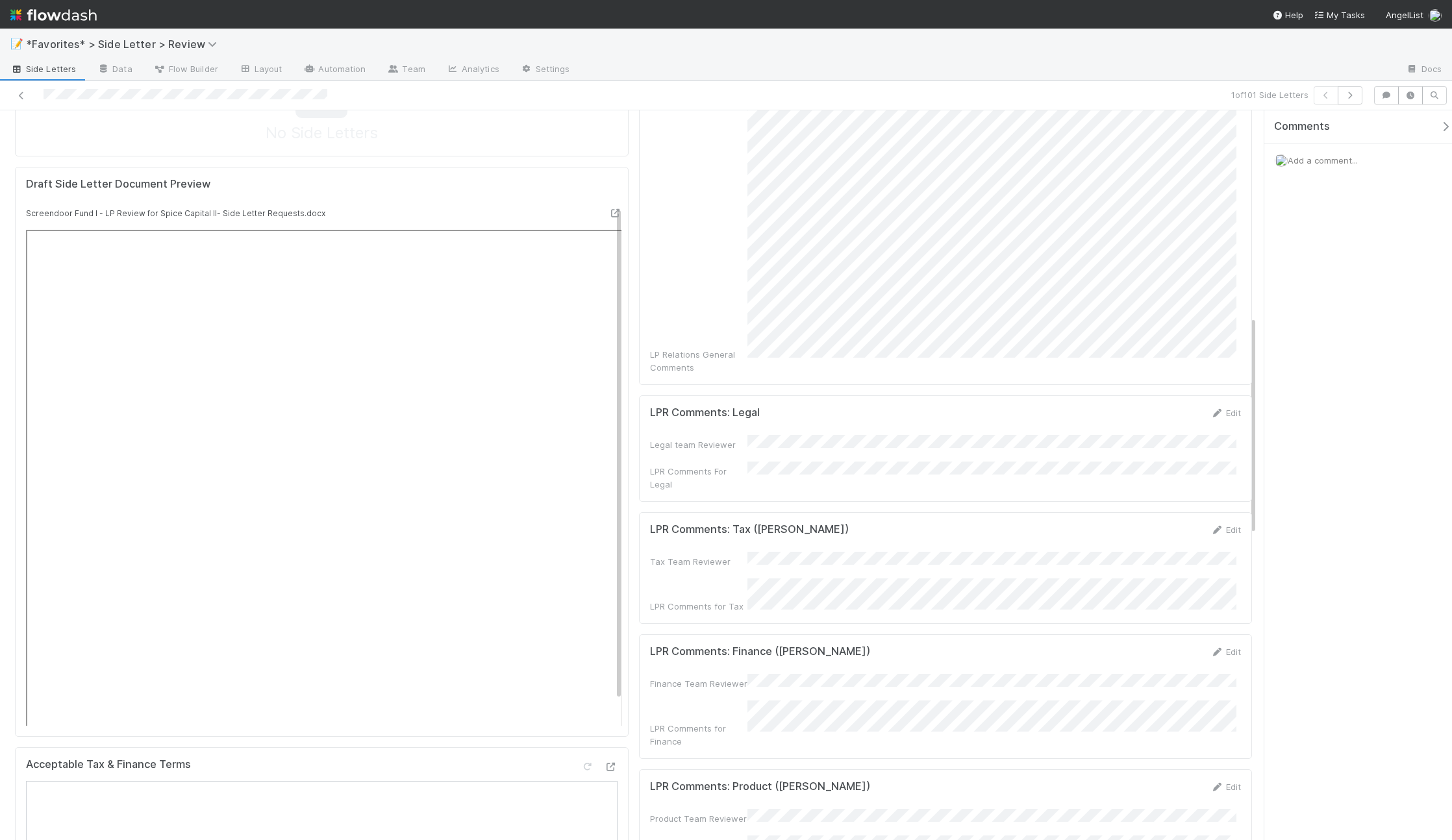
click at [1209, 634] on div "LPR Comments: Finance (Don Walker) Edit Finance Team Reviewer LPR Comments for …" at bounding box center [945, 696] width 614 height 125
click at [1210, 648] on icon at bounding box center [1217, 652] width 13 height 9
click at [1167, 645] on button "Save" at bounding box center [1172, 656] width 37 height 22
click at [1210, 648] on icon at bounding box center [1217, 652] width 13 height 9
click at [1171, 645] on button "Save" at bounding box center [1172, 656] width 37 height 22
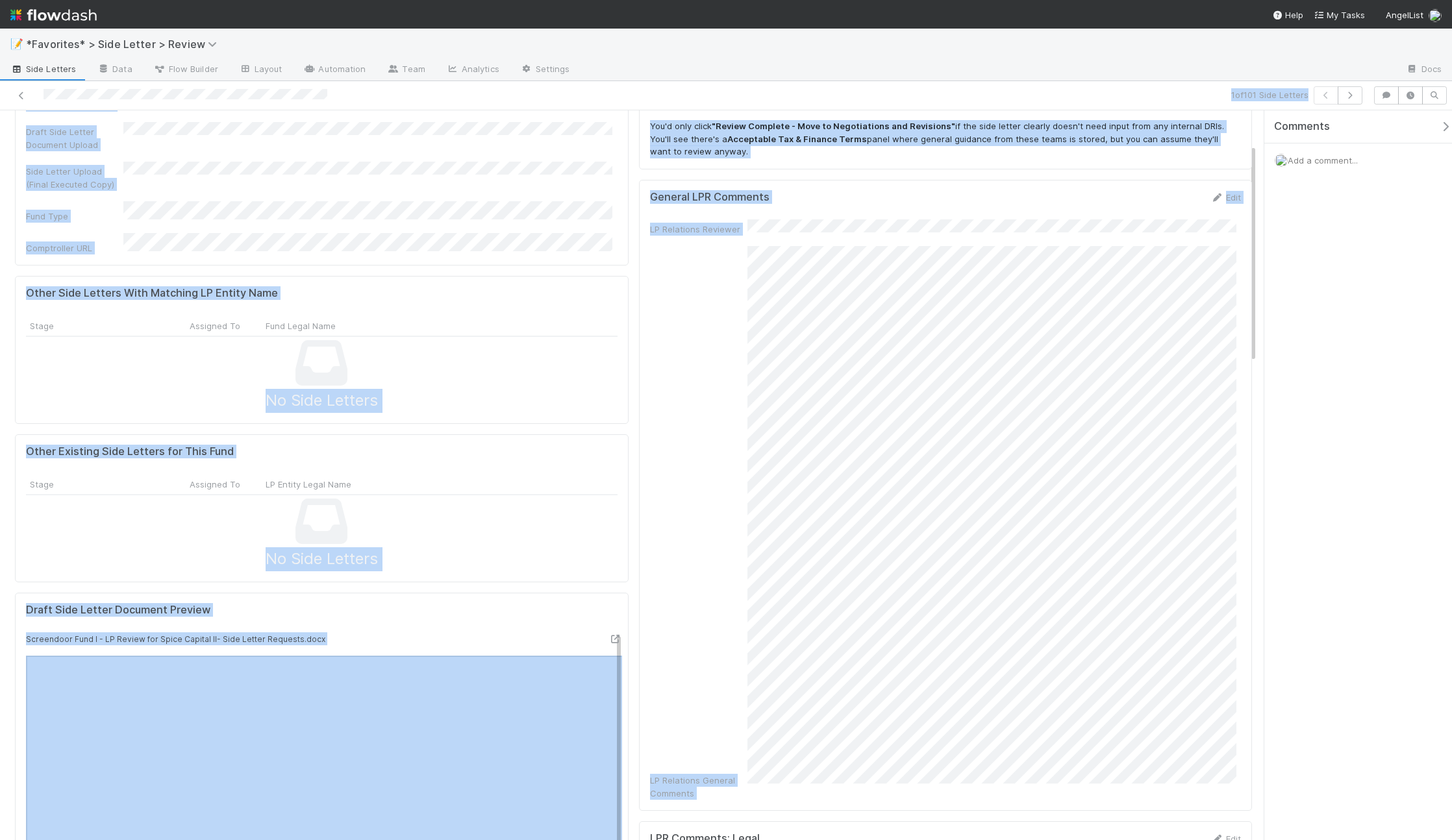
scroll to position [113, 0]
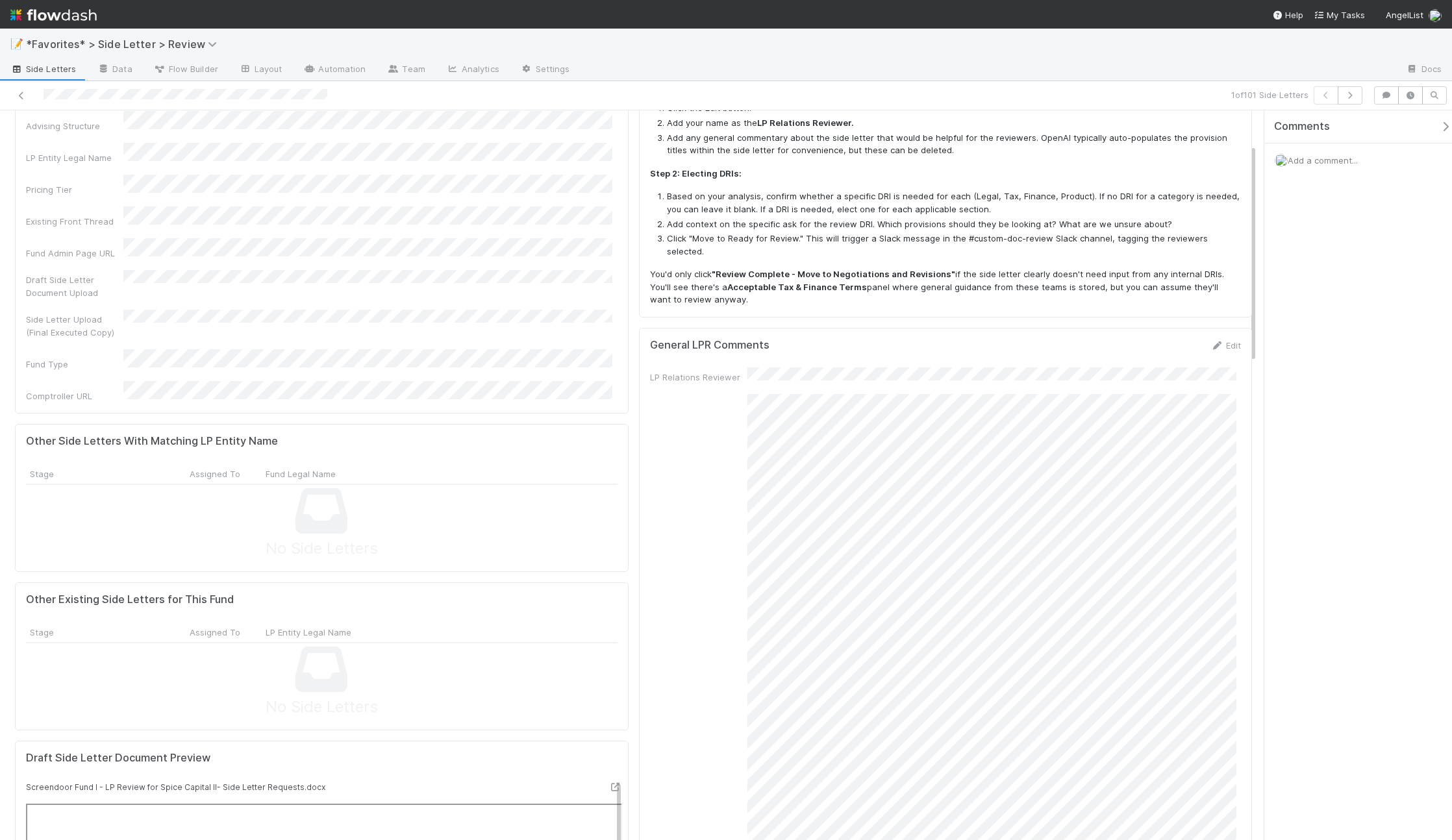
click at [726, 429] on div "LP Relations General Comments" at bounding box center [945, 671] width 591 height 553
copy div
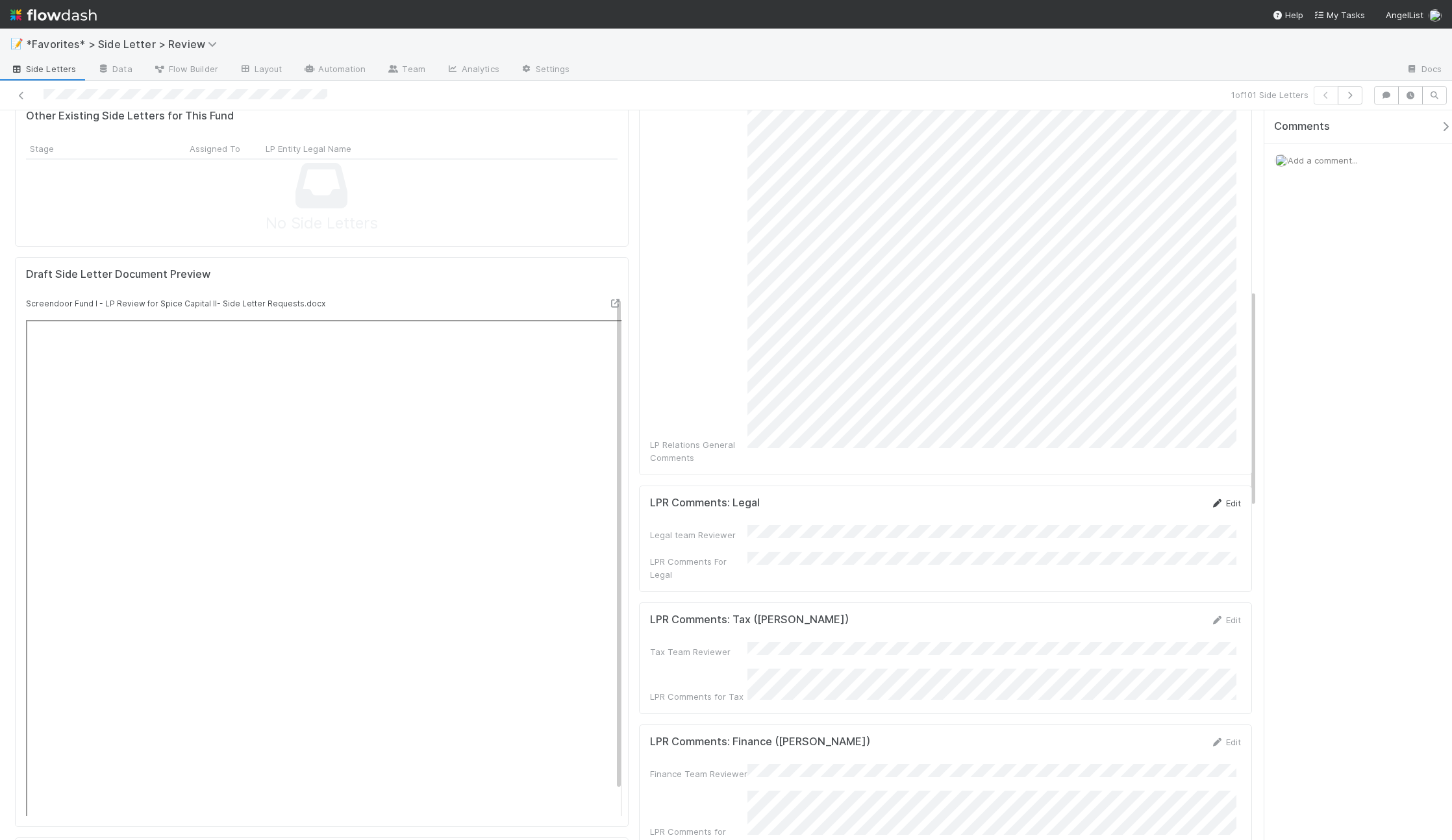
click at [1214, 498] on link "Edit" at bounding box center [1225, 503] width 30 height 11
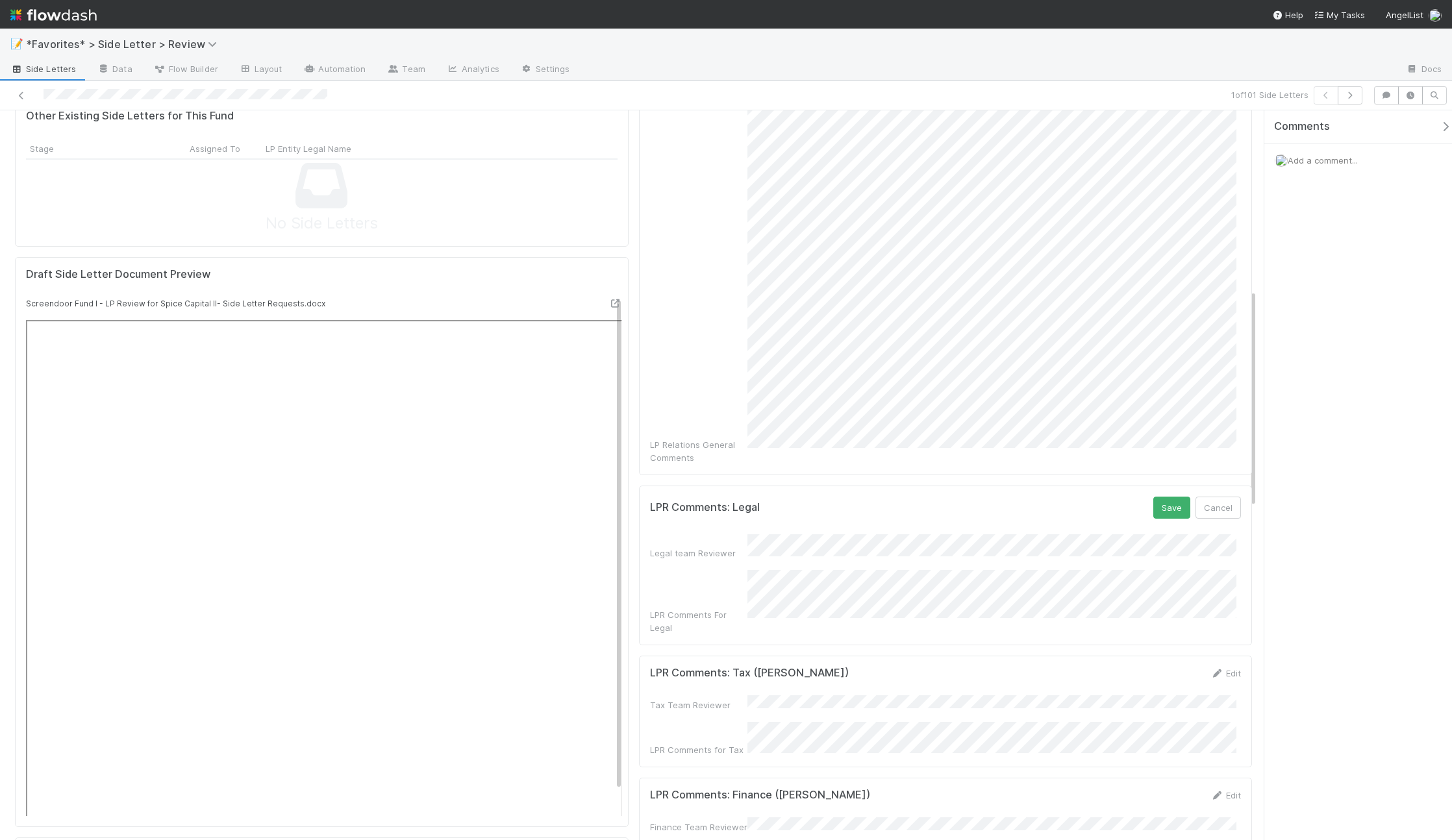
click at [867, 499] on form "LPR Comments: Legal Save Cancel Legal team Reviewer LPR Comments For Legal" at bounding box center [945, 565] width 591 height 138
click at [1163, 497] on button "Save" at bounding box center [1172, 507] width 37 height 22
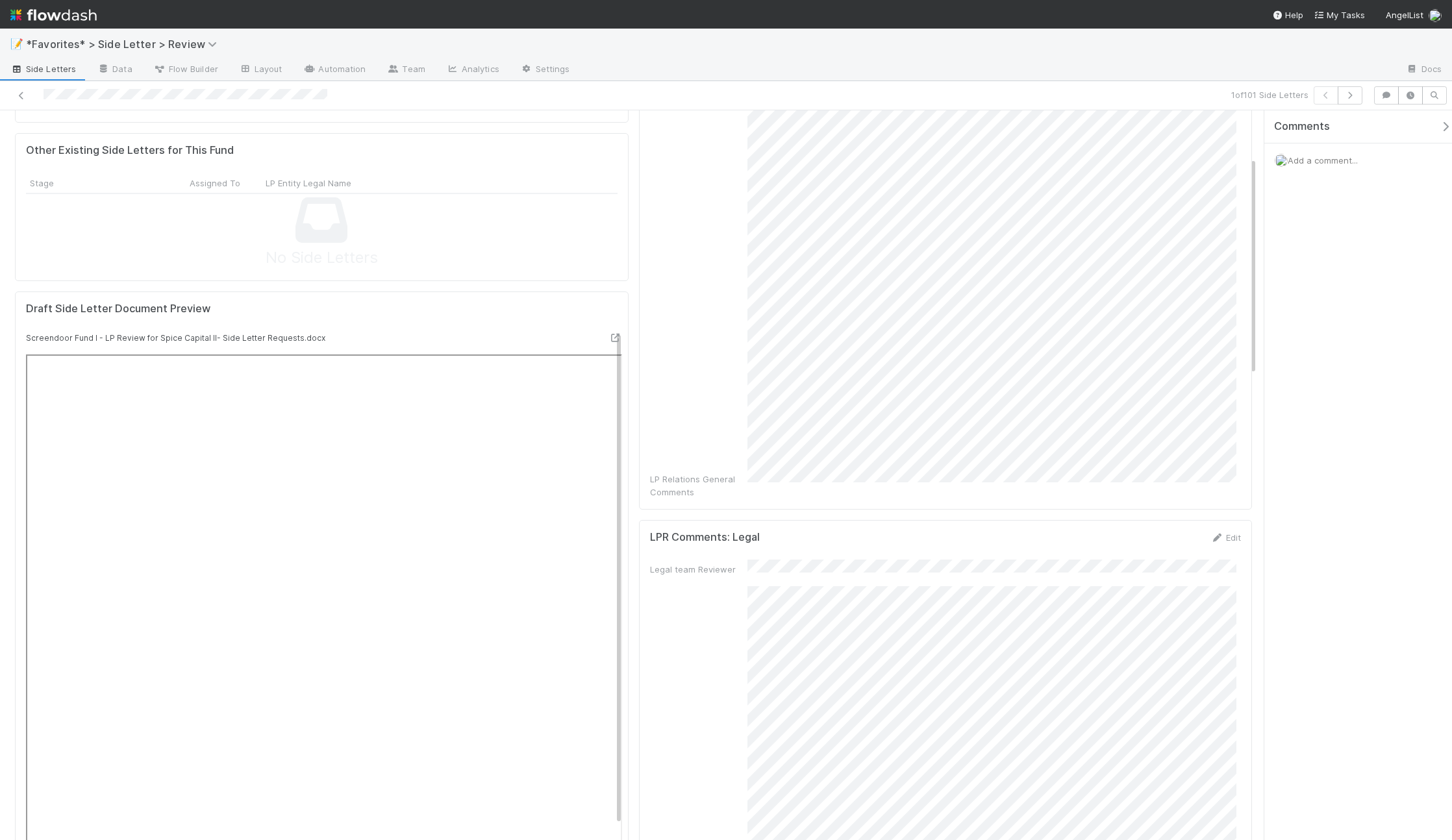
scroll to position [22, 0]
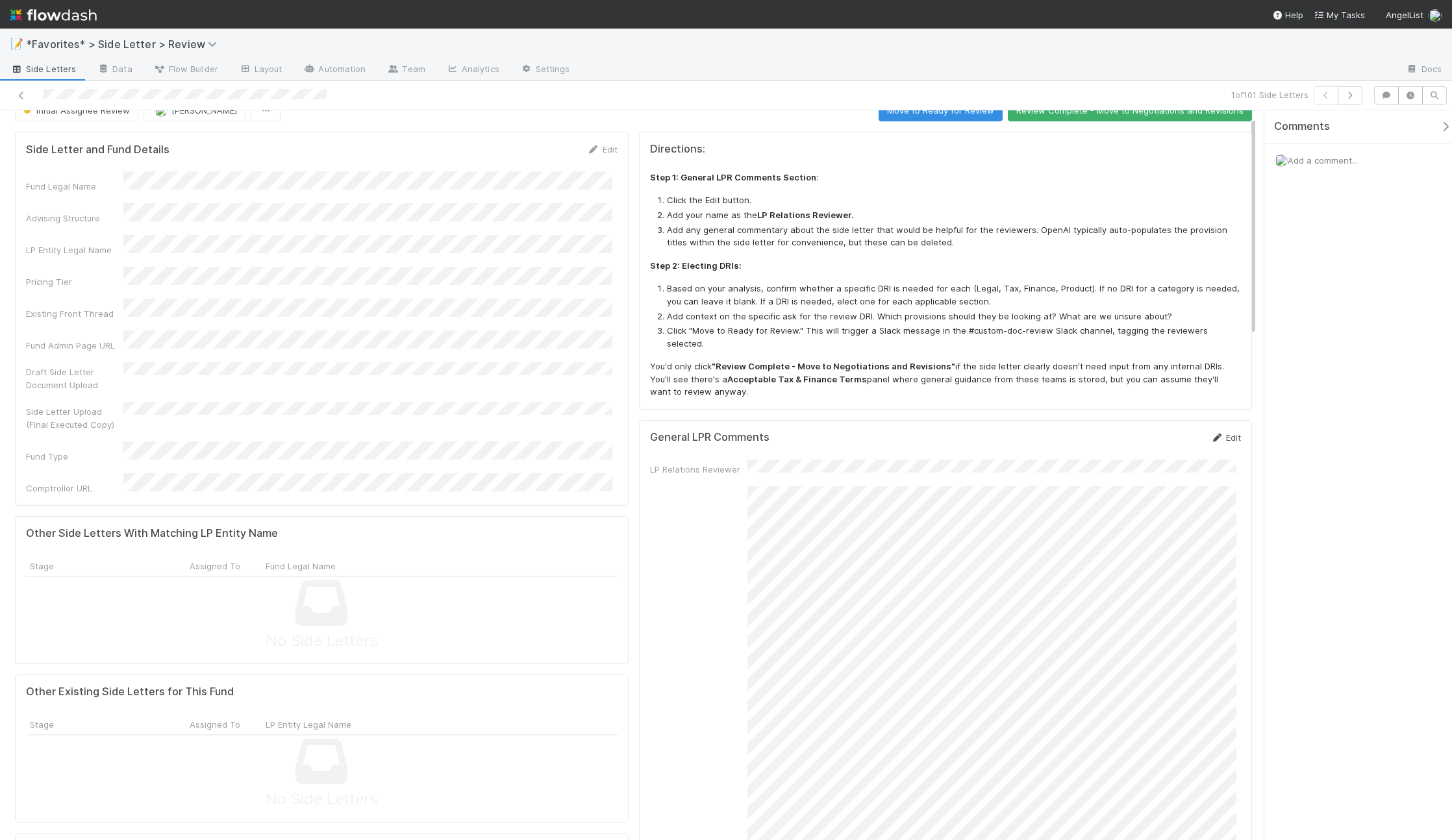
click at [1210, 434] on icon at bounding box center [1217, 437] width 13 height 9
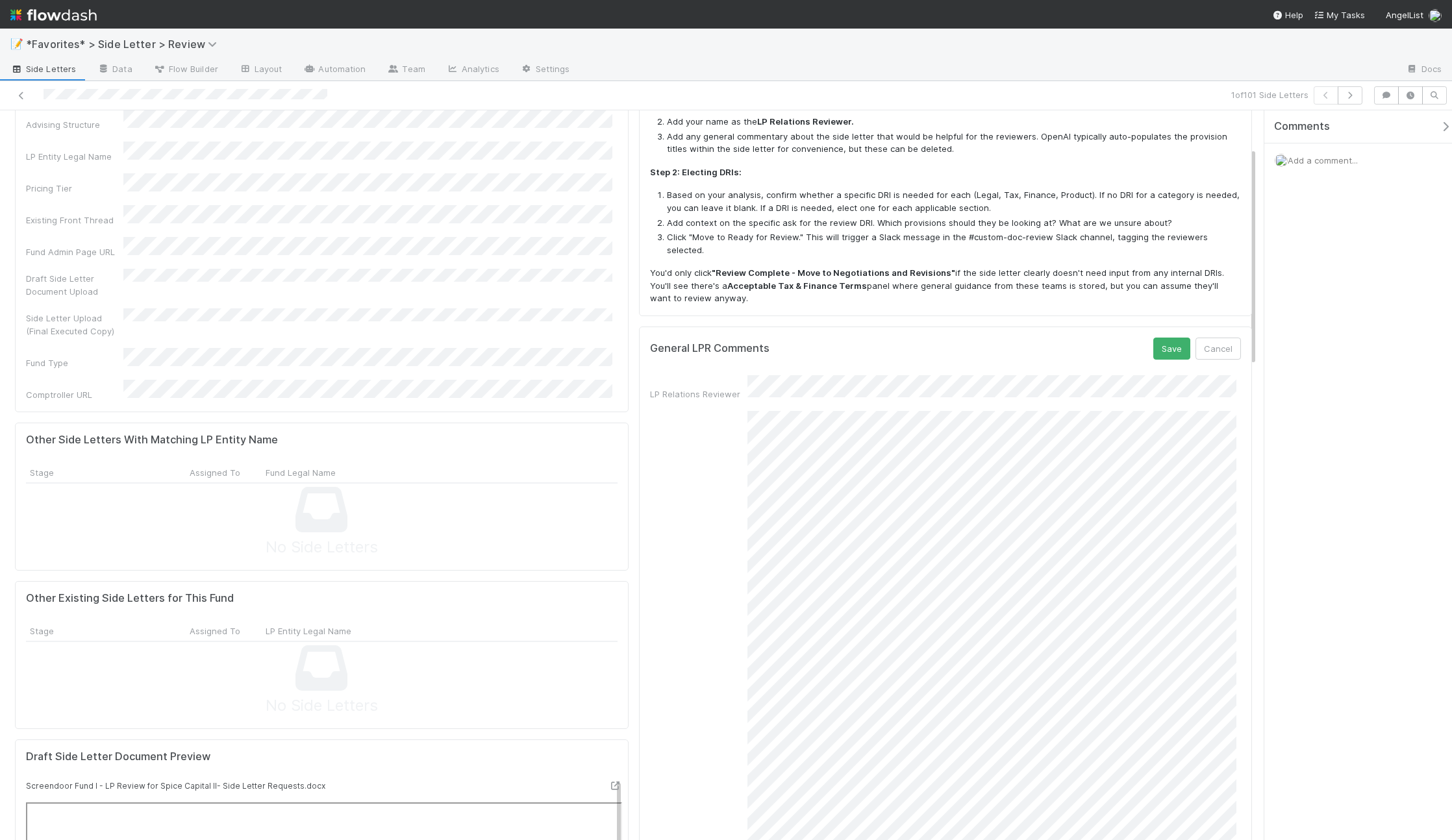
scroll to position [234, 0]
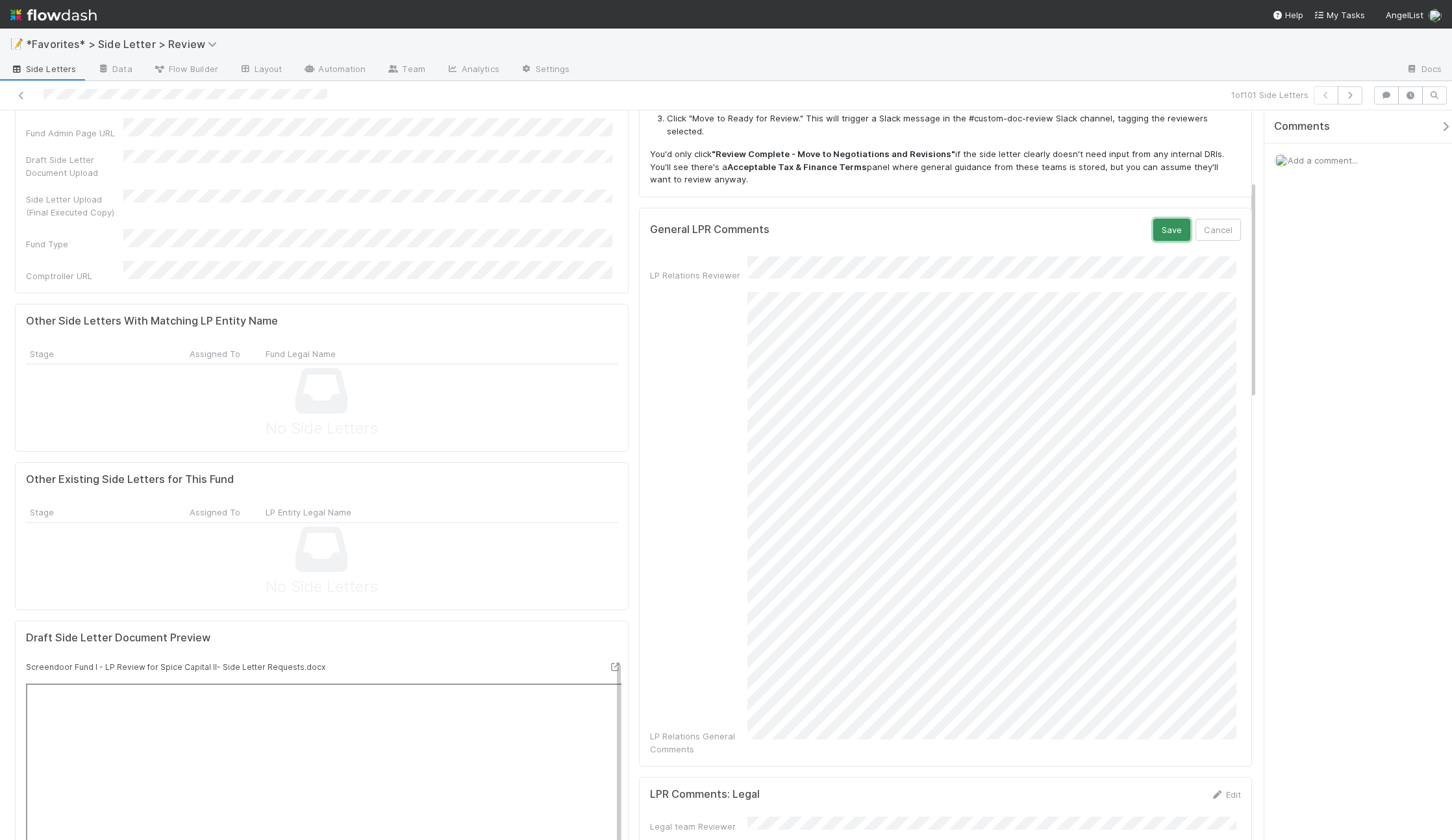
click at [1175, 219] on button "Save" at bounding box center [1172, 229] width 37 height 22
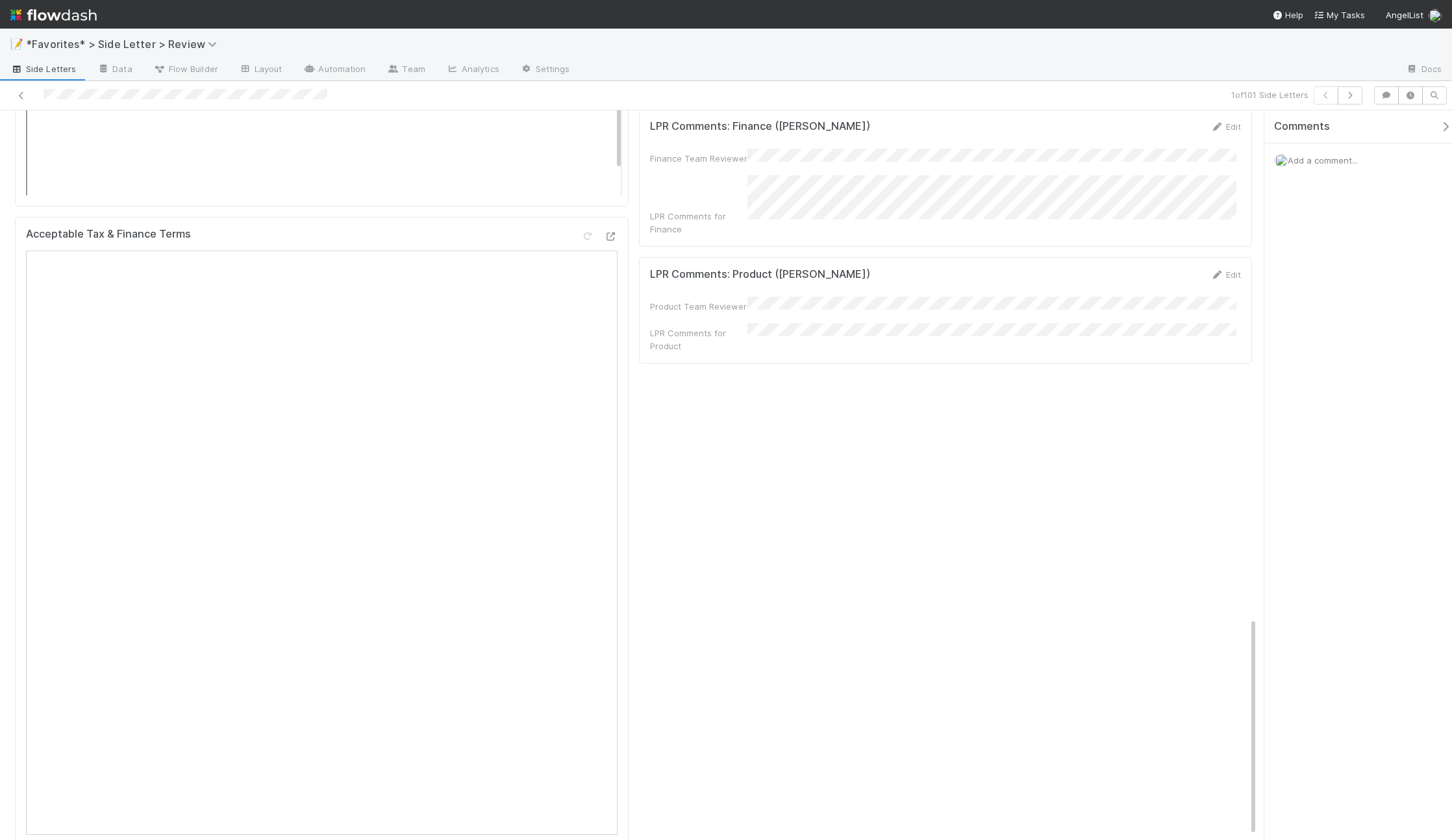
scroll to position [0, 0]
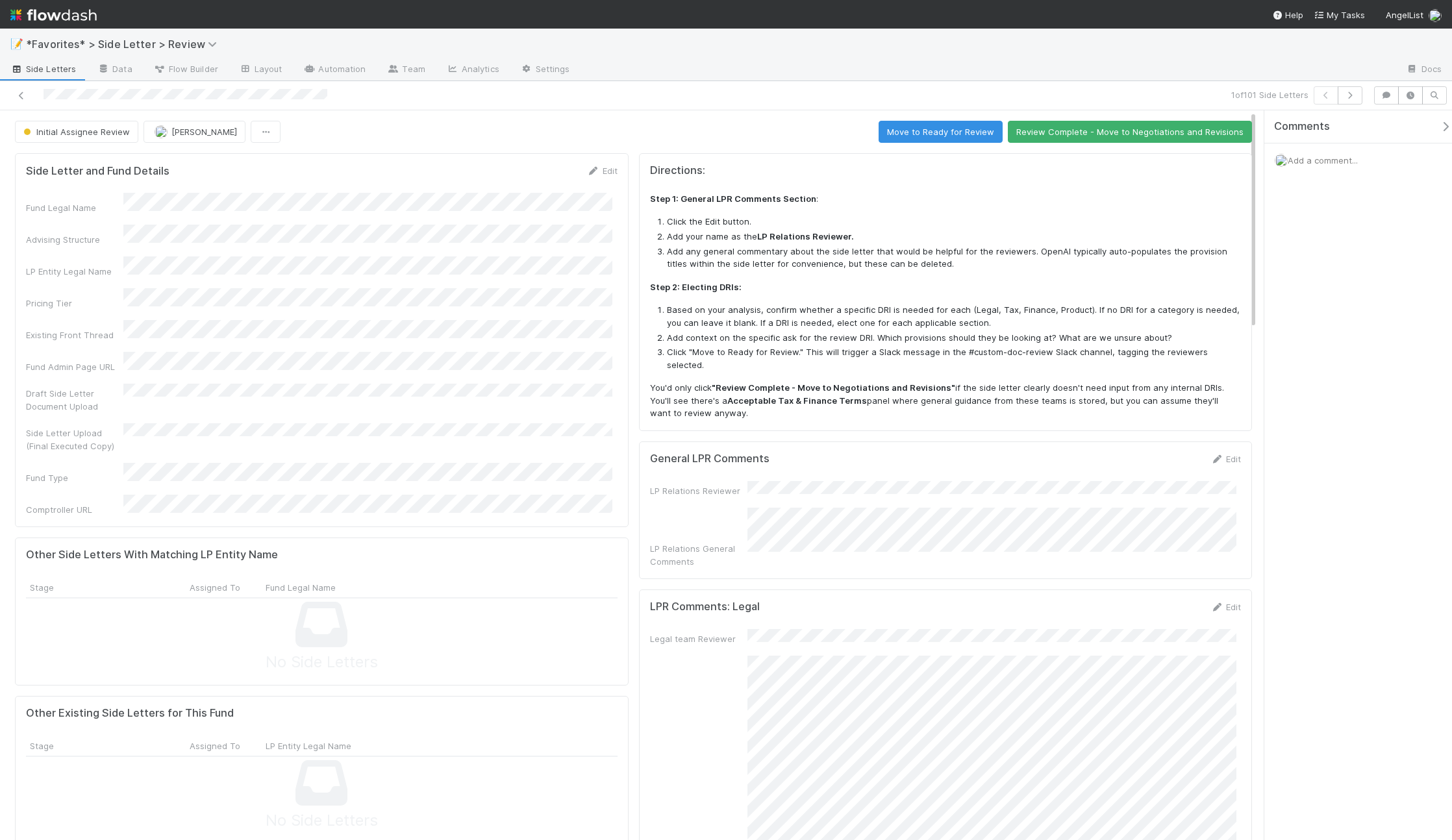
click at [1202, 453] on div "General LPR Comments Edit" at bounding box center [945, 459] width 591 height 13
click at [1210, 455] on icon at bounding box center [1217, 459] width 13 height 9
click at [1165, 560] on div "General LPR Comments Save Cancel LP Relations Reviewer LP Relations General Com…" at bounding box center [945, 521] width 614 height 159
click at [1175, 453] on button "Save" at bounding box center [1172, 463] width 37 height 22
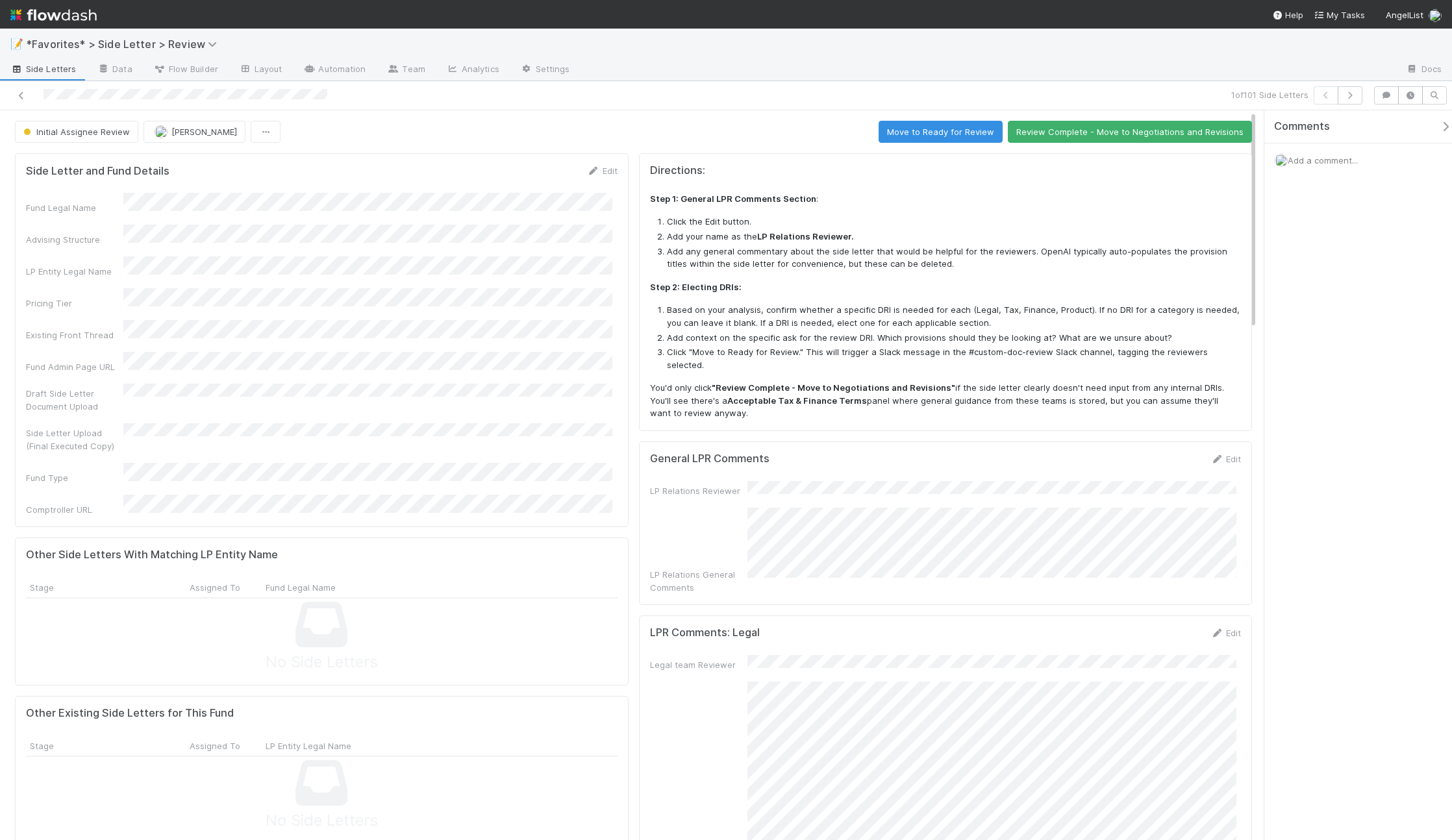
scroll to position [133, 0]
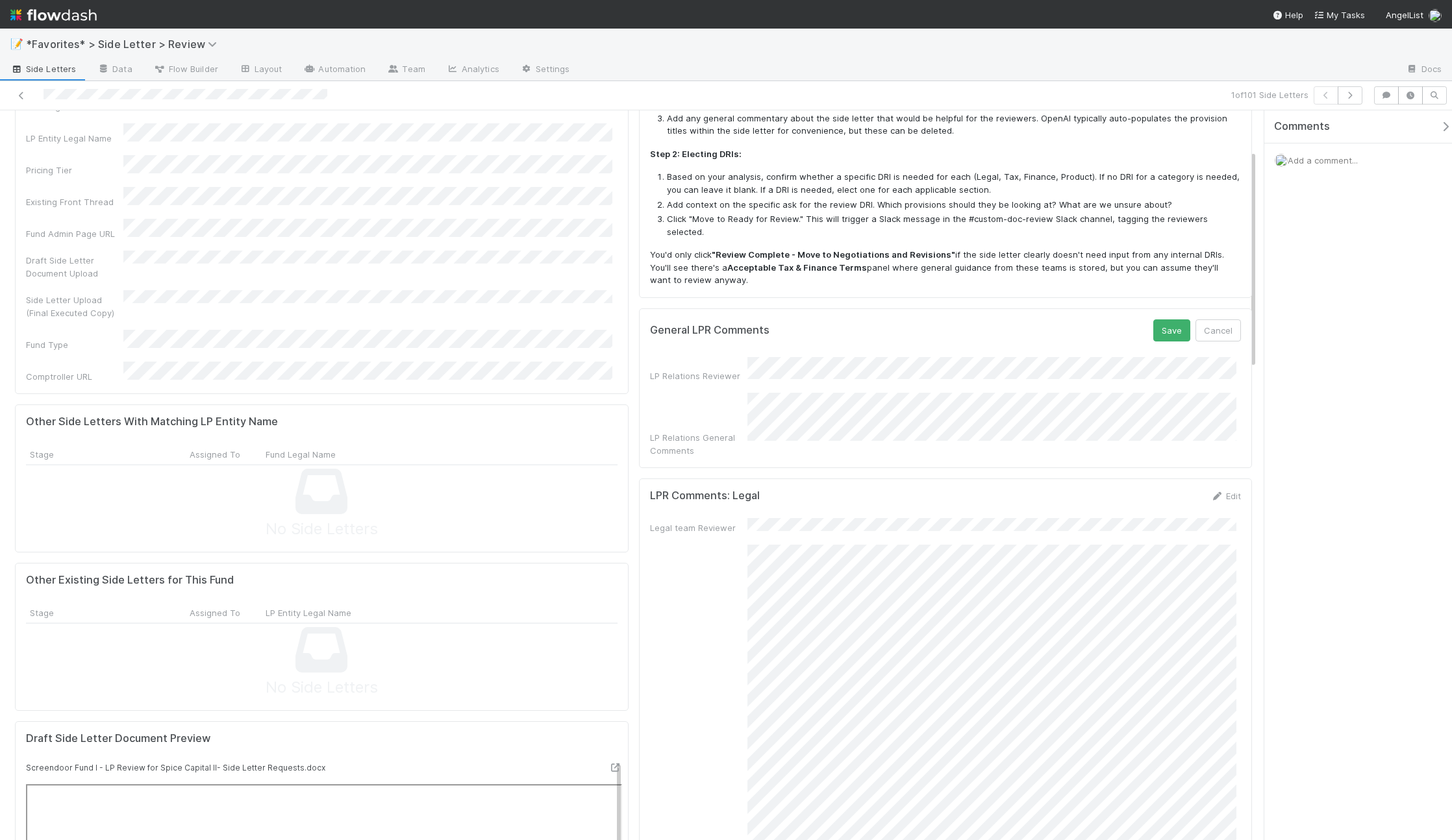
click at [1232, 503] on div "General LPR Comments Save Cancel LP Relations Reviewer LP Relations General Com…" at bounding box center [945, 406] width 614 height 196
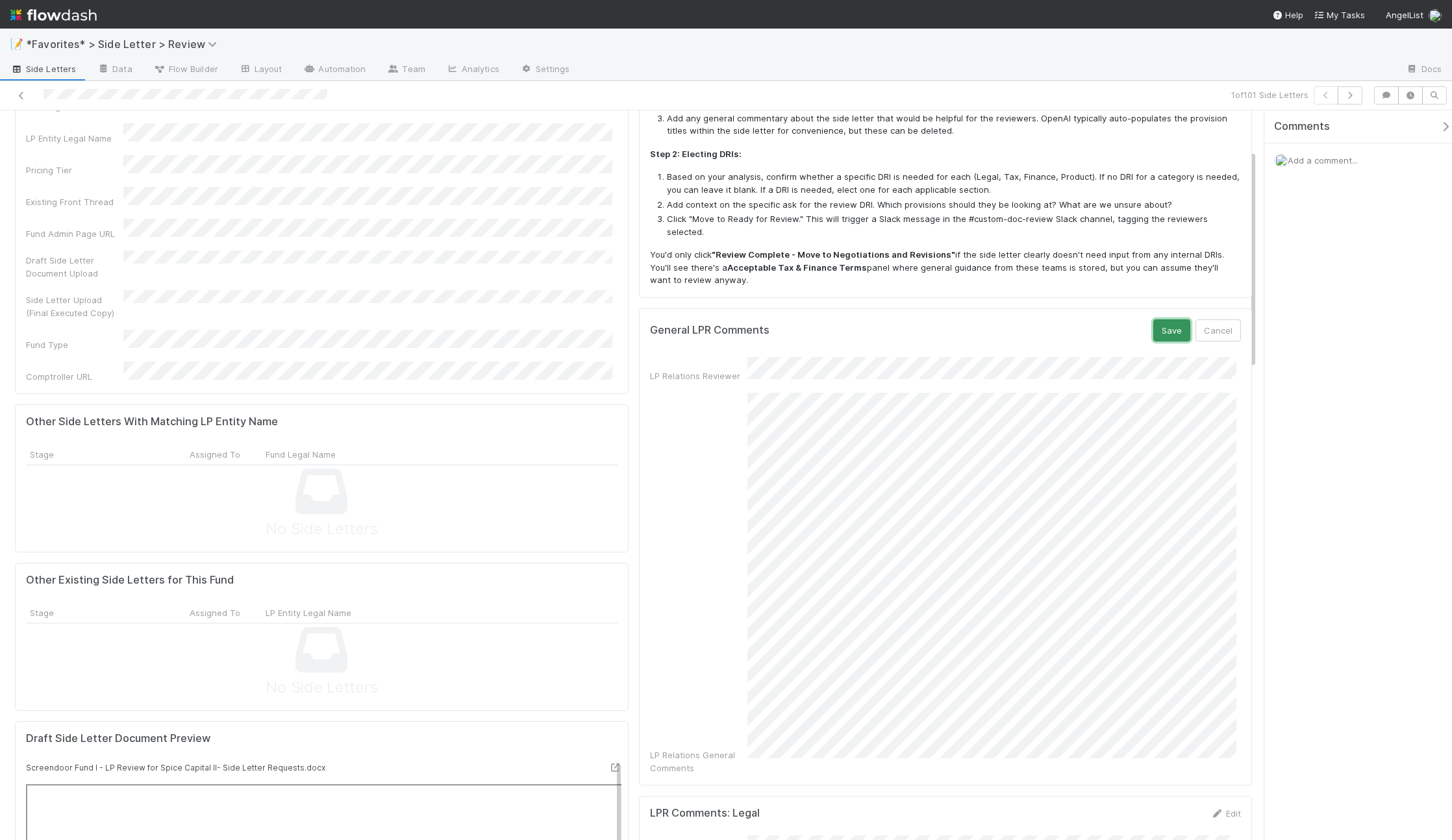
click at [1153, 321] on button "Save" at bounding box center [1172, 330] width 37 height 22
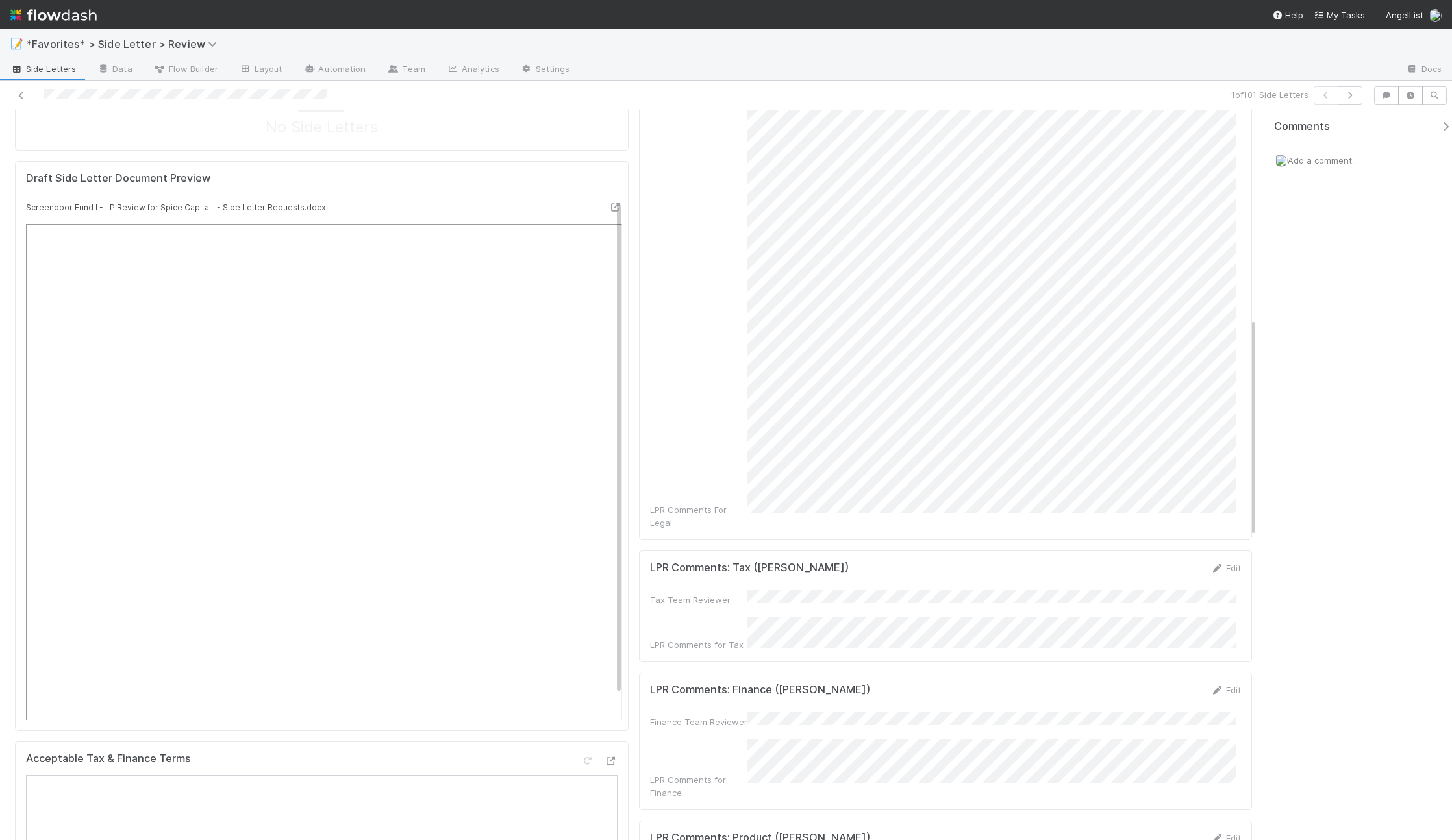
scroll to position [0, 0]
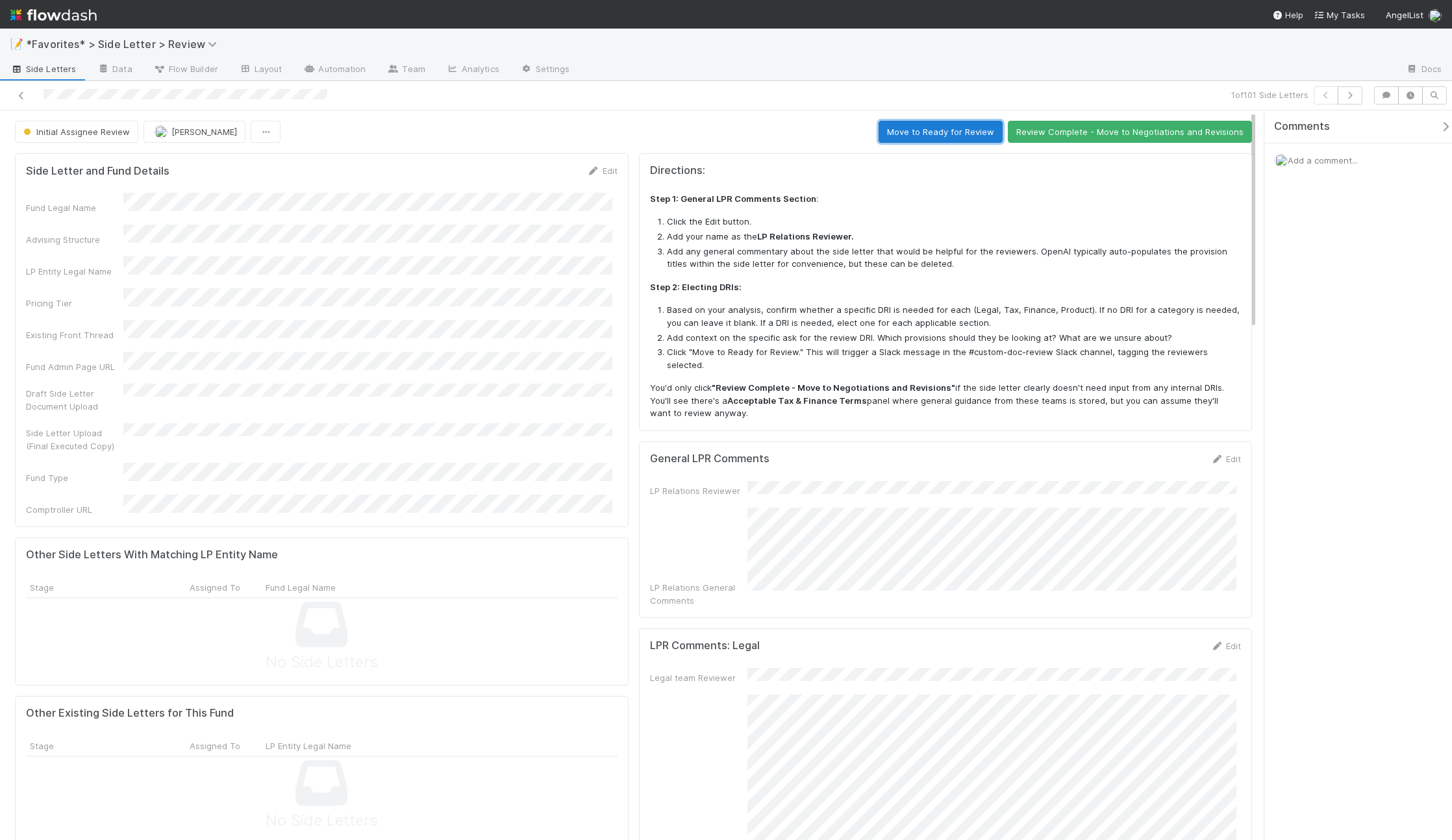
click at [947, 134] on button "Move to Ready for Review" at bounding box center [941, 131] width 124 height 22
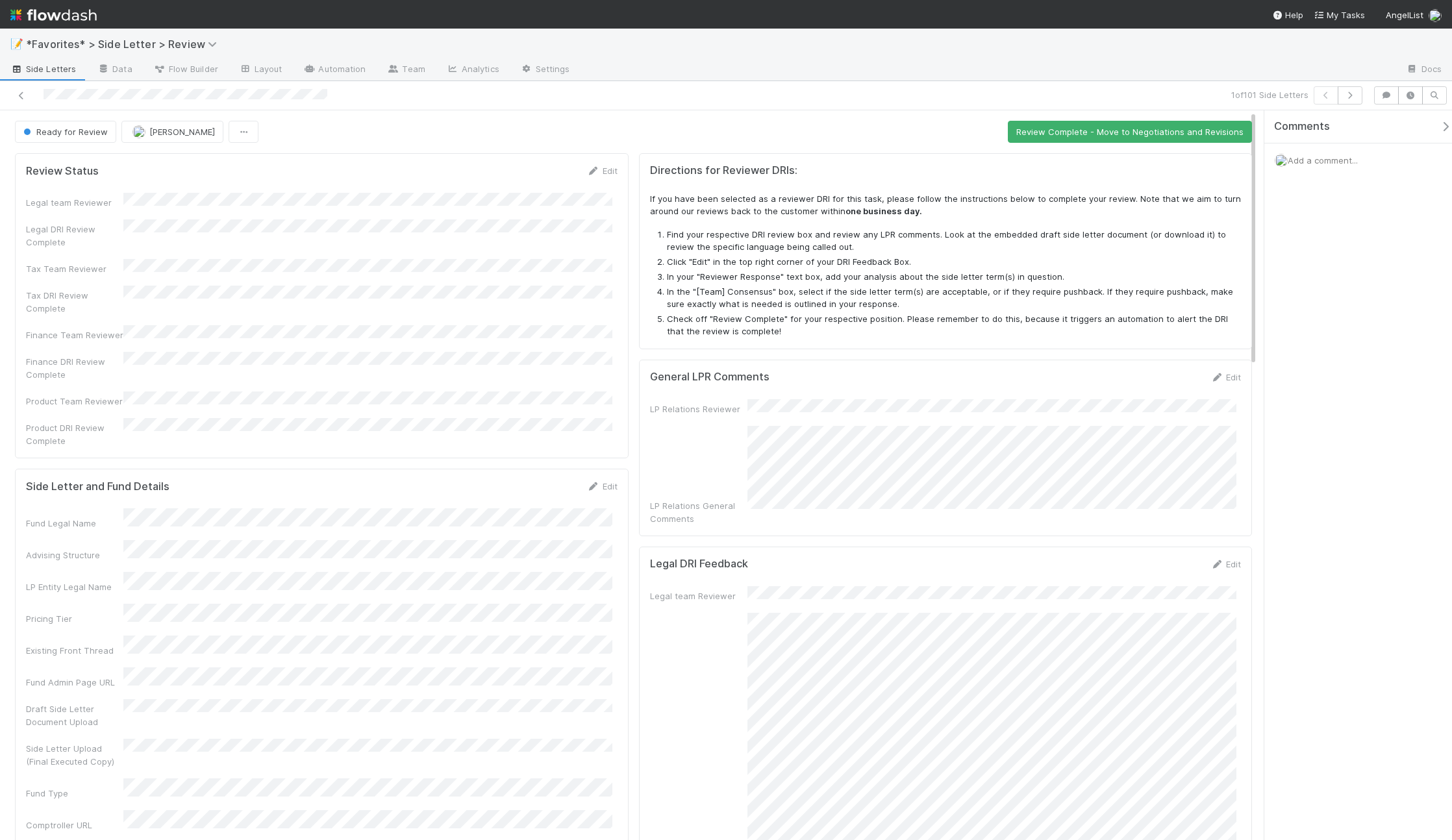
click at [919, 129] on div "Ready for Review Maxim Kalinkin Review Complete - Move to Negotiations and Revi…" at bounding box center [633, 131] width 1237 height 22
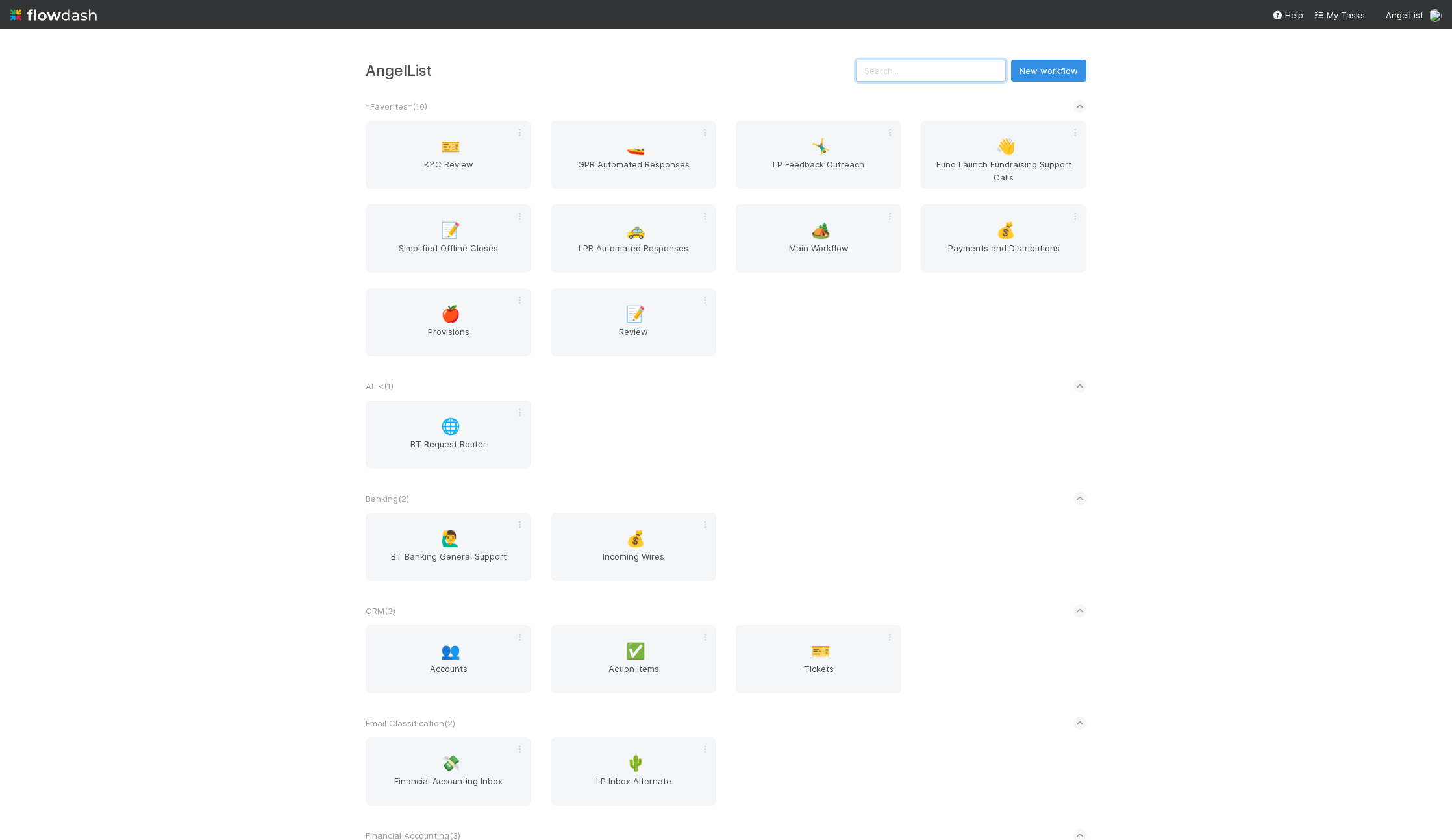
click at [928, 68] on input "text" at bounding box center [931, 70] width 150 height 22
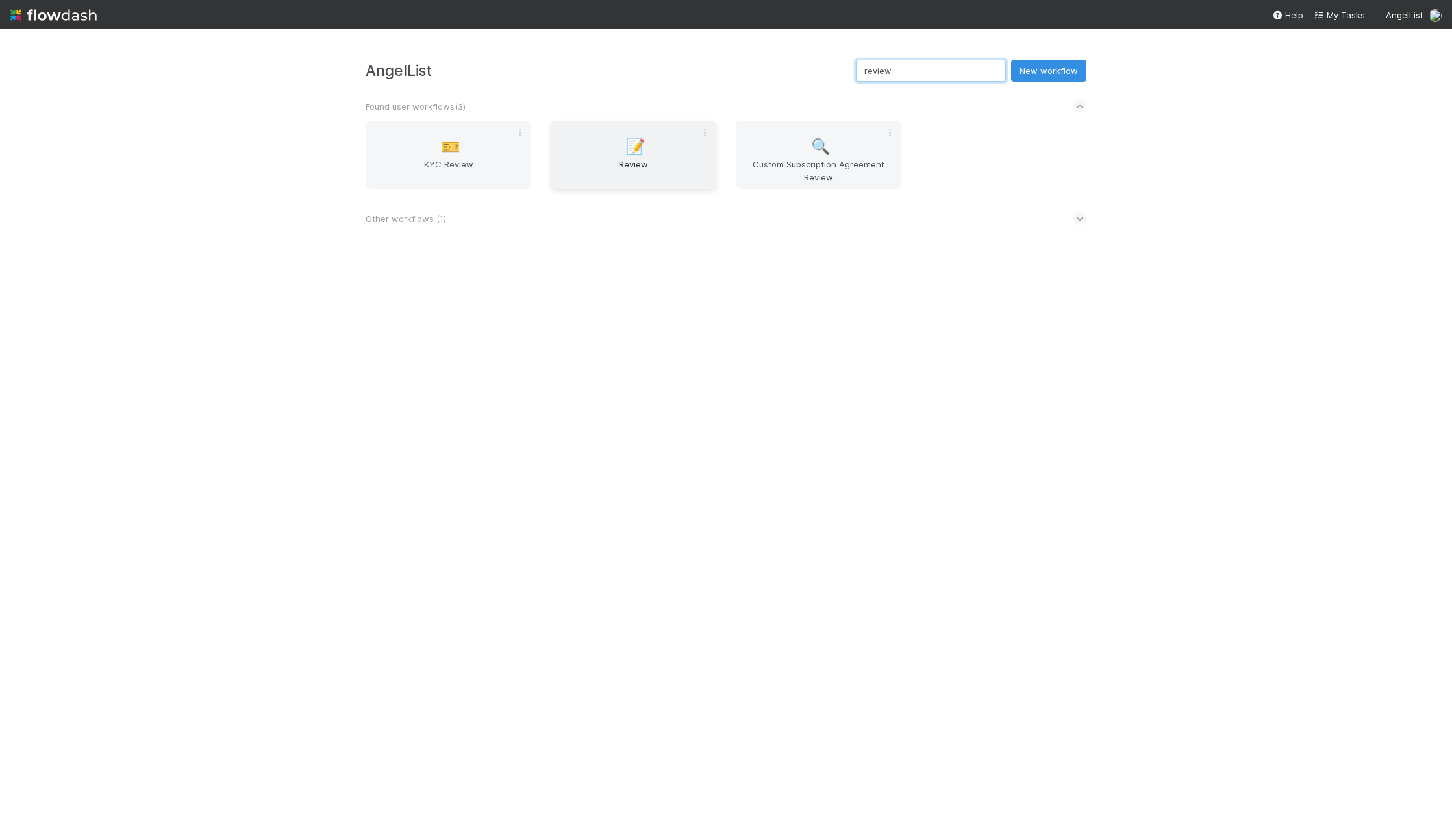
type input "review"
click at [624, 160] on span "Review" at bounding box center [633, 170] width 155 height 26
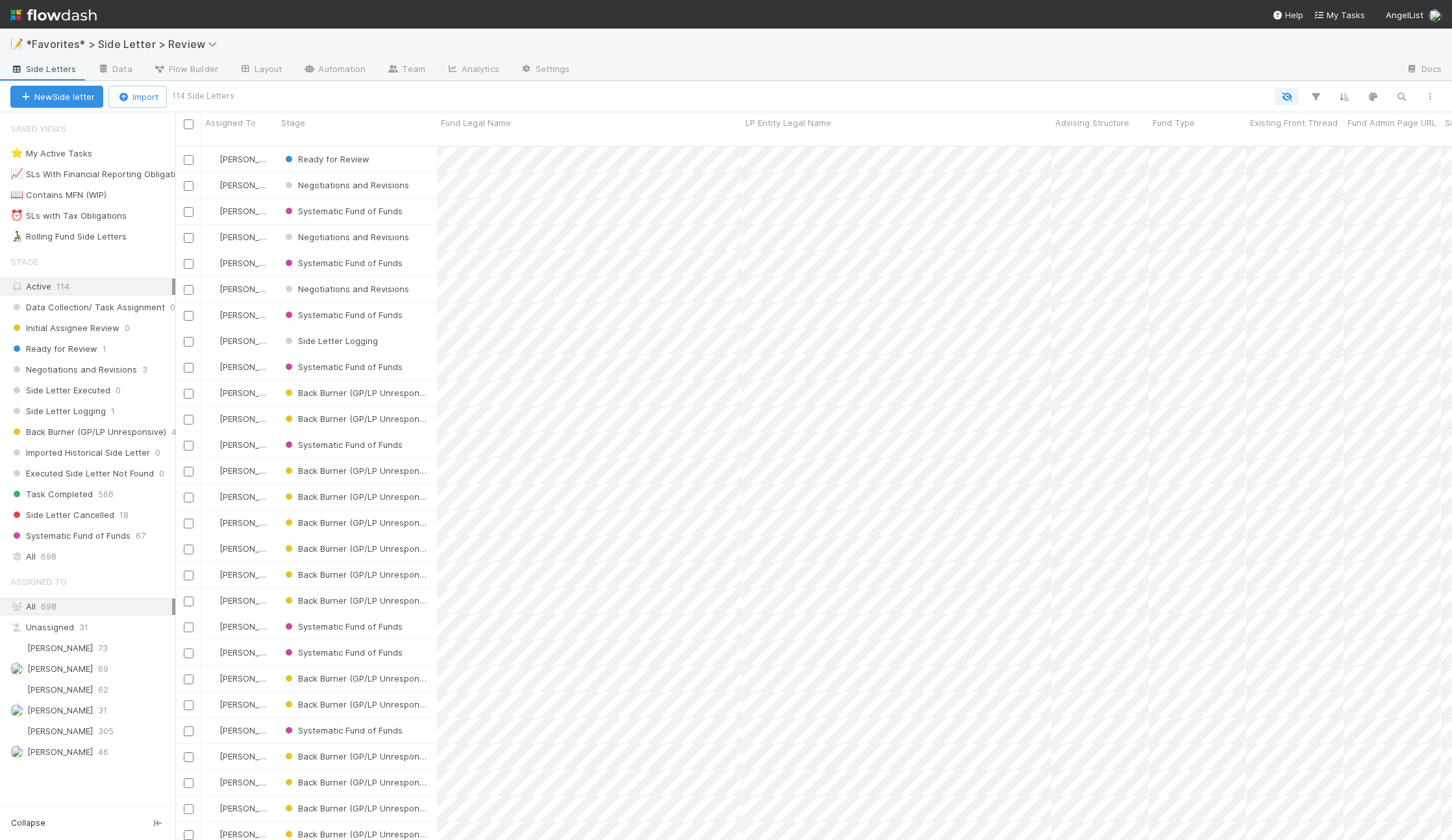
scroll to position [695, 1267]
click at [82, 553] on div "All 698" at bounding box center [91, 556] width 161 height 16
click at [854, 66] on div at bounding box center [988, 70] width 815 height 21
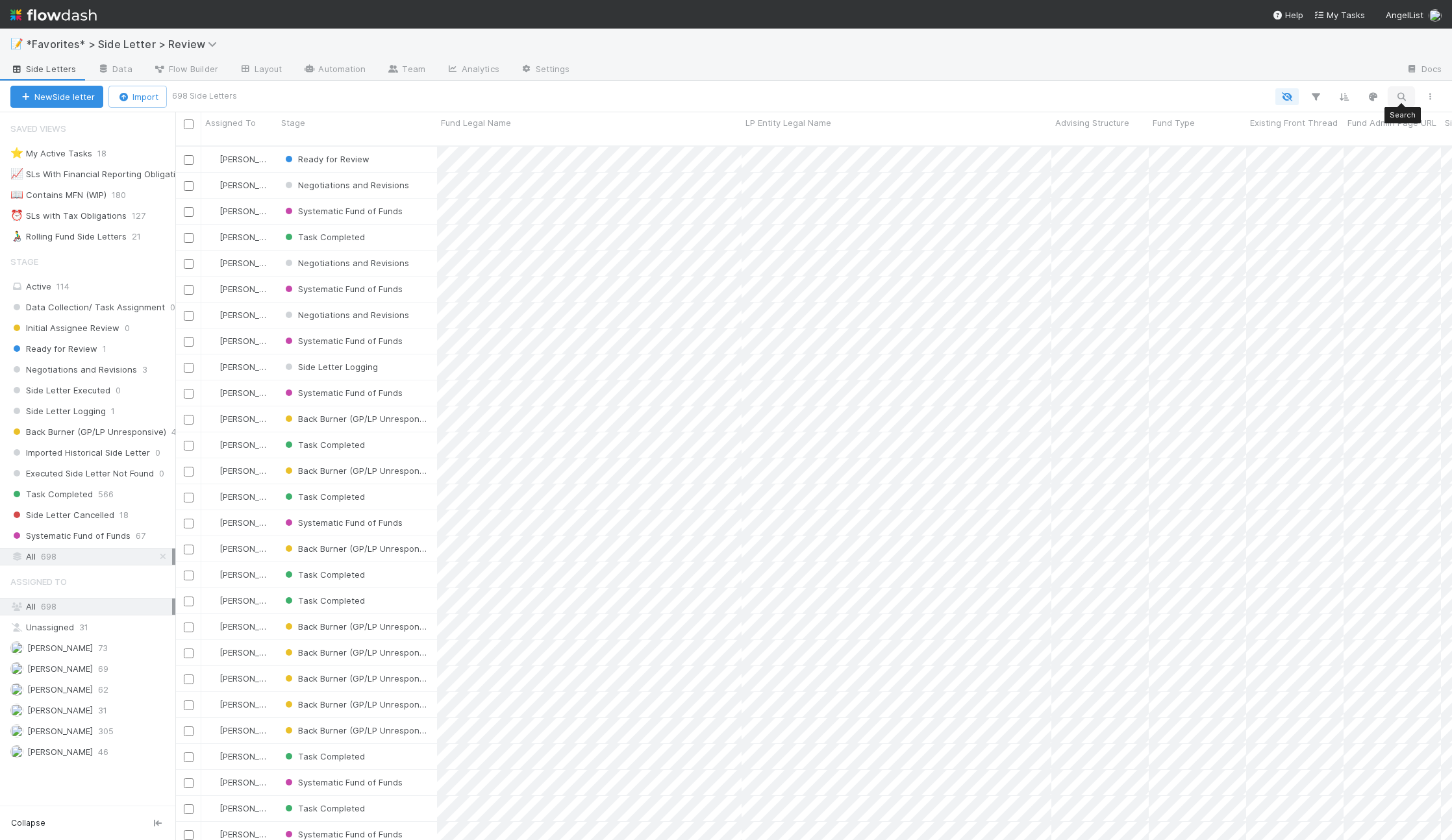
click at [1395, 93] on icon "button" at bounding box center [1401, 97] width 13 height 12
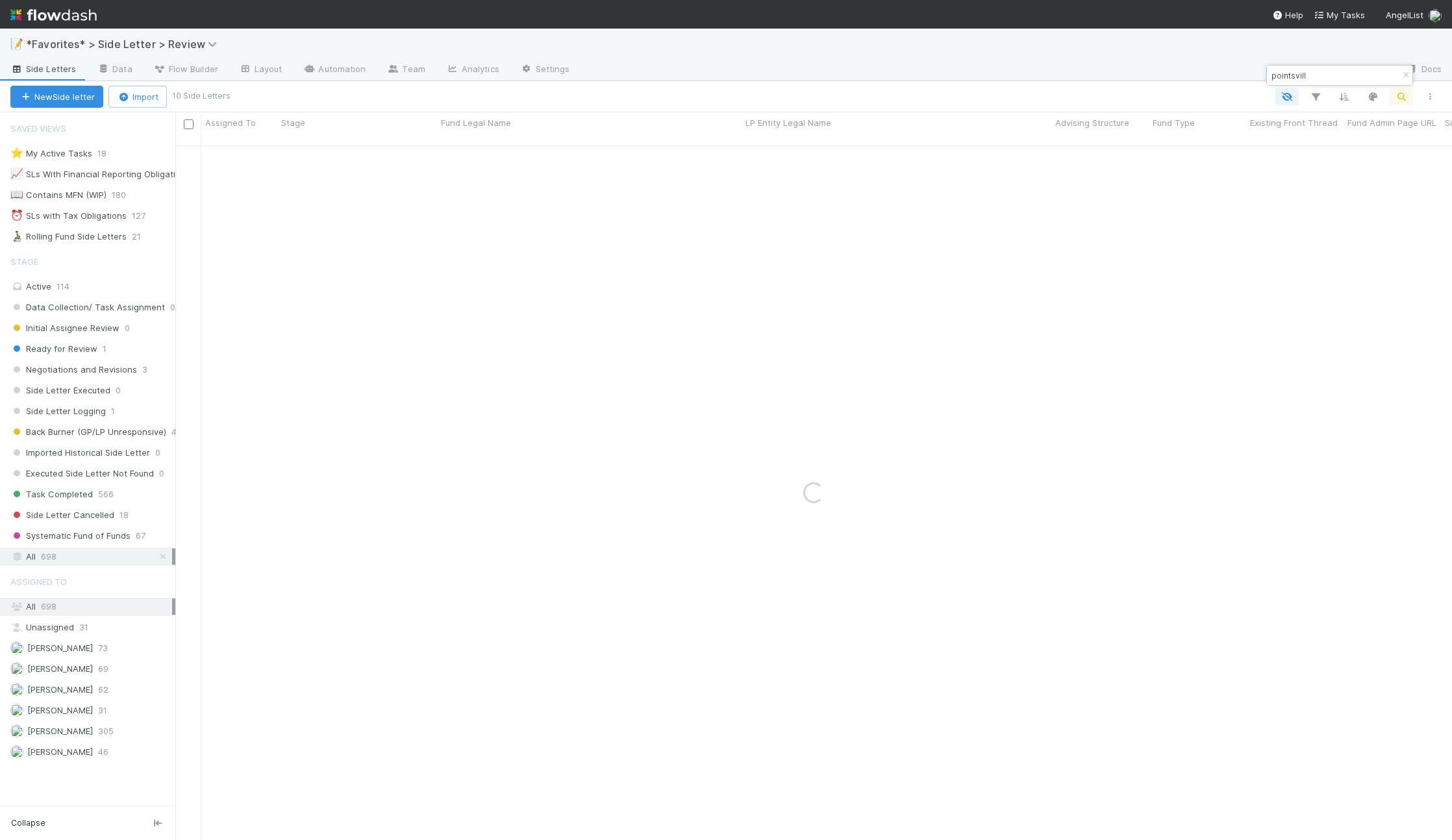
type input "pointsville"
type input "\"
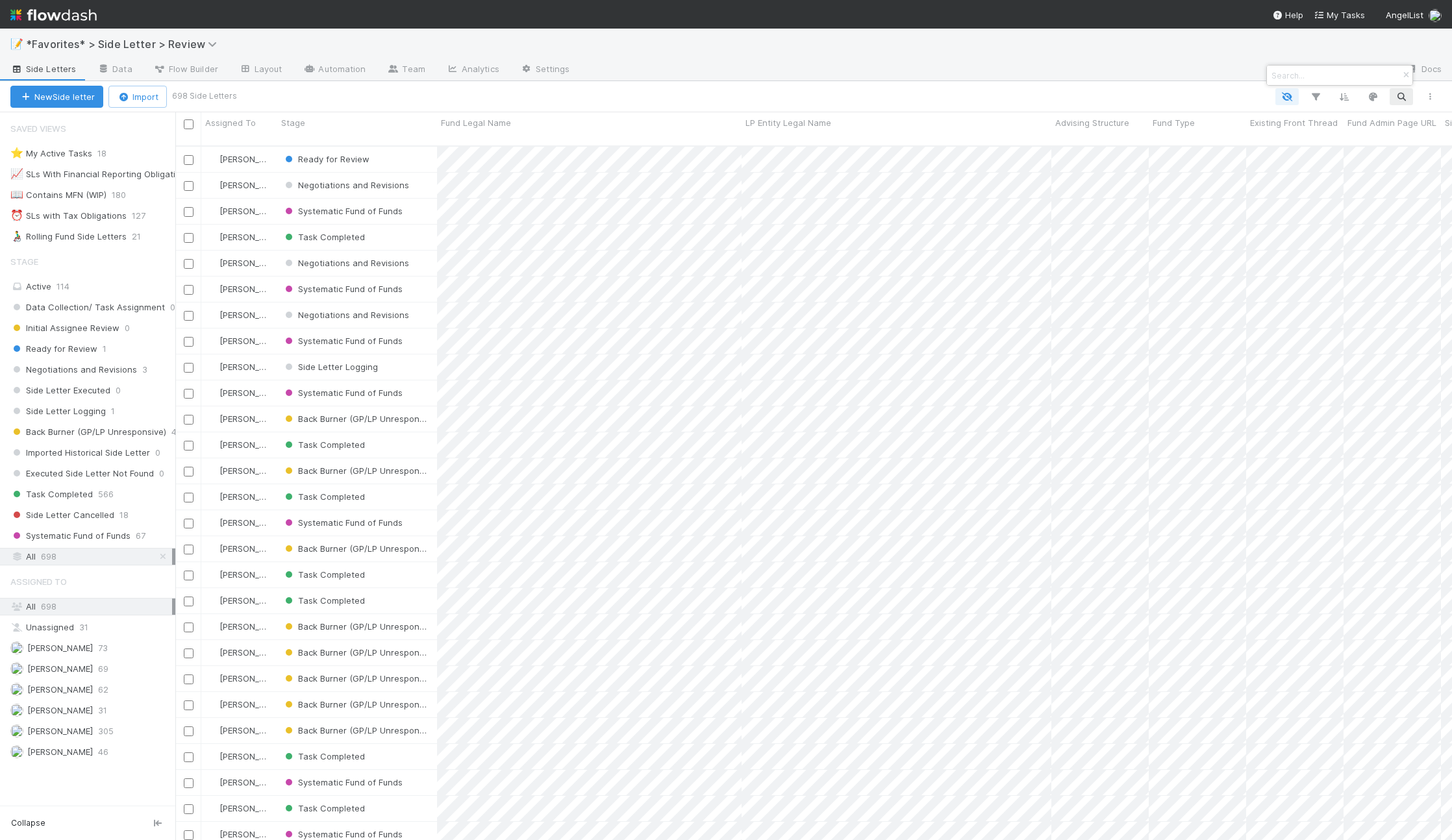
scroll to position [11, 11]
click at [722, 182] on div at bounding box center [726, 420] width 1452 height 840
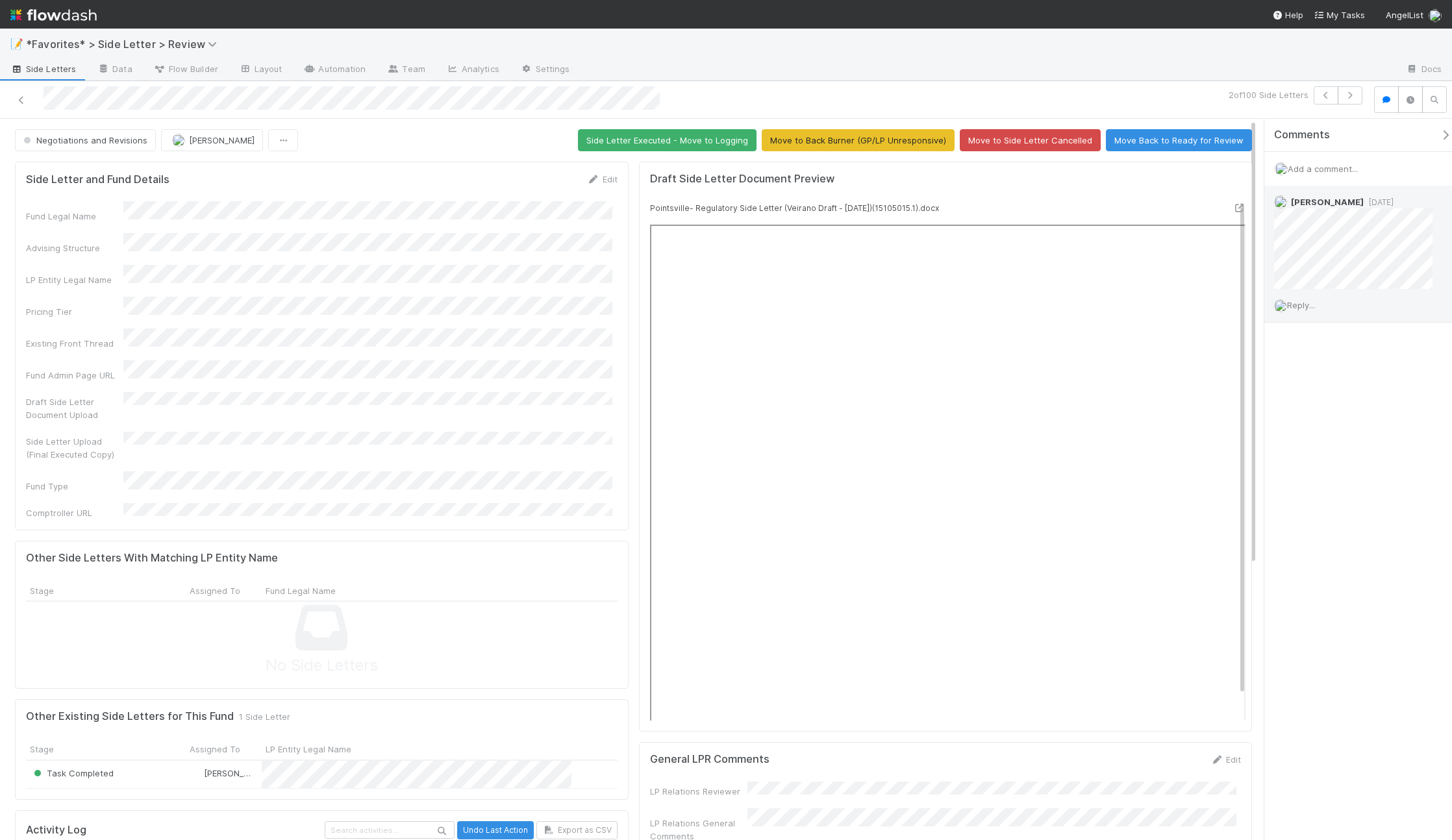
drag, startPoint x: 1314, startPoint y: 331, endPoint x: 1312, endPoint y: 317, distance: 14.1
click at [1314, 331] on div "Comments Add a comment... Maxim Kalinkin 1 day ago Reply..." at bounding box center [1362, 253] width 197 height 269
click at [1329, 171] on span "Add a comment..." at bounding box center [1323, 169] width 70 height 11
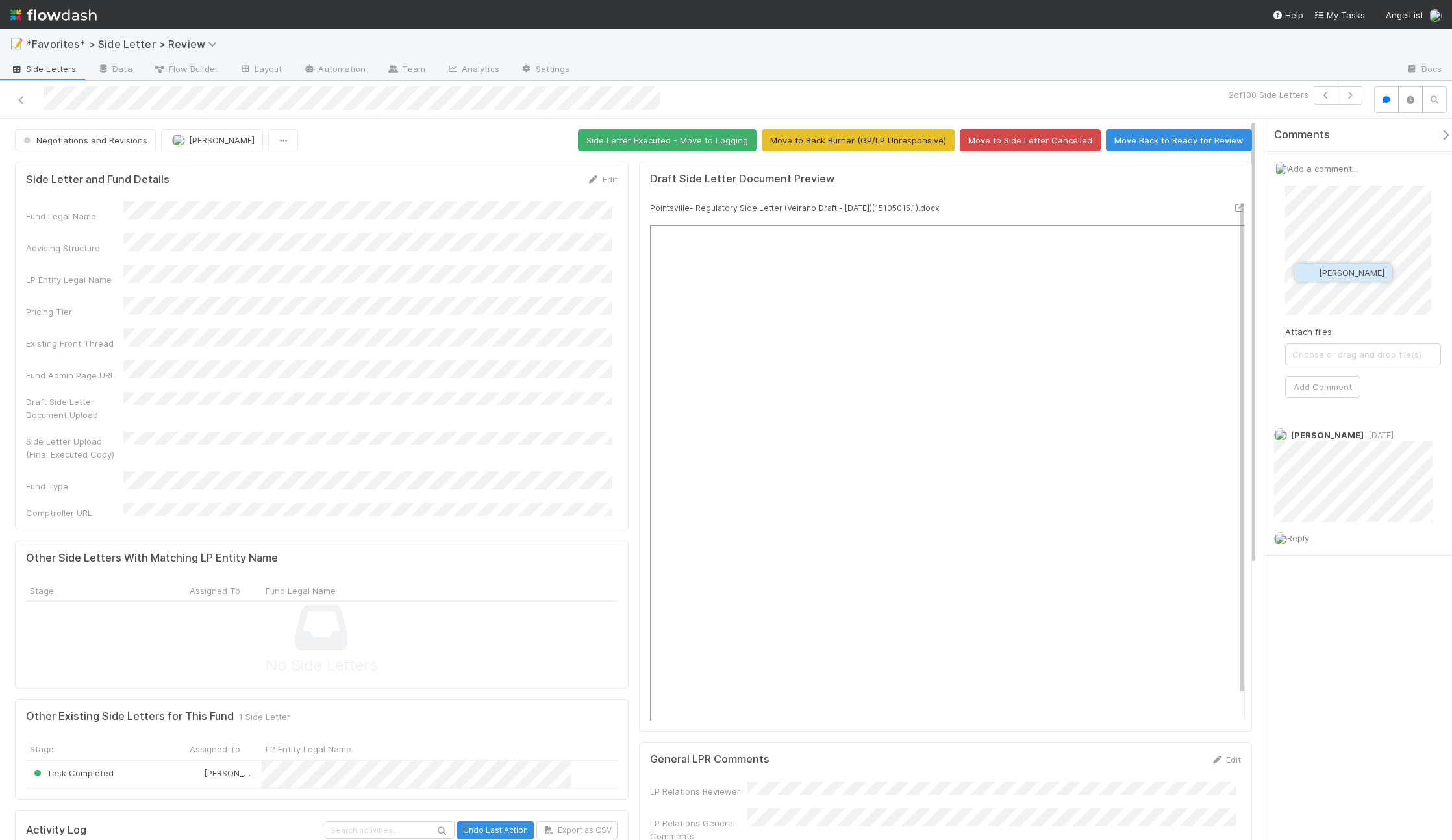
click at [1380, 269] on span "Scarlett Grabowska" at bounding box center [1351, 273] width 65 height 11
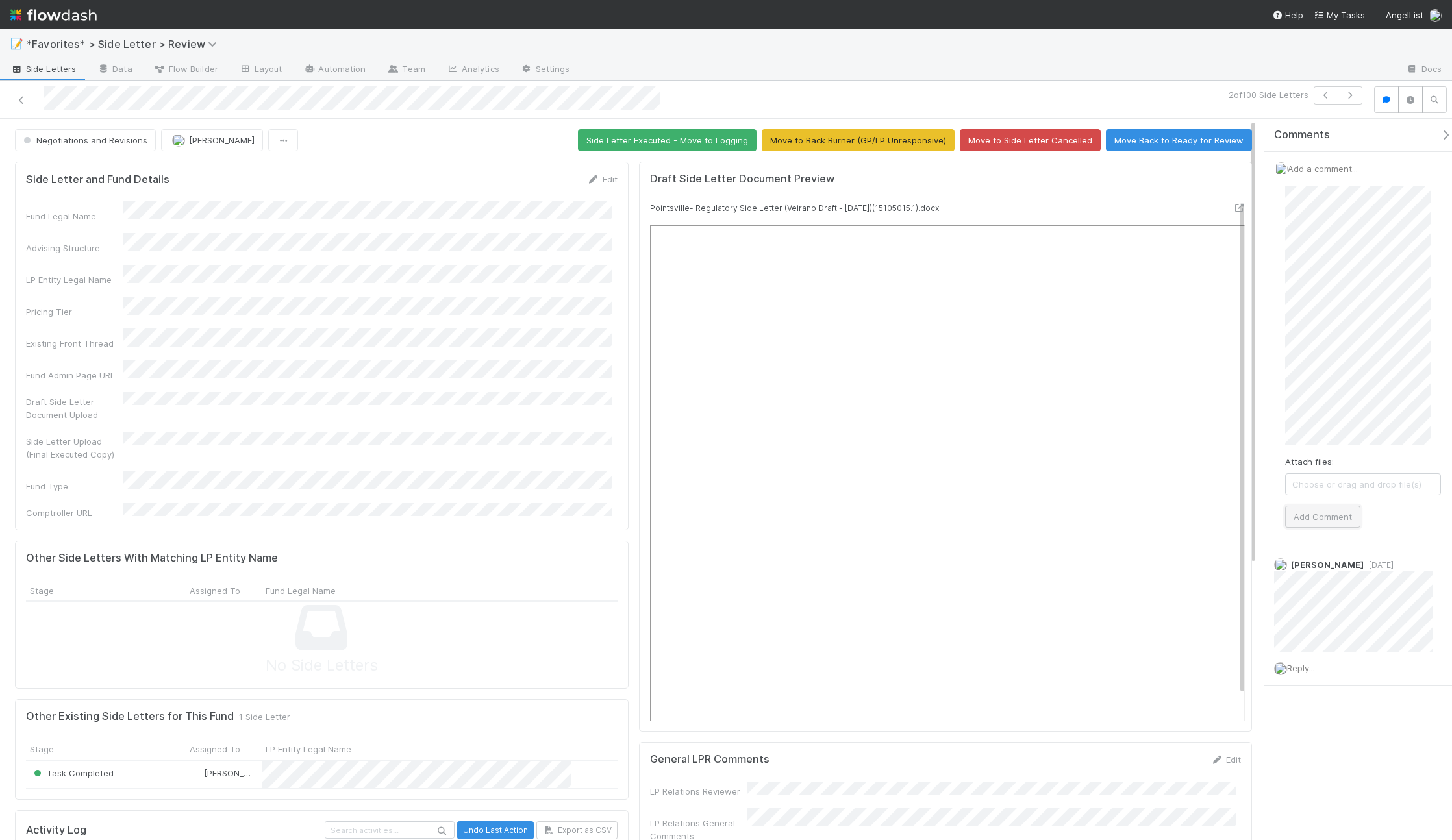
click at [1316, 513] on button "Add Comment" at bounding box center [1323, 516] width 75 height 22
drag, startPoint x: 1132, startPoint y: 72, endPoint x: 823, endPoint y: 7, distance: 315.8
click at [1132, 72] on div at bounding box center [988, 70] width 815 height 21
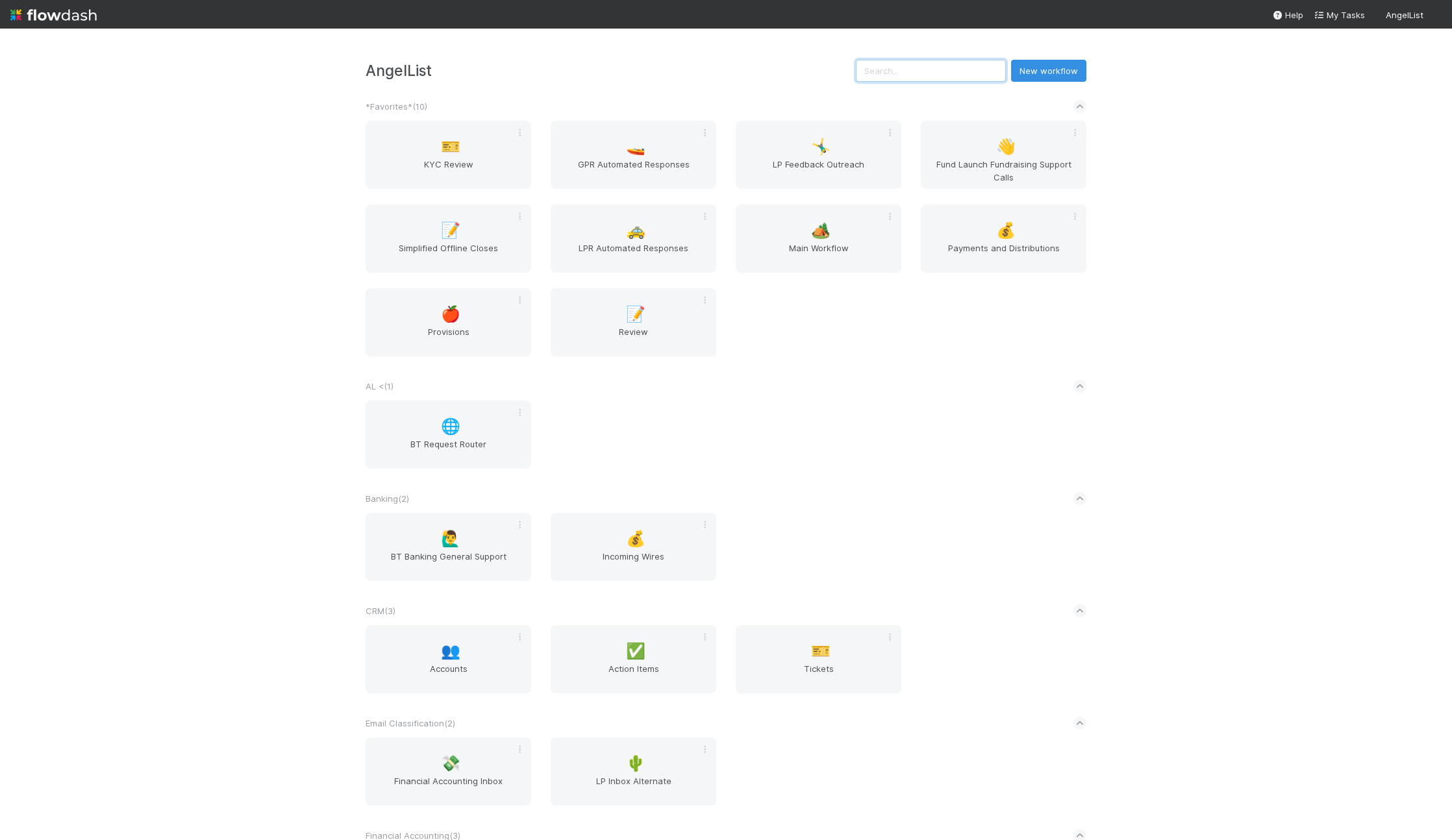
click at [943, 74] on input "text" at bounding box center [931, 70] width 150 height 22
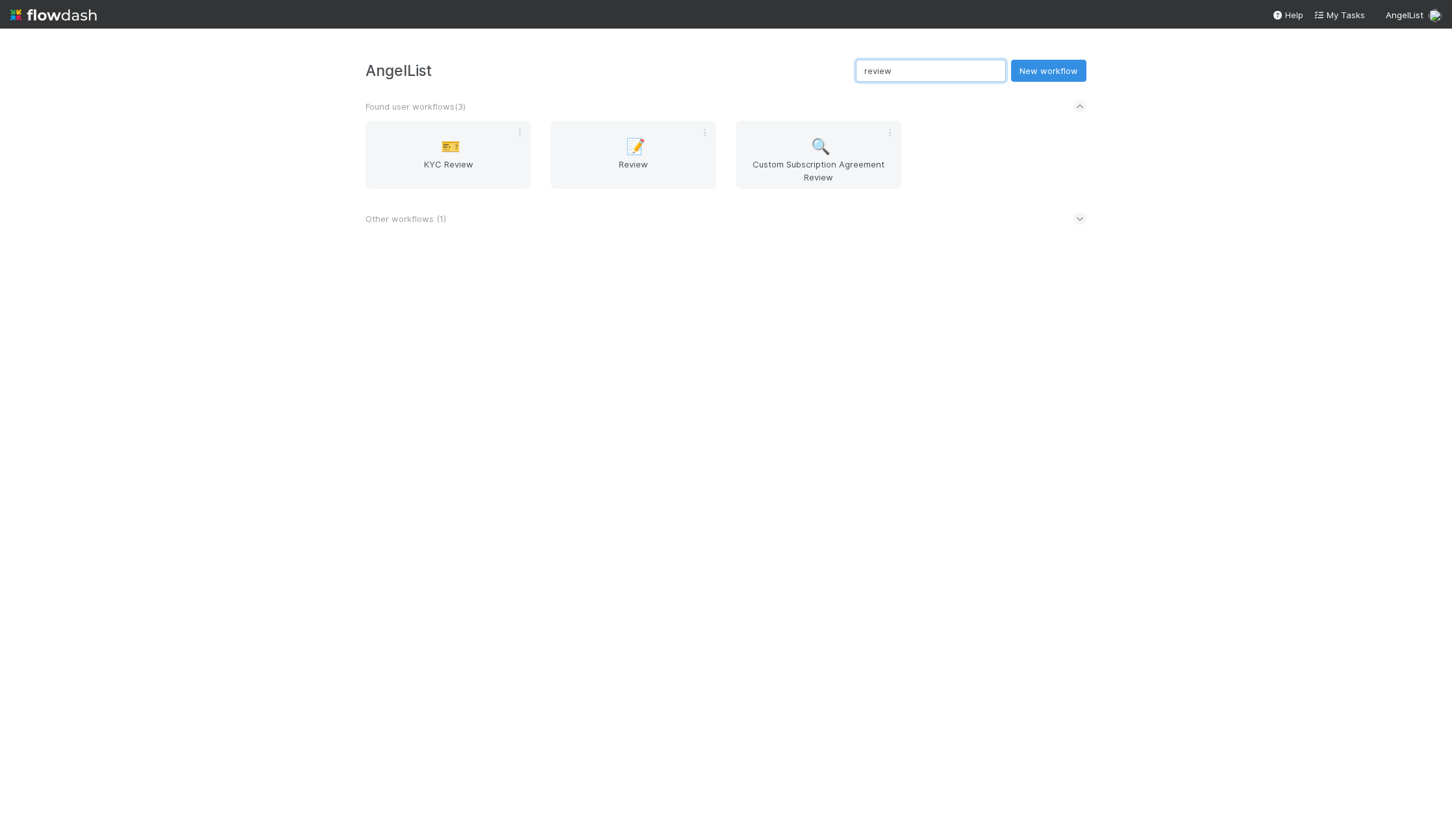
type input "review"
click at [624, 155] on div "📝 Review" at bounding box center [633, 154] width 165 height 68
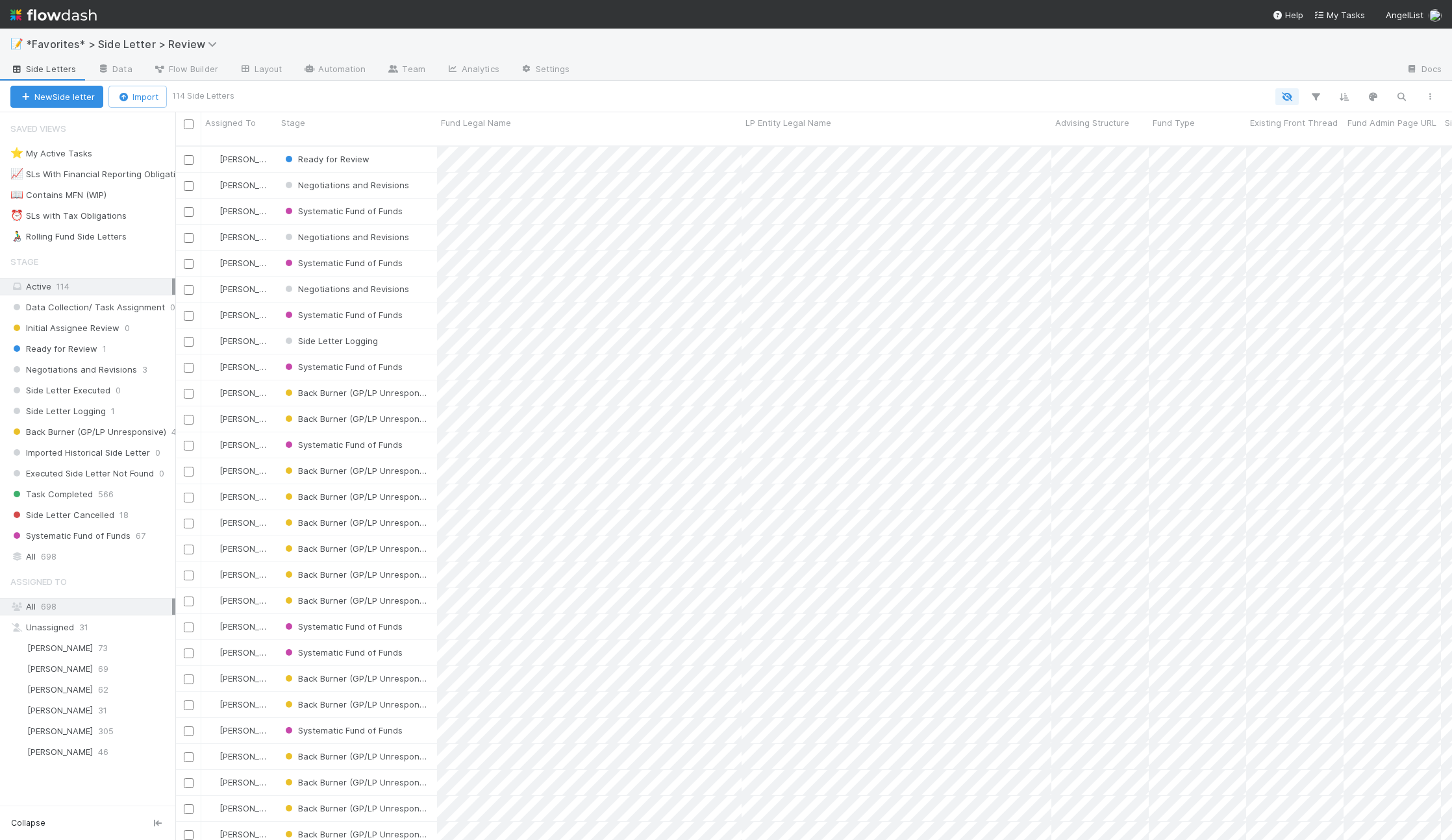
scroll to position [695, 1267]
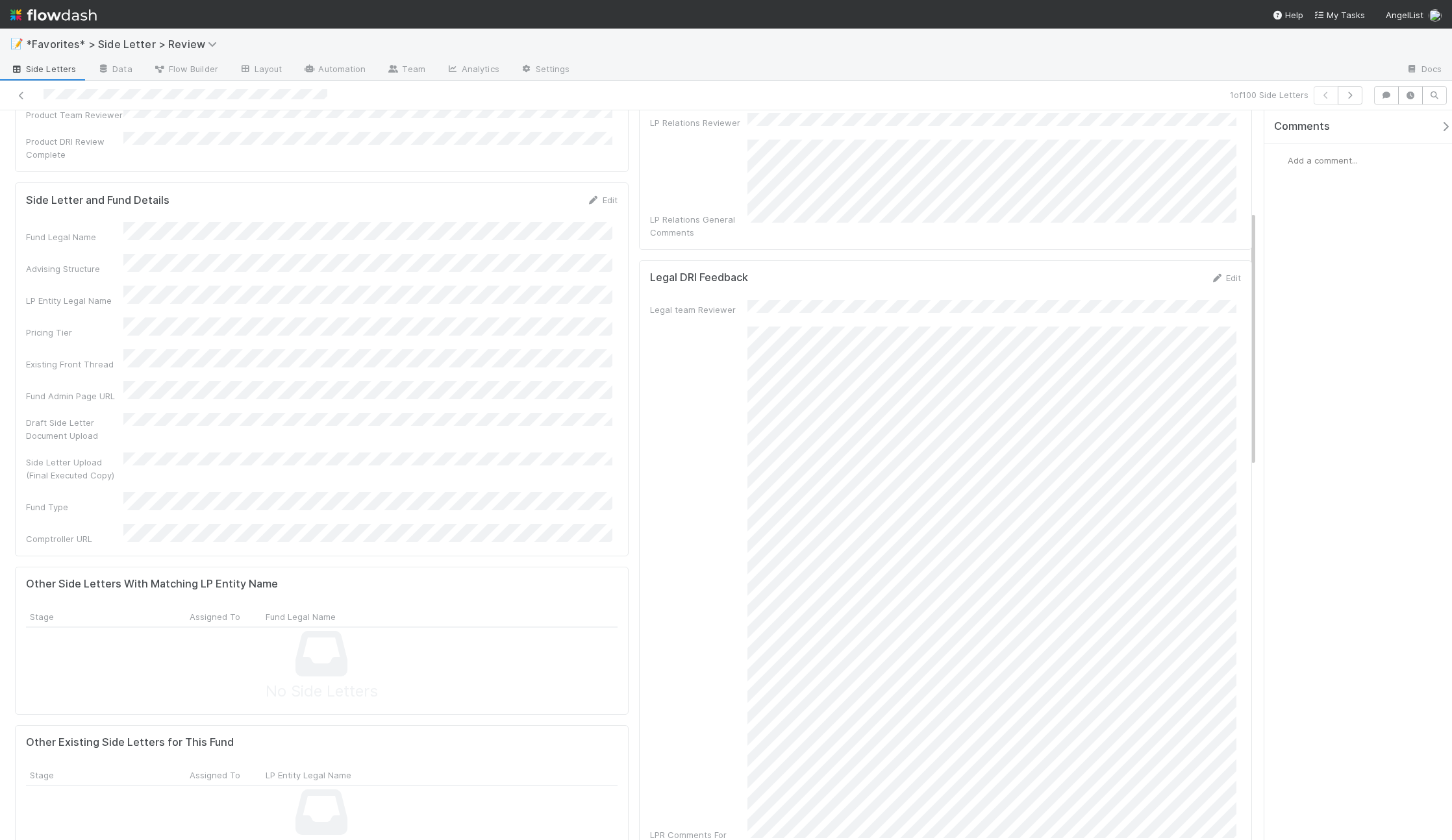
scroll to position [219, 0]
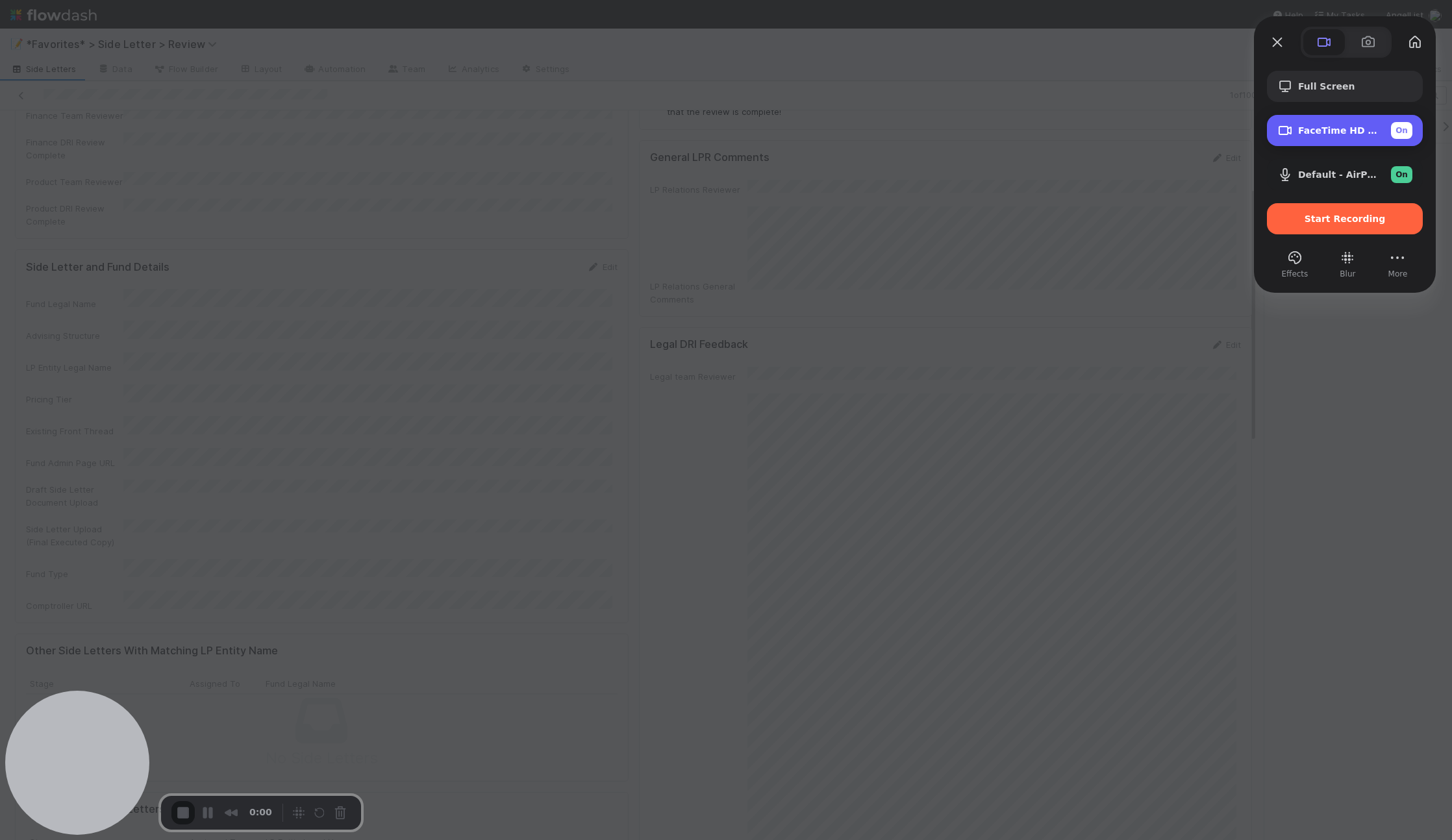
click at [1319, 138] on div "FaceTime HD Camera (D288:[DATE]) On" at bounding box center [1354, 130] width 114 height 17
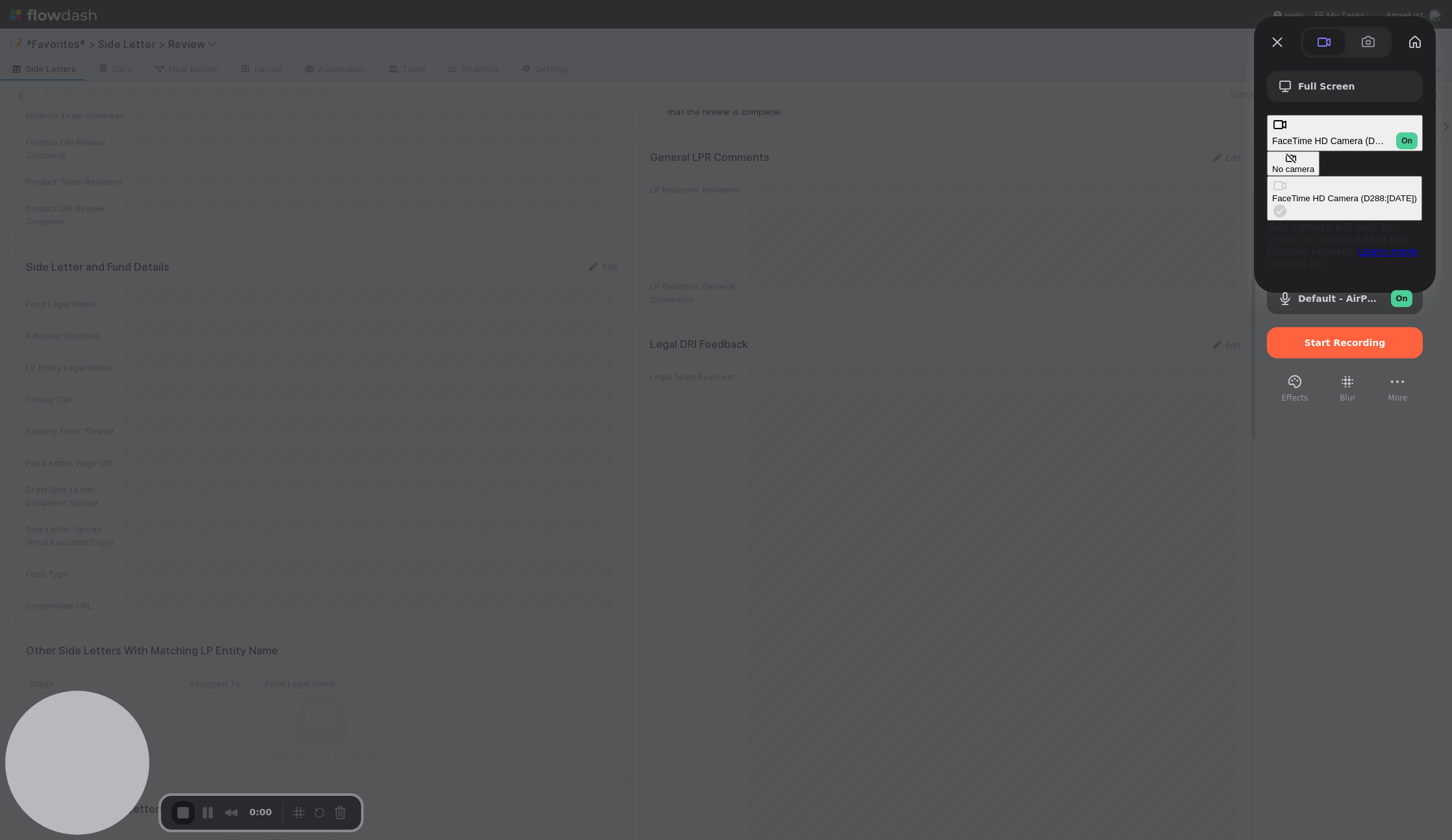
click at [1335, 136] on span "FaceTime HD Camera (D288:[DATE])" at bounding box center [1329, 141] width 113 height 11
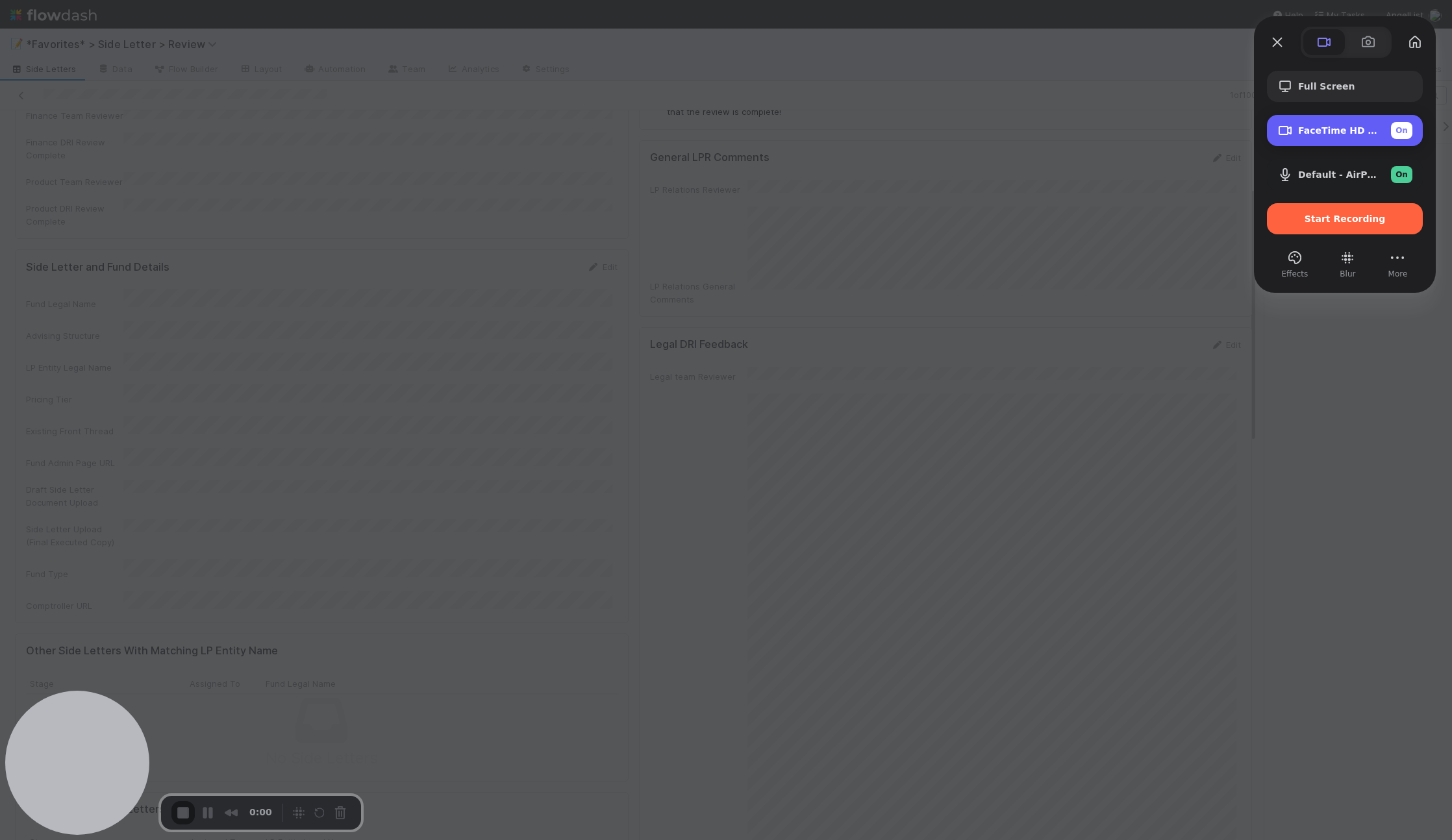
click at [1370, 131] on span "FaceTime HD Camera (D288:[DATE])" at bounding box center [1339, 130] width 82 height 11
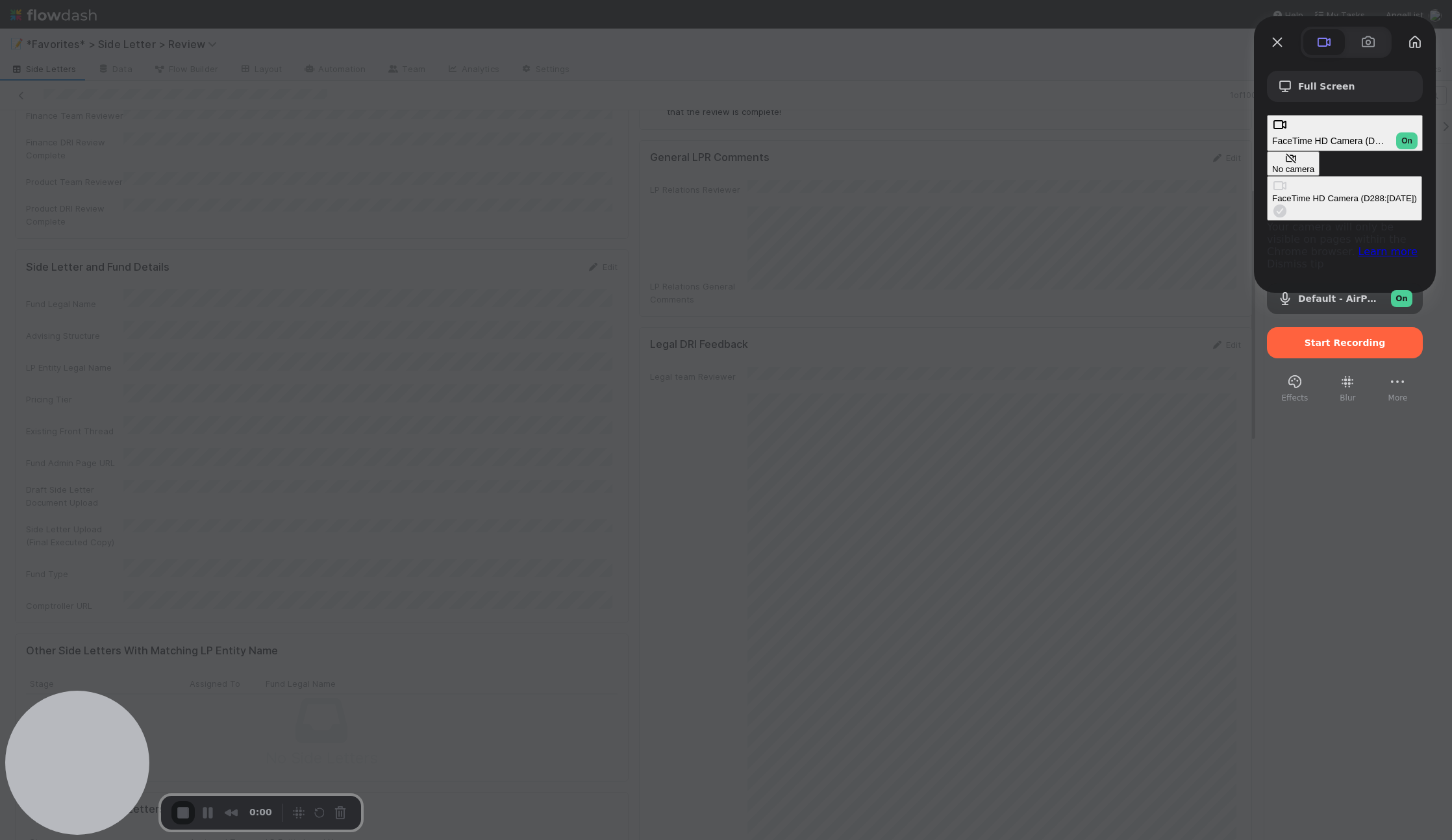
drag, startPoint x: 1169, startPoint y: 135, endPoint x: 1177, endPoint y: 189, distance: 54.6
click at [1267, 186] on div "No camera FaceTime HD Camera (D288:[DATE]) Your camera will only be visible on …" at bounding box center [1345, 211] width 156 height 119
click at [1278, 49] on button "Close" at bounding box center [1277, 42] width 21 height 21
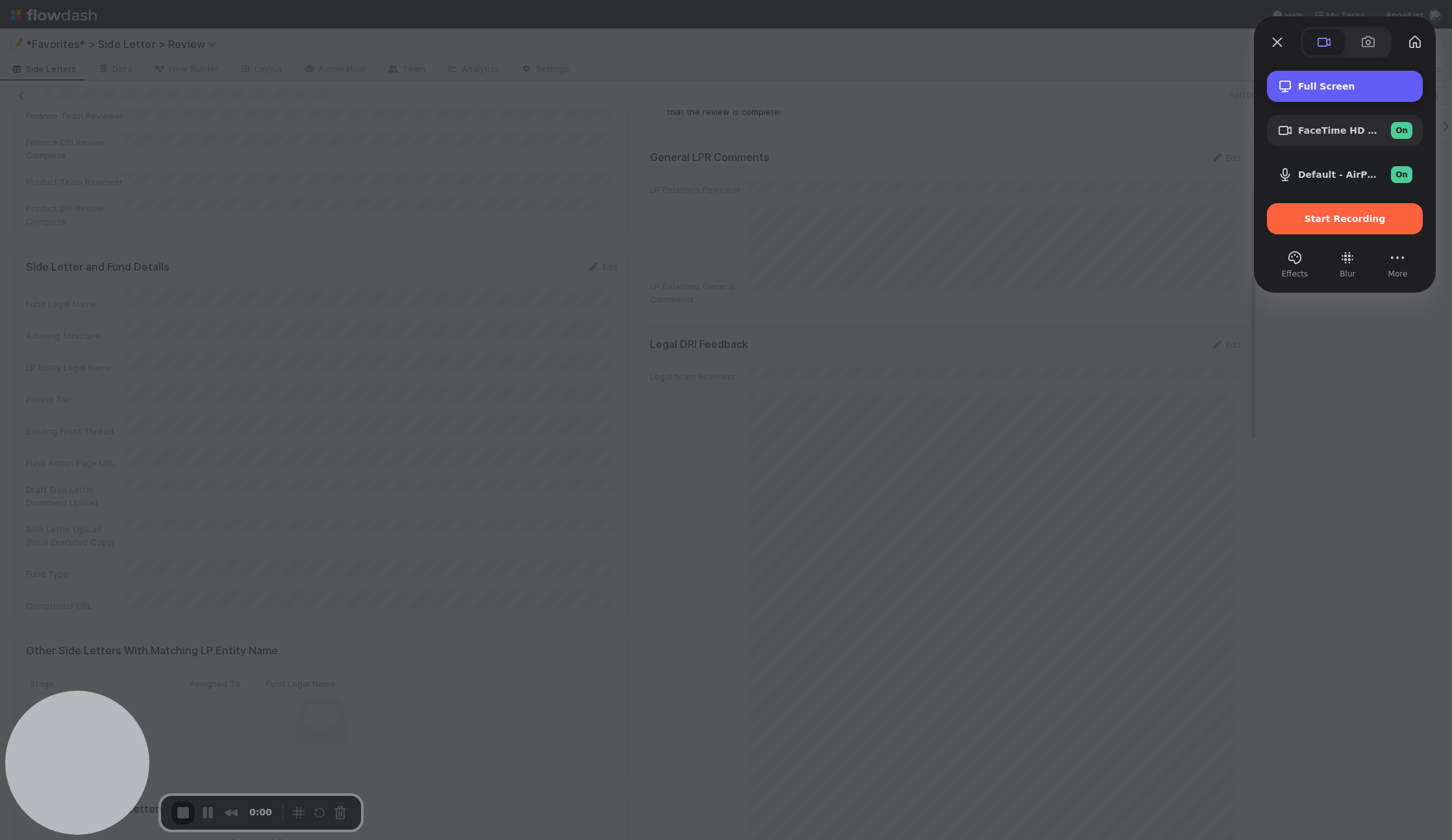
click at [1322, 99] on div "Full Screen" at bounding box center [1345, 86] width 156 height 31
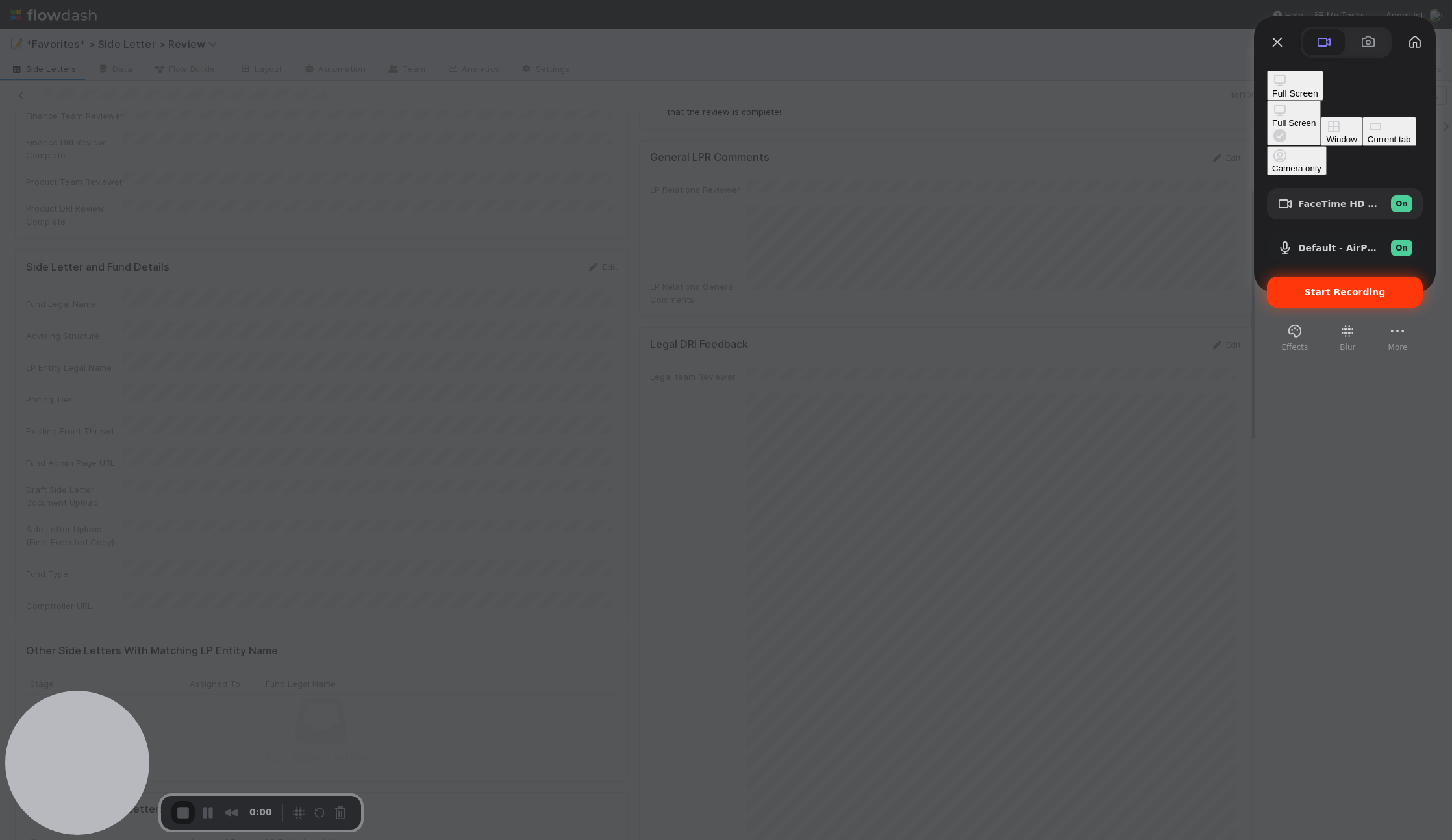
click at [1325, 287] on span "Start Recording" at bounding box center [1345, 292] width 81 height 11
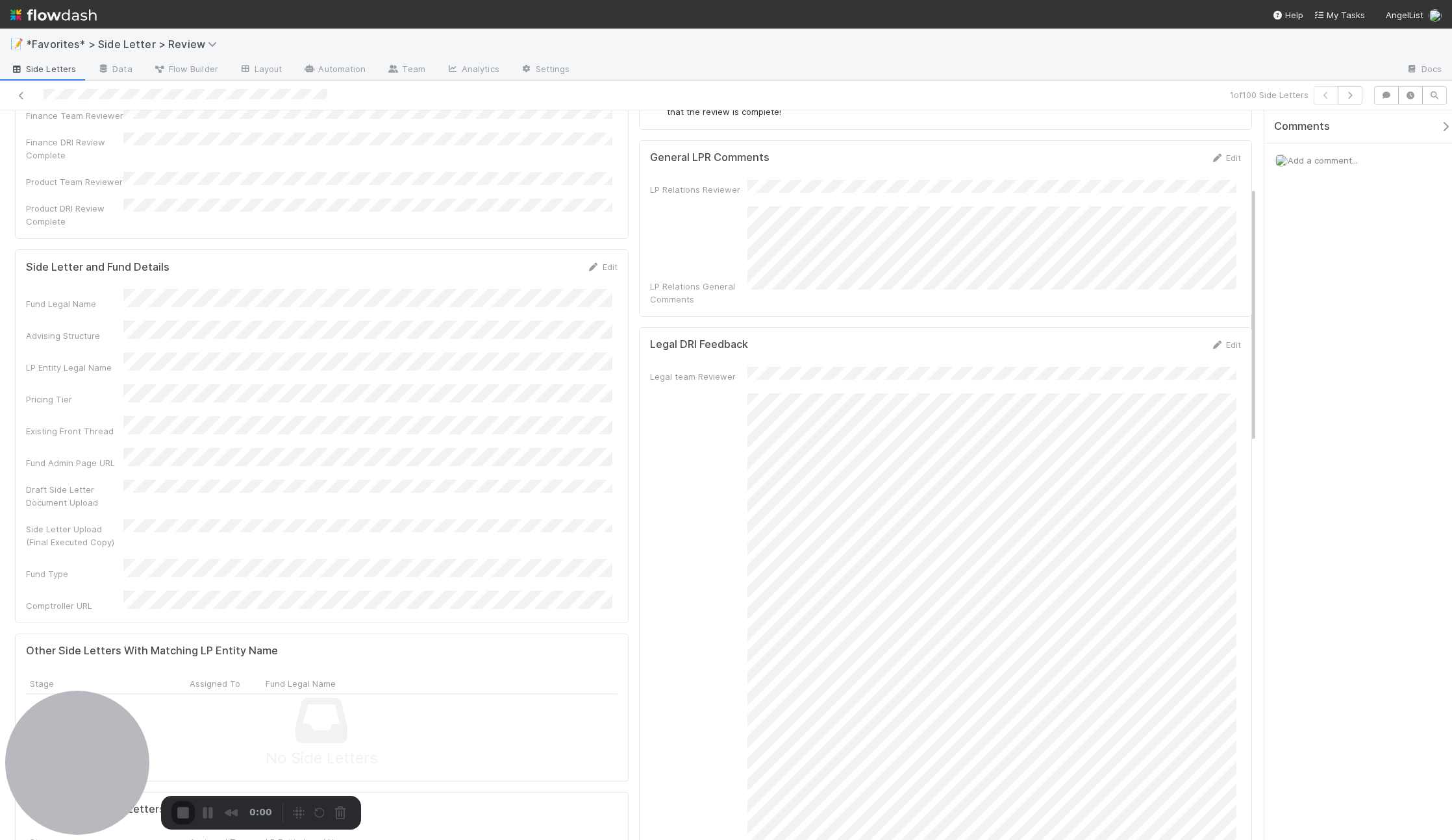
click at [896, 125] on div "Directions for Reviewer DRIs: If you have been selected as a reviewer DRI for t…" at bounding box center [945, 32] width 614 height 196
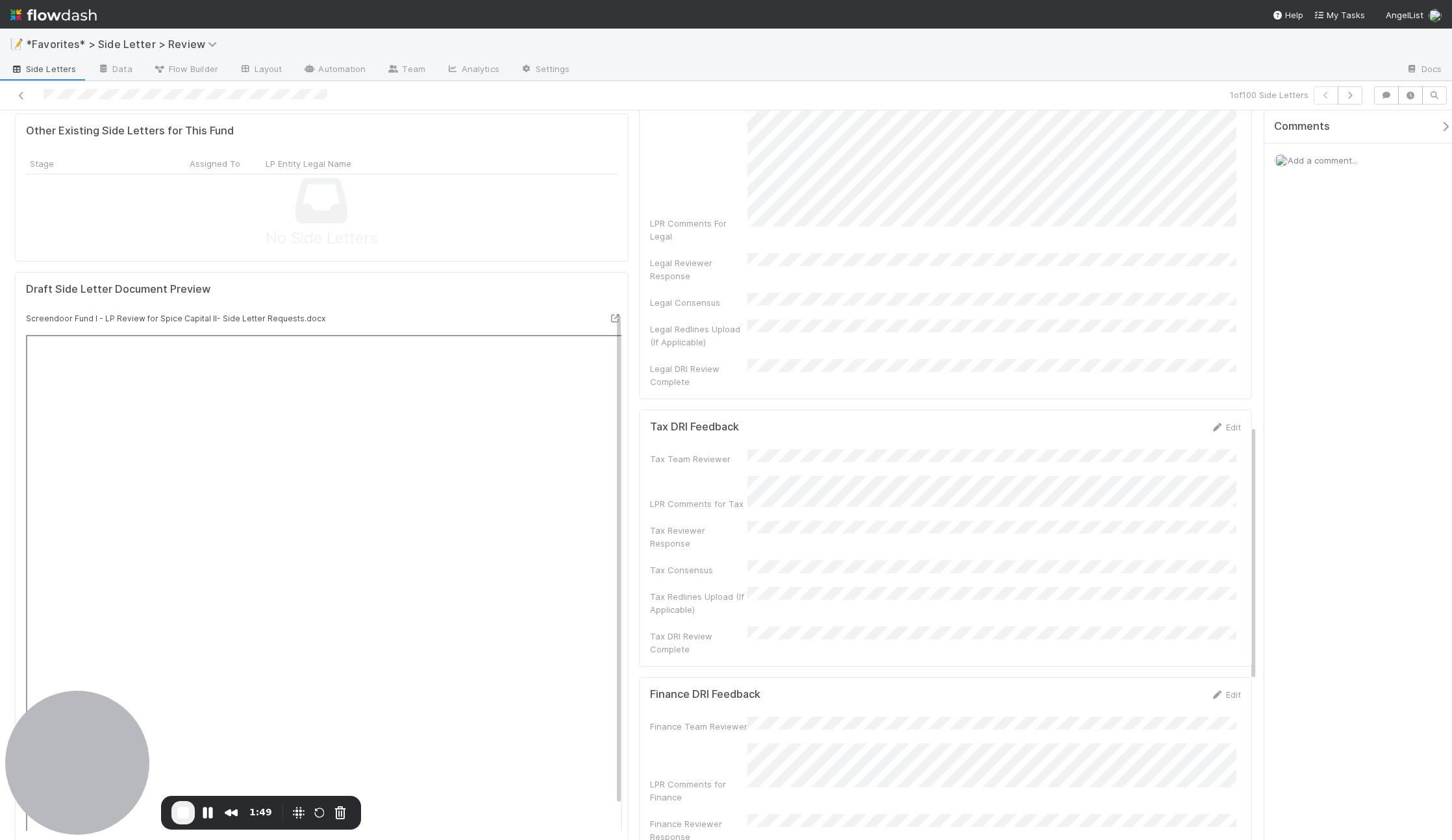
scroll to position [964, 0]
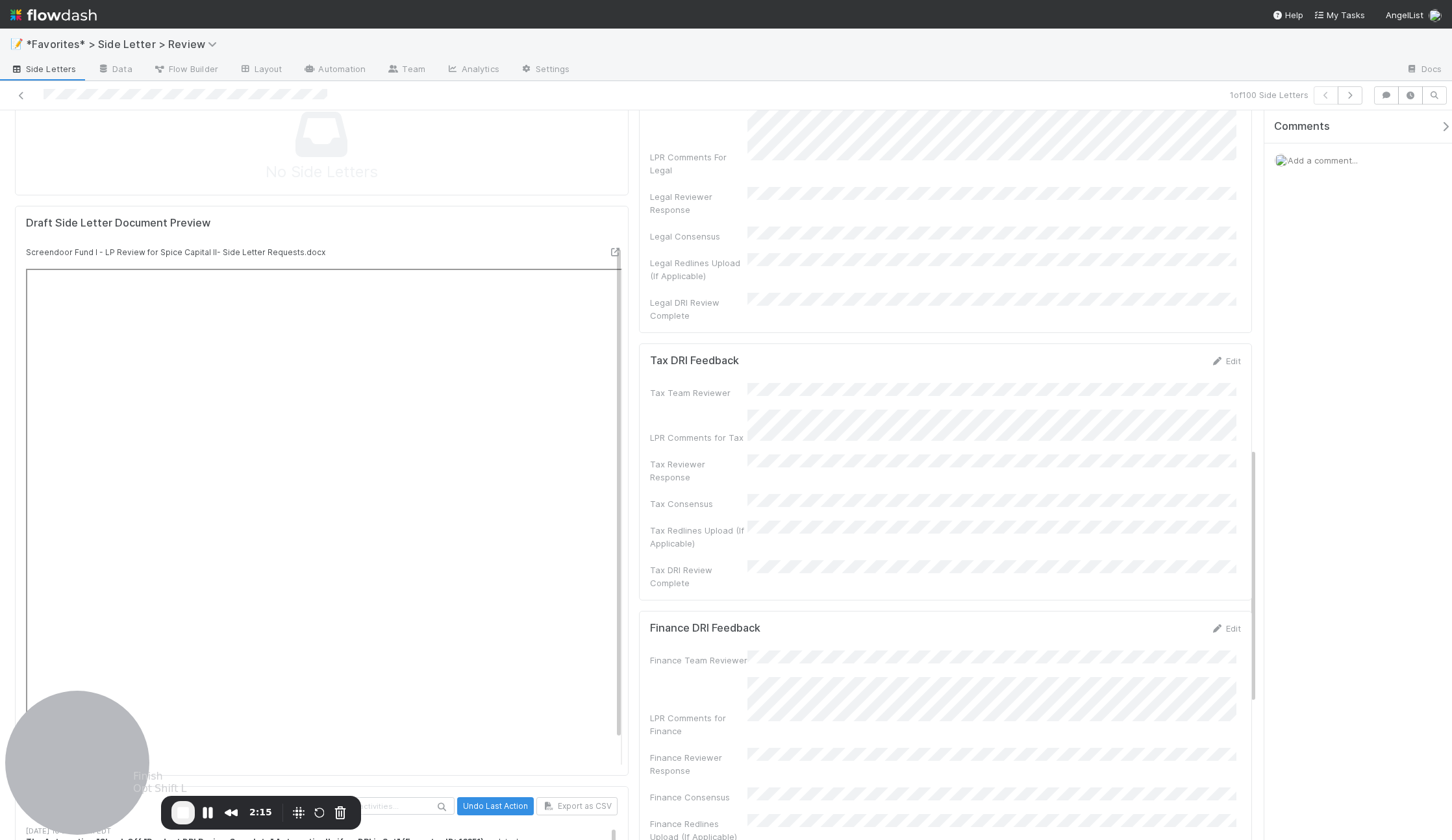
click at [185, 808] on span "End Recording" at bounding box center [183, 813] width 16 height 16
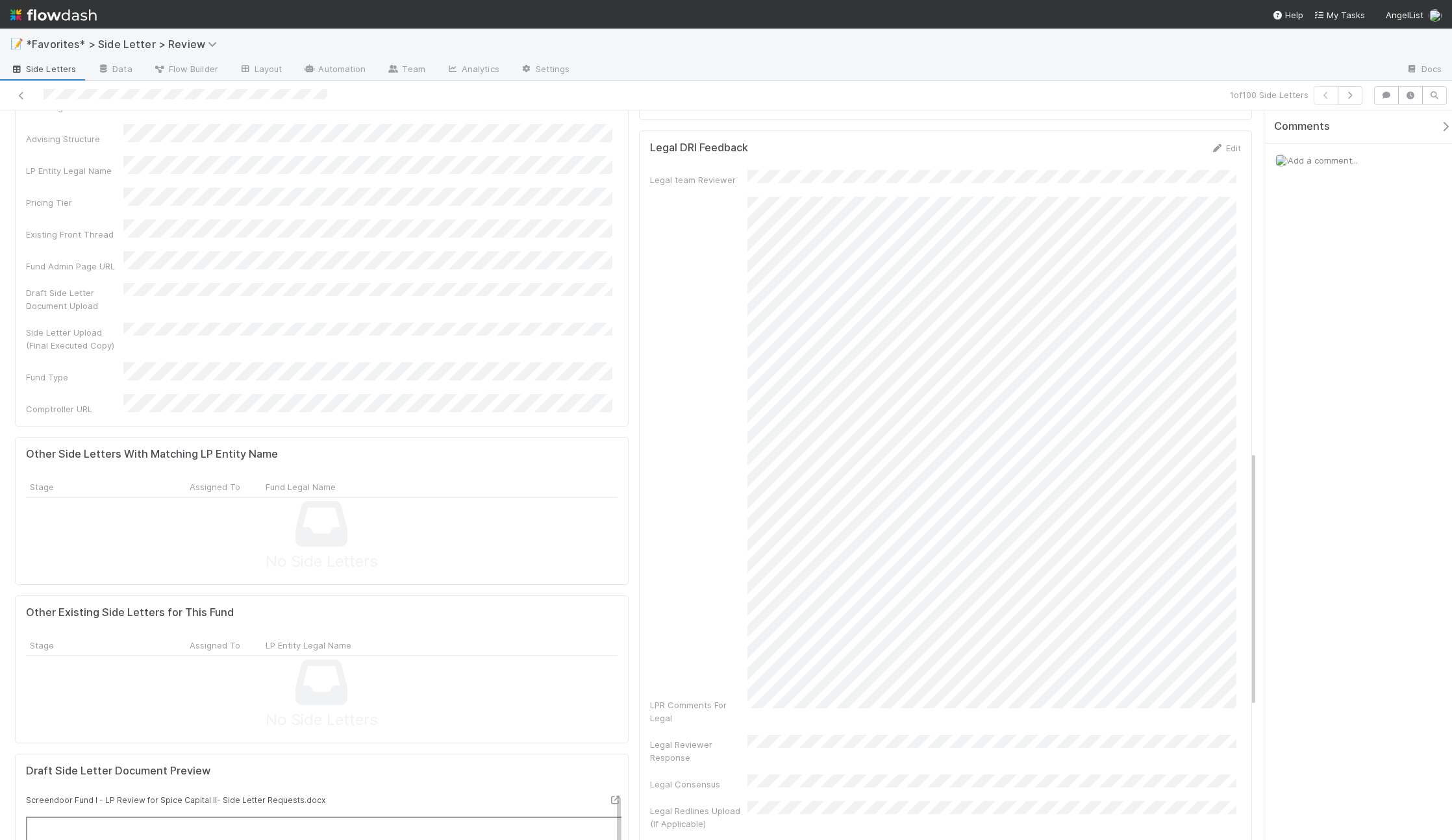
scroll to position [0, 0]
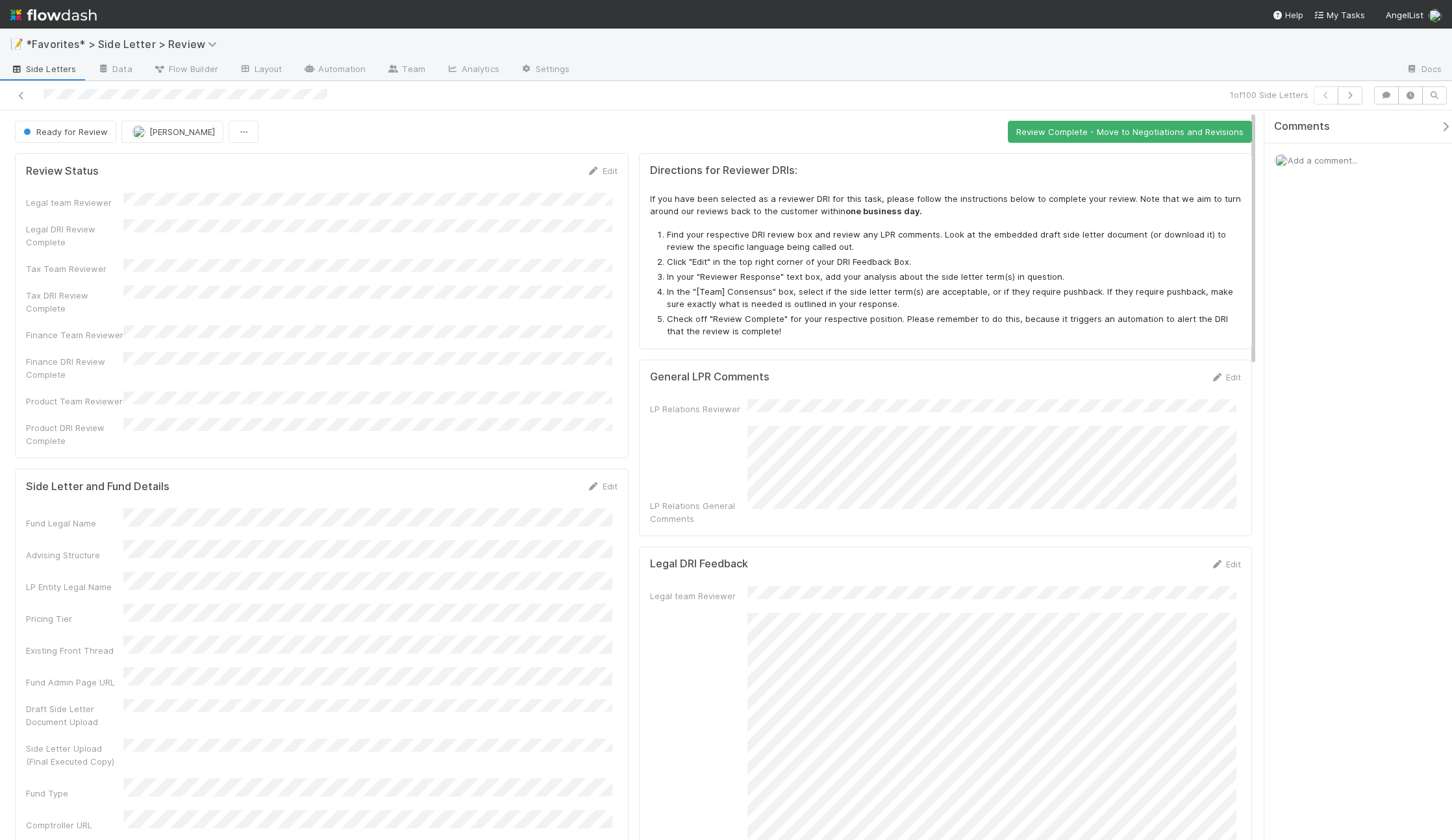
click at [575, 177] on div "Review Status Edit" at bounding box center [321, 171] width 591 height 13
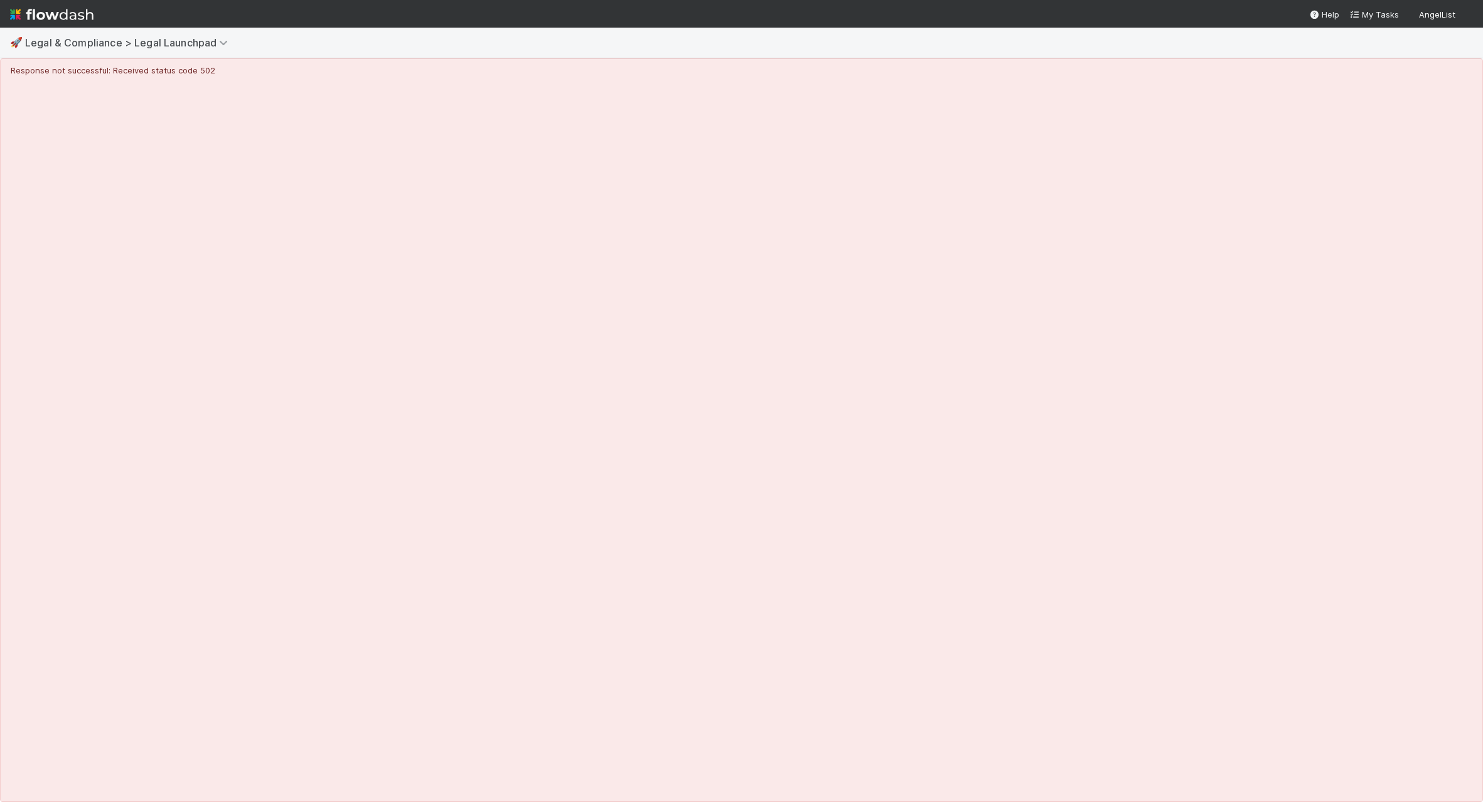
click at [739, 243] on div "Response not successful: Received status code 502" at bounding box center [742, 430] width 1483 height 743
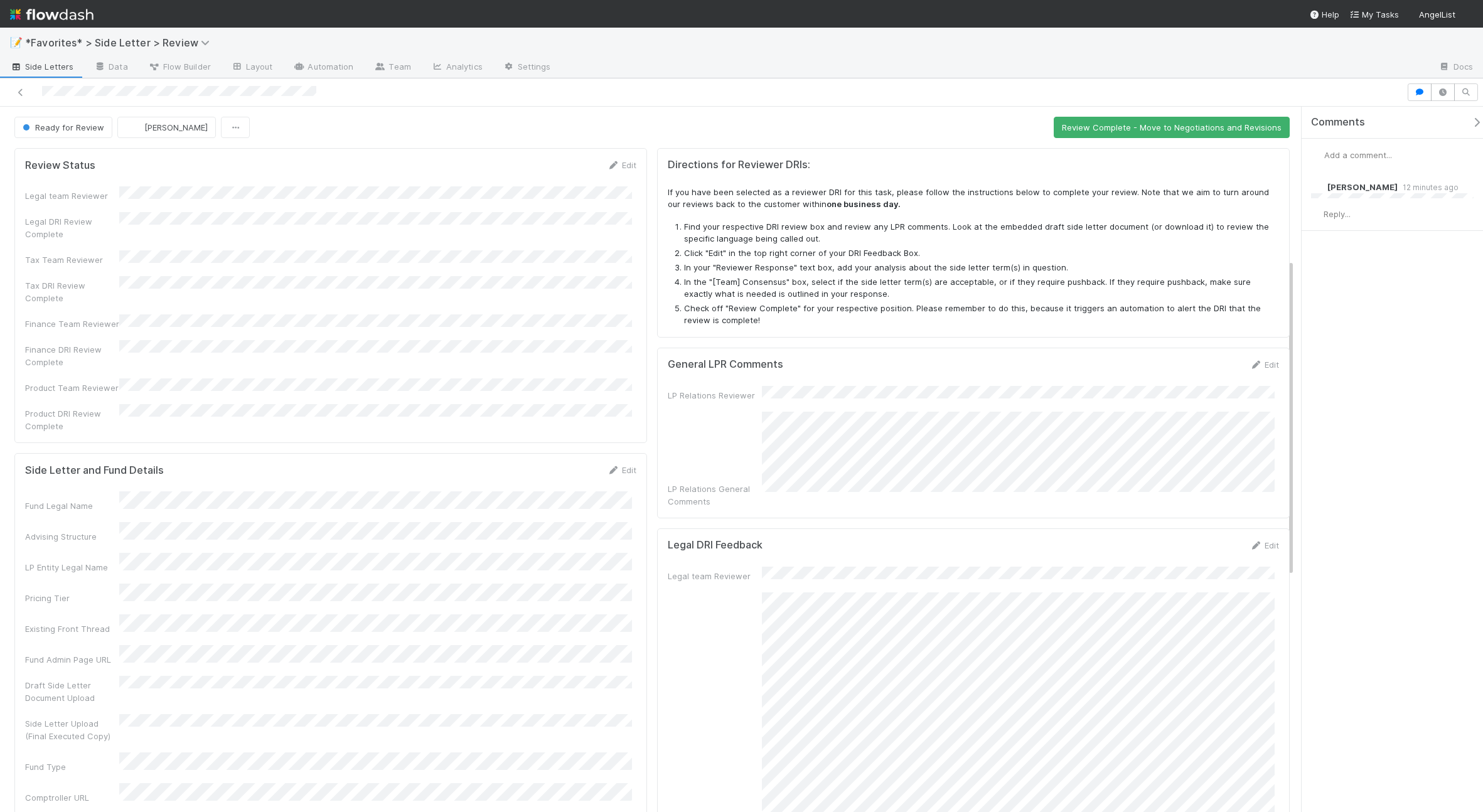
scroll to position [338, 0]
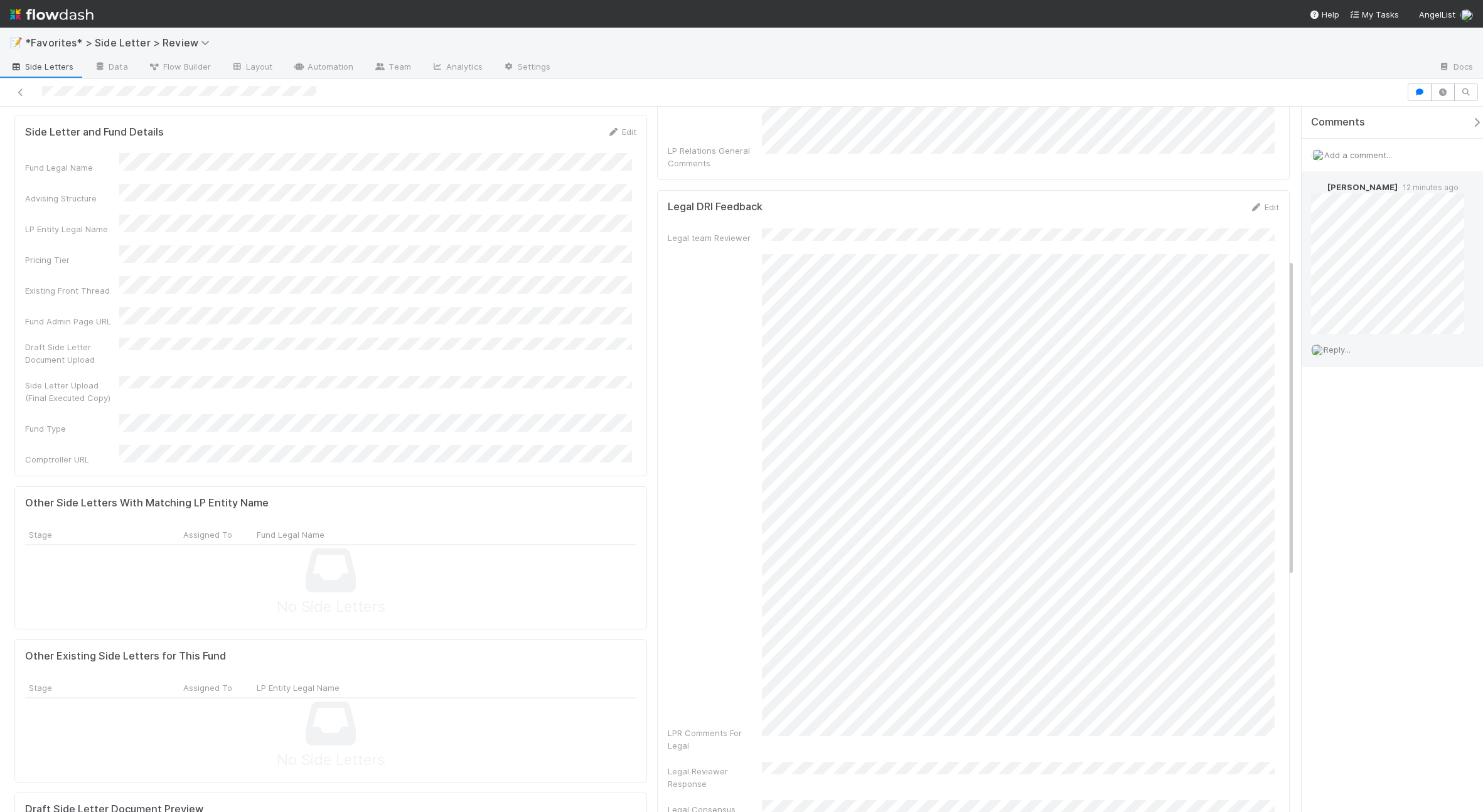
click at [1350, 365] on div "Reply..." at bounding box center [1392, 349] width 182 height 31
click at [1344, 355] on span "Reply..." at bounding box center [1337, 350] width 27 height 10
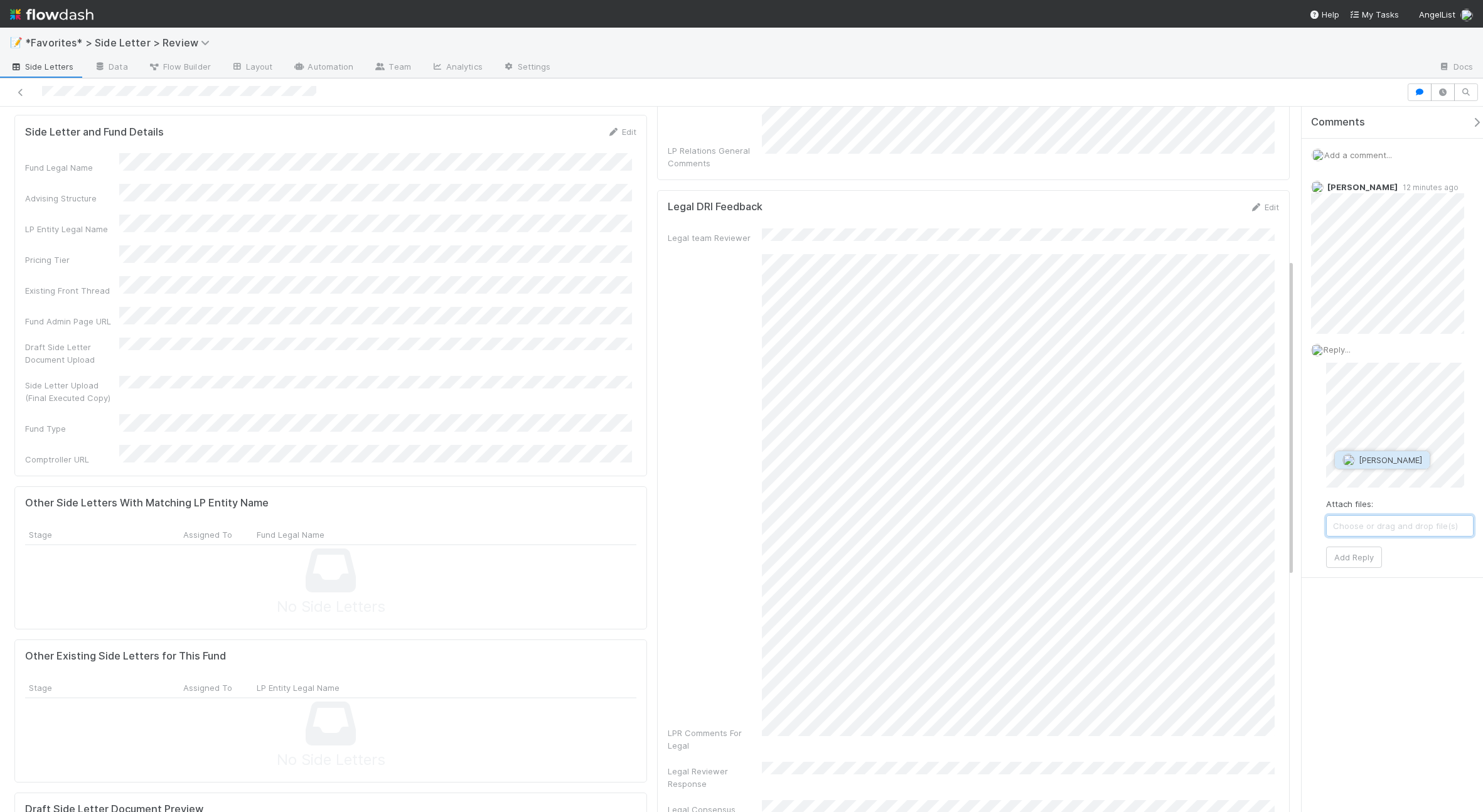
click at [1399, 460] on span "[PERSON_NAME]" at bounding box center [1390, 460] width 63 height 10
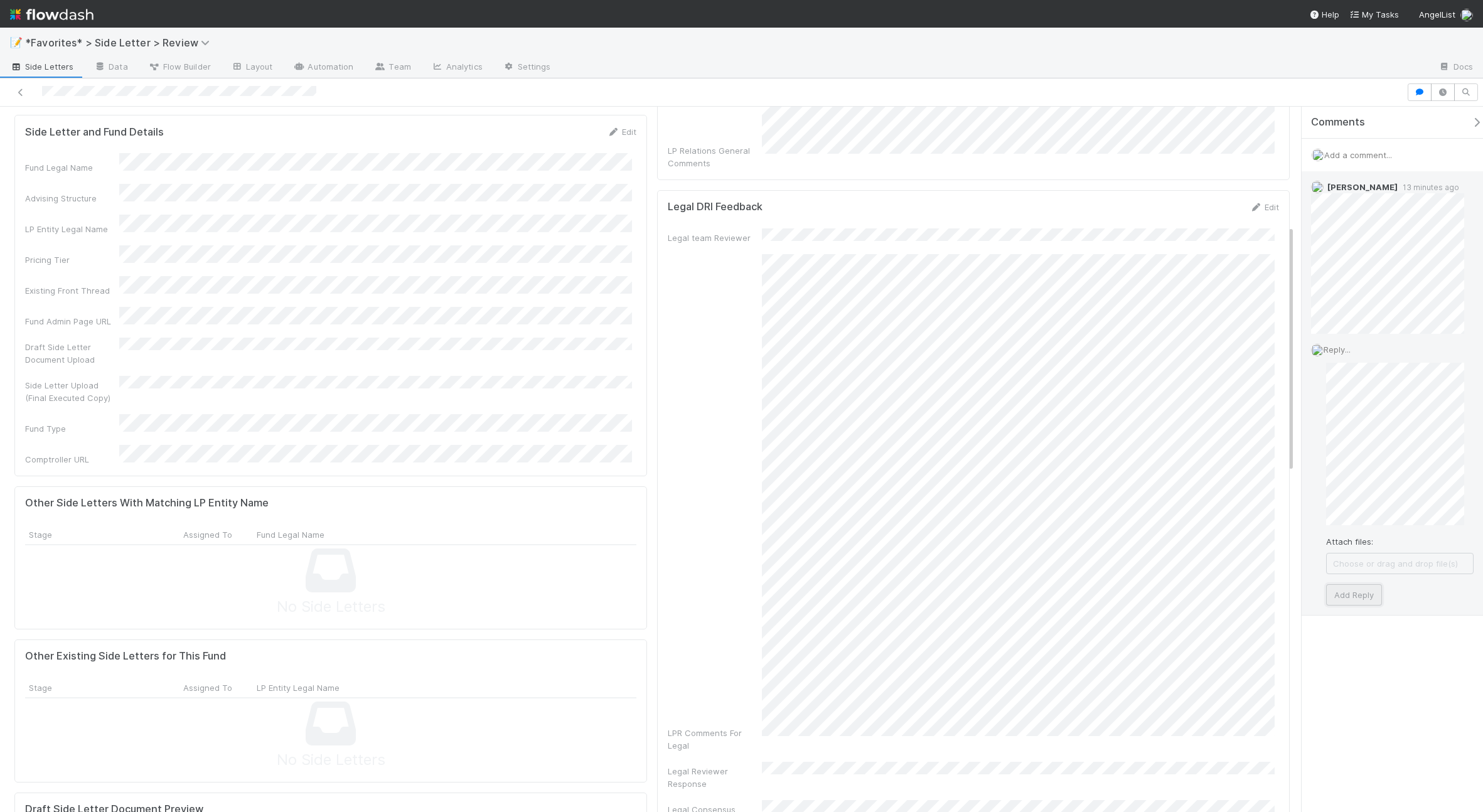
click at [1362, 602] on button "Add Reply" at bounding box center [1354, 594] width 56 height 21
drag, startPoint x: 743, startPoint y: 111, endPoint x: 756, endPoint y: 110, distance: 13.0
click at [754, 109] on div "LP Relations General Comments" at bounding box center [973, 121] width 612 height 96
click at [973, 43] on div "📝 *Favorites* > Side Letter > Review" at bounding box center [742, 42] width 1483 height 30
